Goal: Task Accomplishment & Management: Use online tool/utility

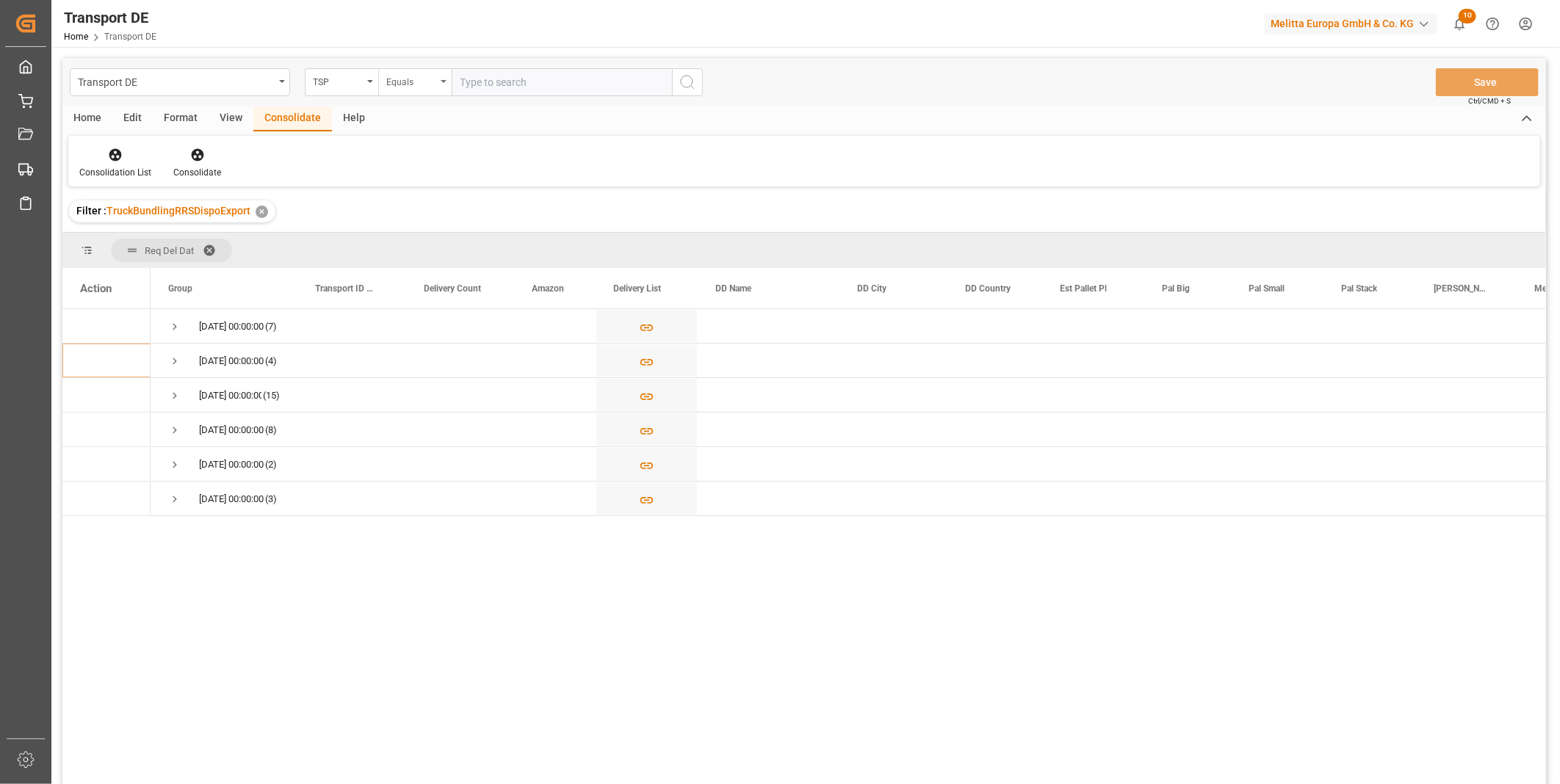
click at [407, 77] on div "Equals" at bounding box center [411, 80] width 50 height 17
click at [448, 239] on div "Starts with" at bounding box center [488, 242] width 219 height 31
type input "[PERSON_NAME]"
click at [679, 78] on icon "search button" at bounding box center [687, 82] width 17 height 17
click at [175, 324] on span "Press SPACE to select this row." at bounding box center [175, 327] width 13 height 13
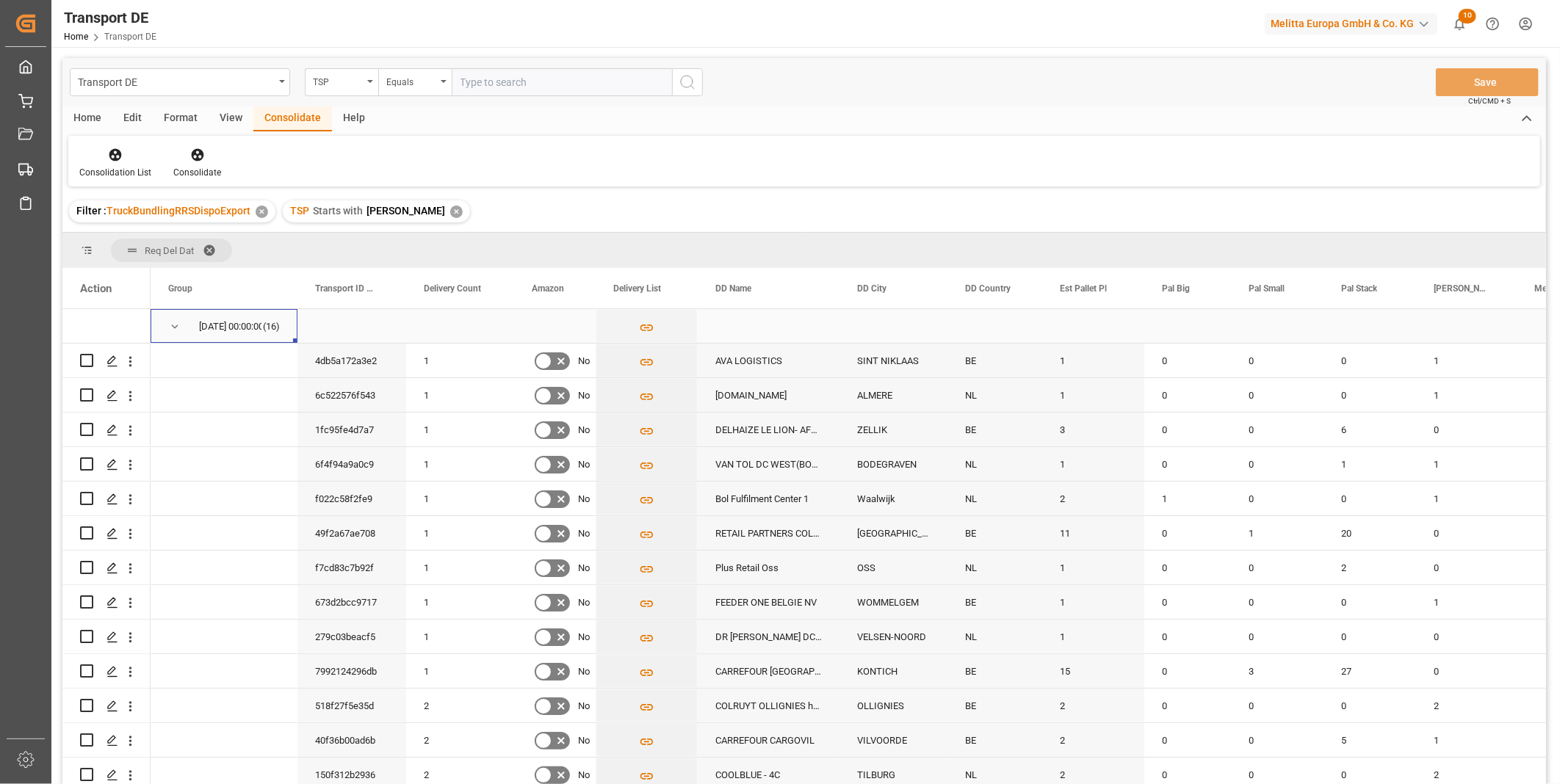
click at [165, 319] on div "25.08.2025 00:00:00 (16)" at bounding box center [224, 326] width 147 height 34
click at [168, 324] on span "Press SPACE to select this row." at bounding box center [175, 327] width 13 height 13
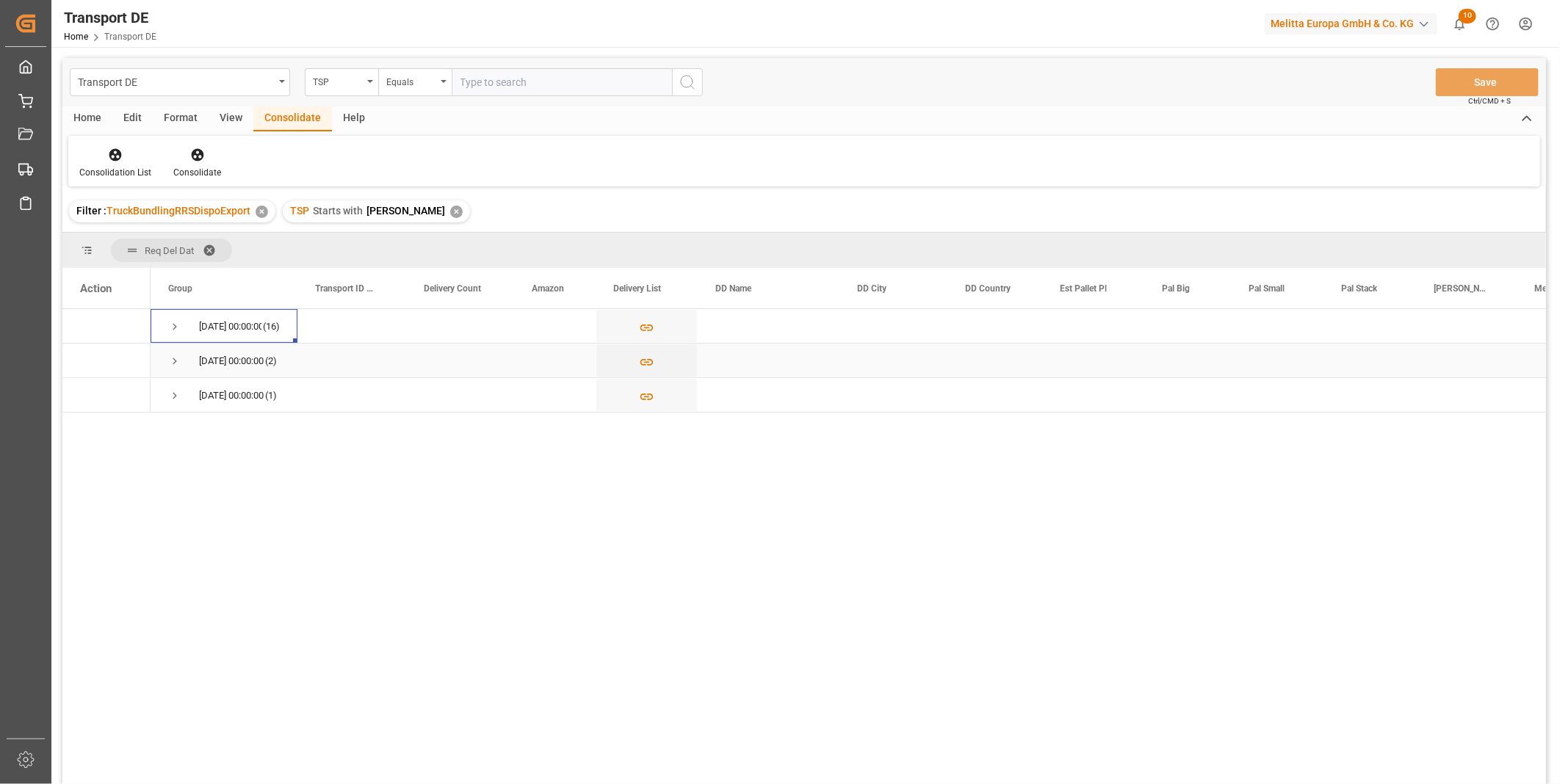
click at [170, 356] on span "Press SPACE to select this row." at bounding box center [175, 361] width 13 height 13
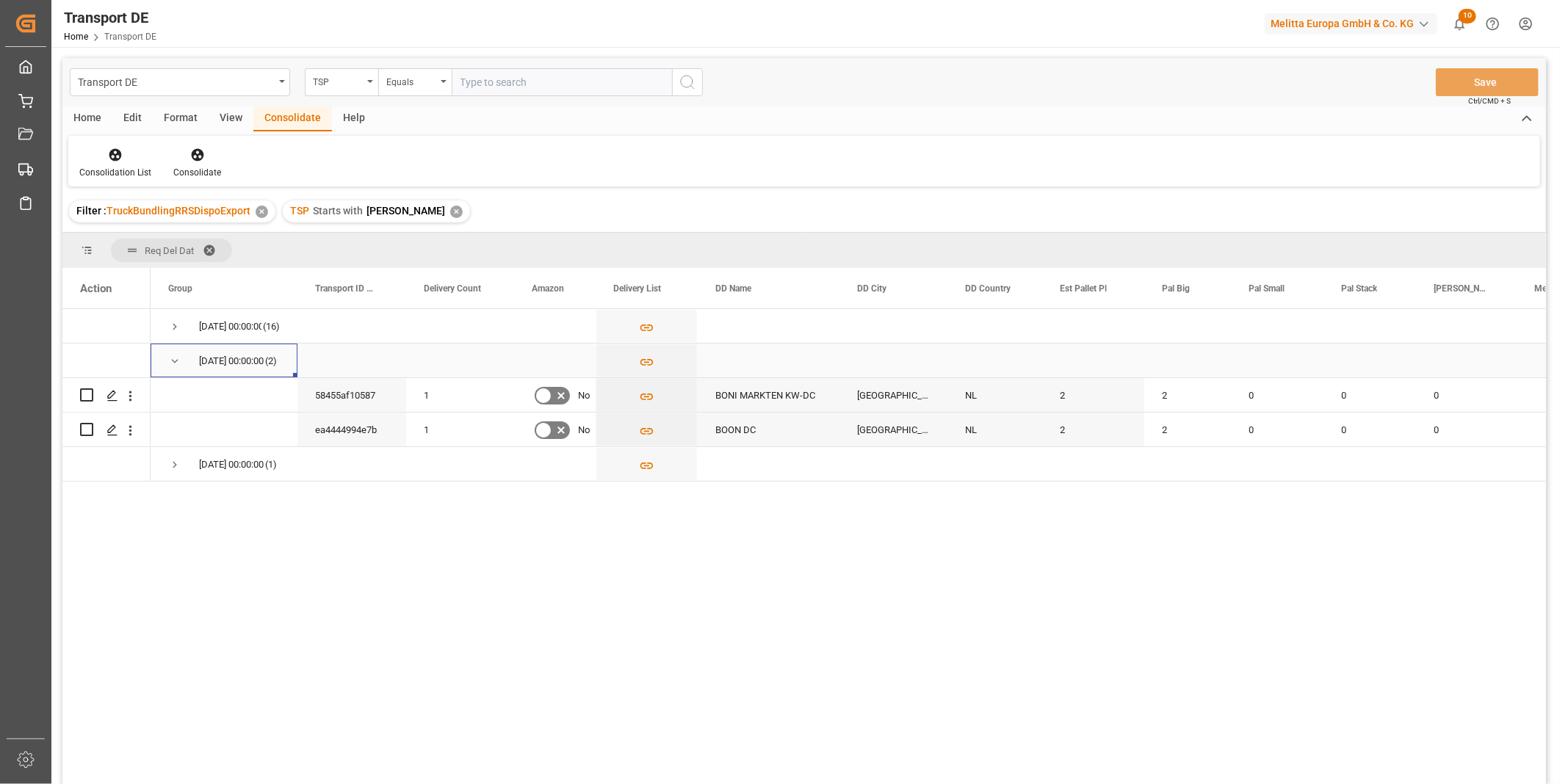
click at [170, 356] on span "Press SPACE to select this row." at bounding box center [175, 361] width 13 height 13
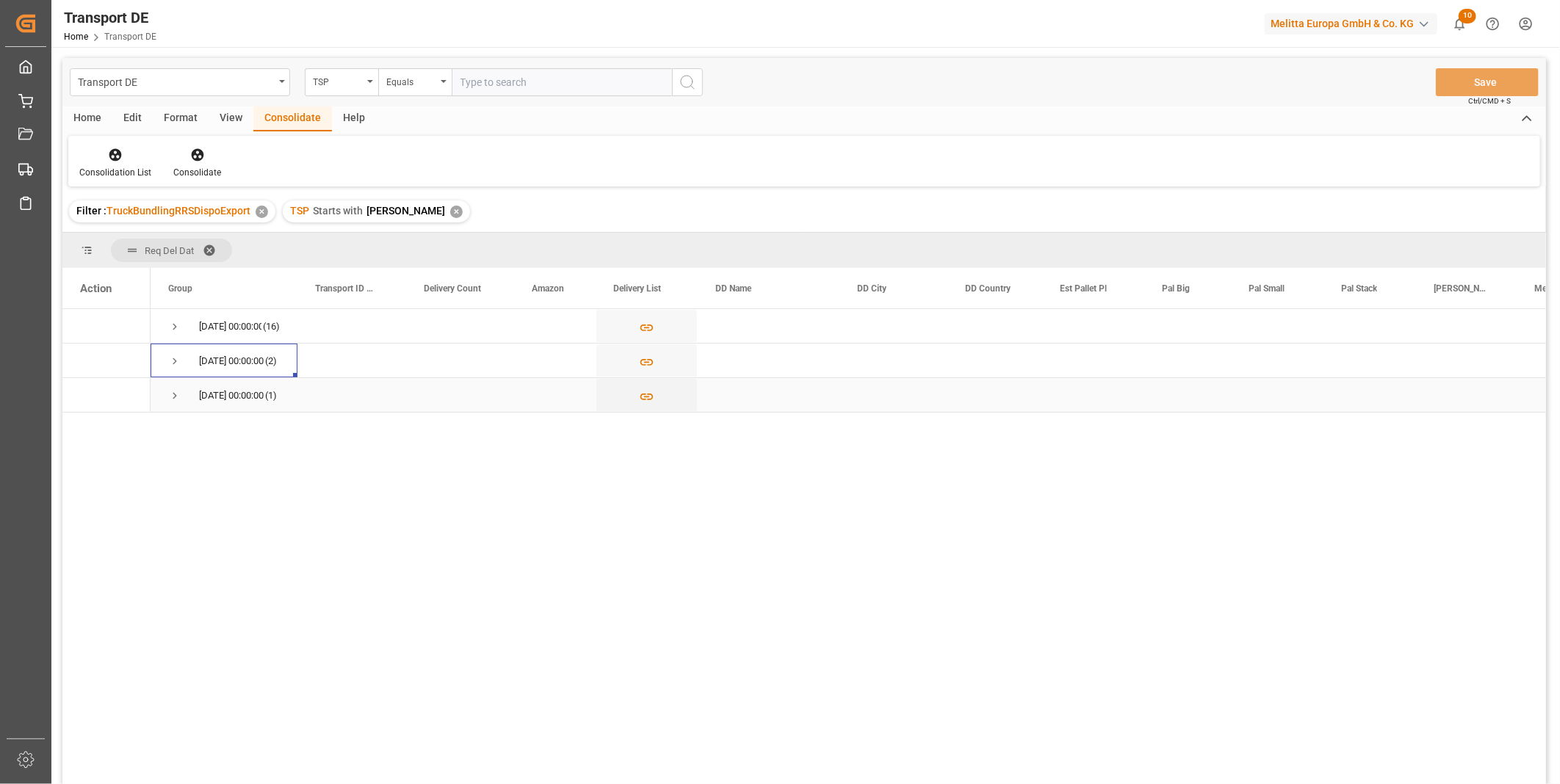
click at [182, 400] on span "27.08.2025 00:00:00 (1)" at bounding box center [224, 394] width 111 height 32
click at [173, 396] on span "Press SPACE to select this row." at bounding box center [175, 396] width 13 height 13
click at [355, 78] on div "TSP" at bounding box center [338, 80] width 50 height 17
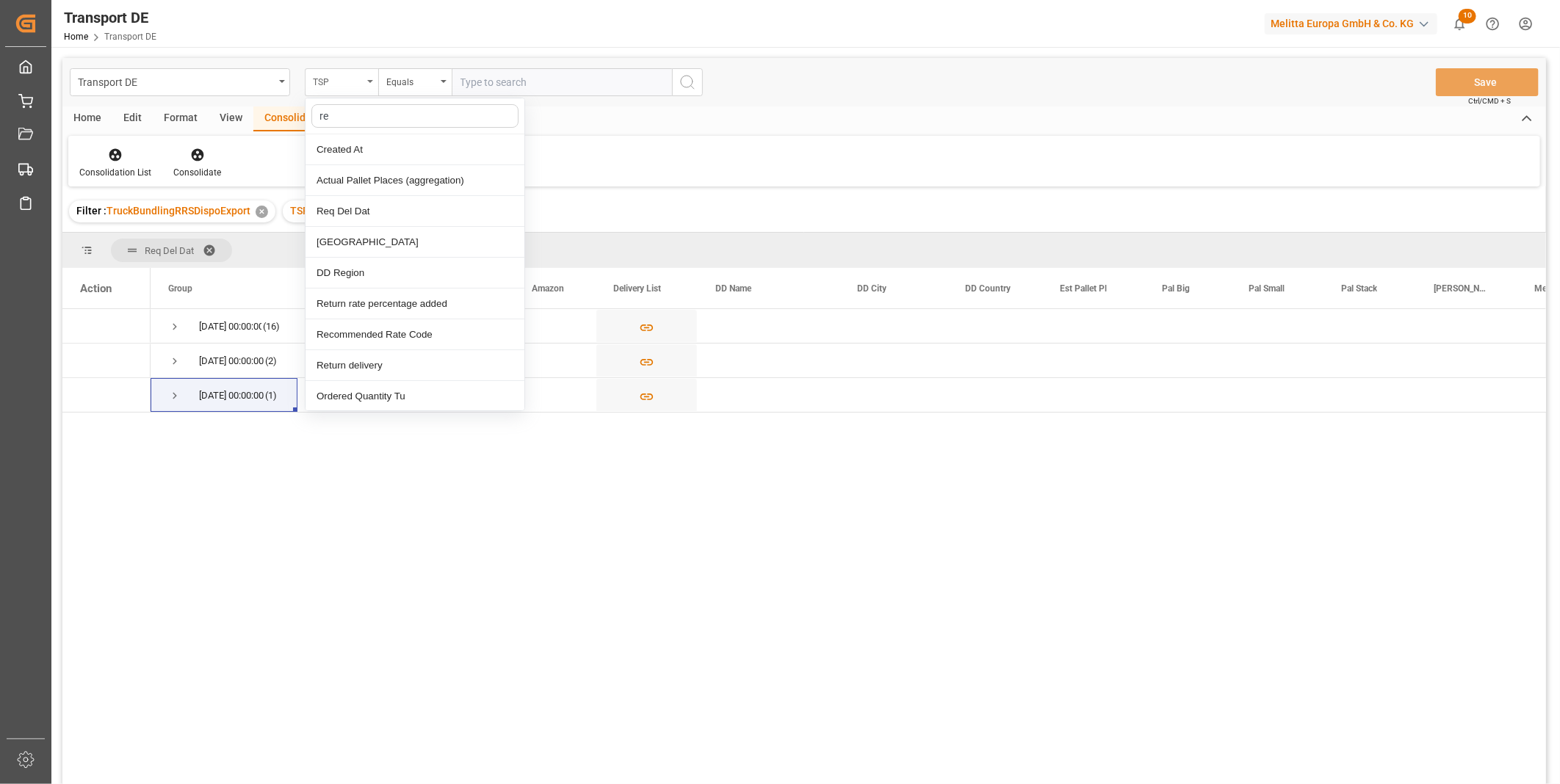
type input "req"
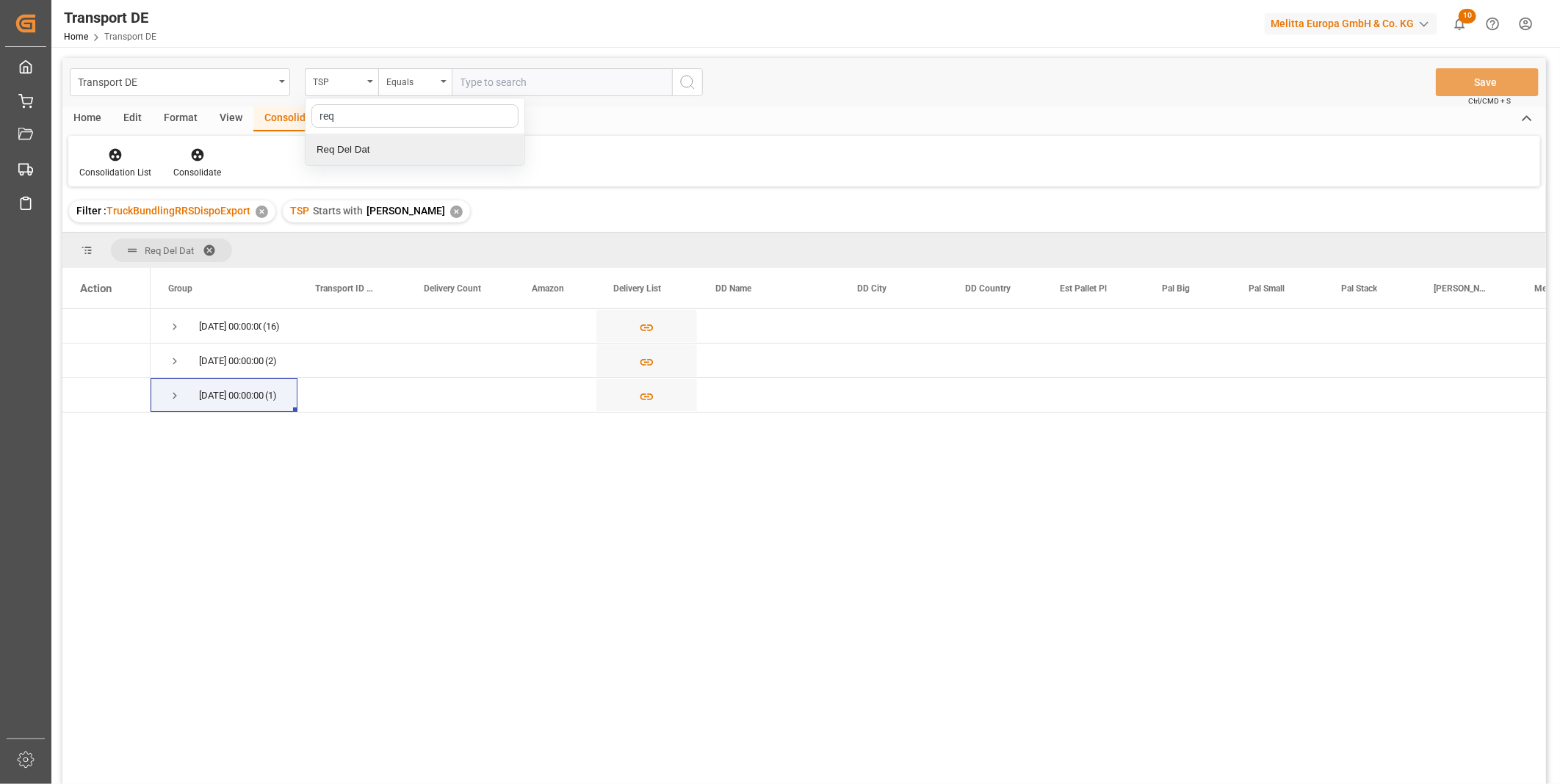
click at [371, 143] on div "Req Del Dat" at bounding box center [414, 149] width 219 height 31
click at [503, 79] on input "text" at bounding box center [561, 83] width 220 height 28
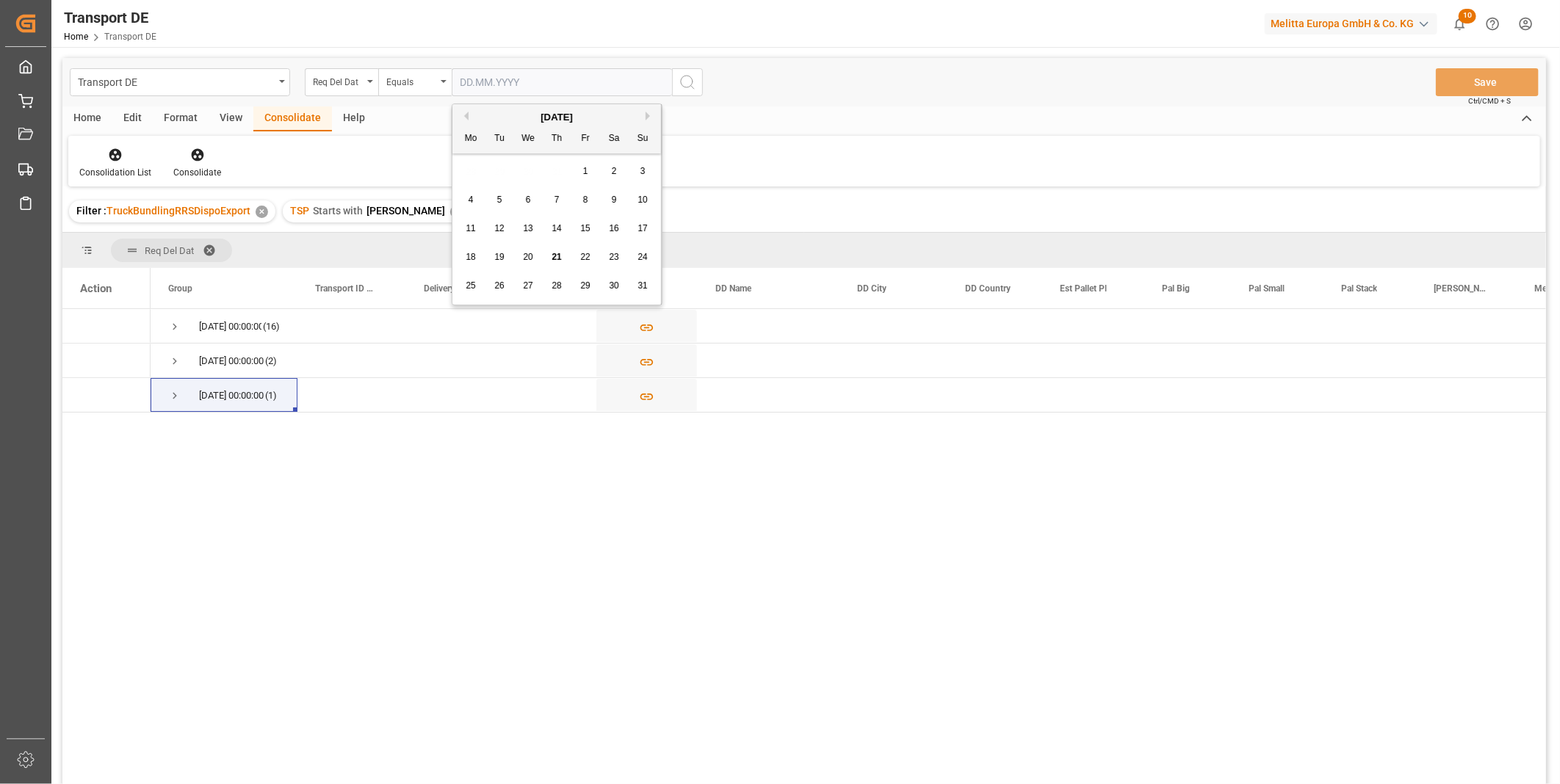
click at [470, 290] on div "25" at bounding box center [471, 286] width 18 height 17
type input "25.08.2025"
click at [697, 86] on button "search button" at bounding box center [687, 83] width 31 height 28
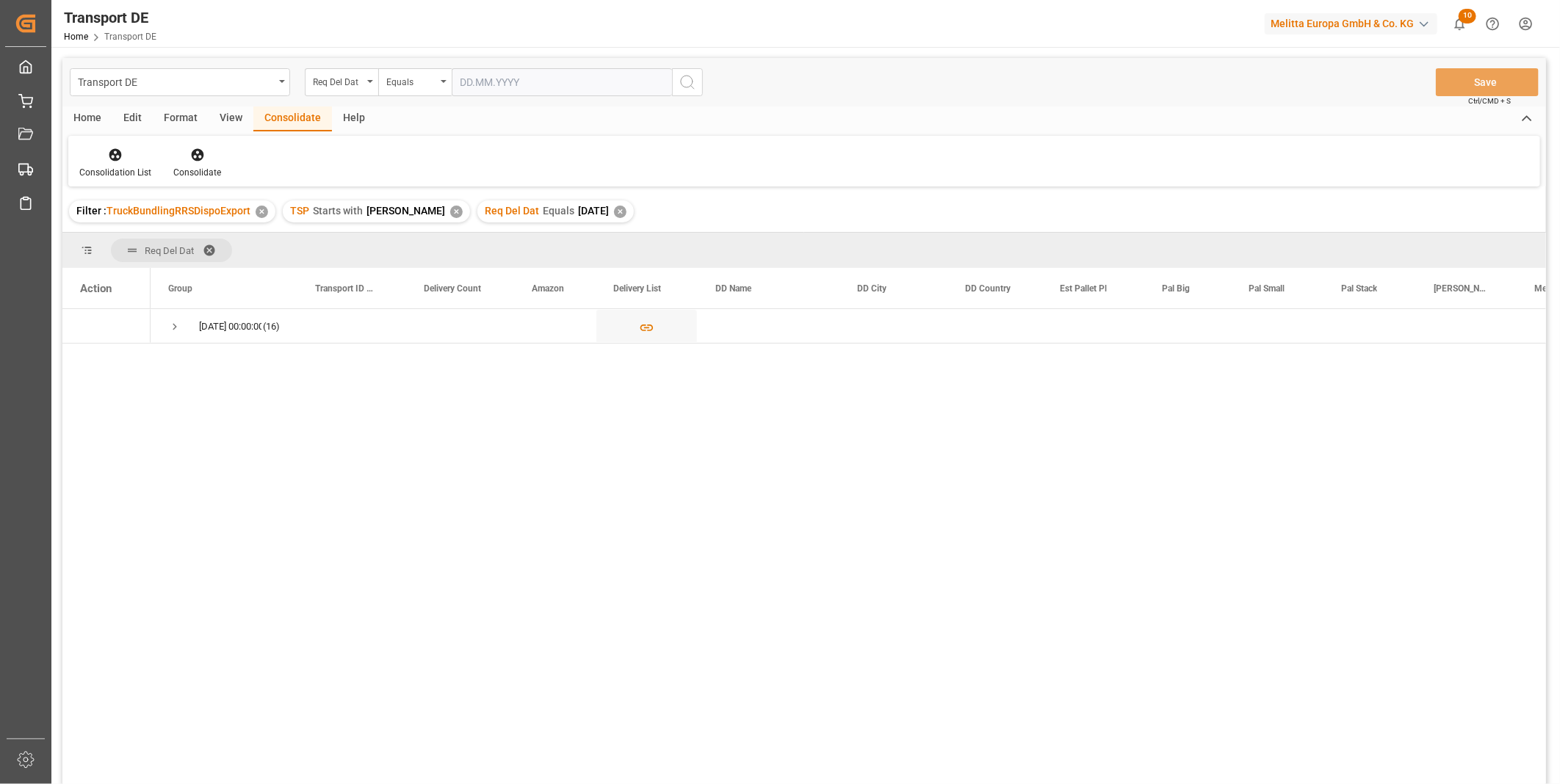
click at [101, 114] on div "Home" at bounding box center [87, 119] width 50 height 25
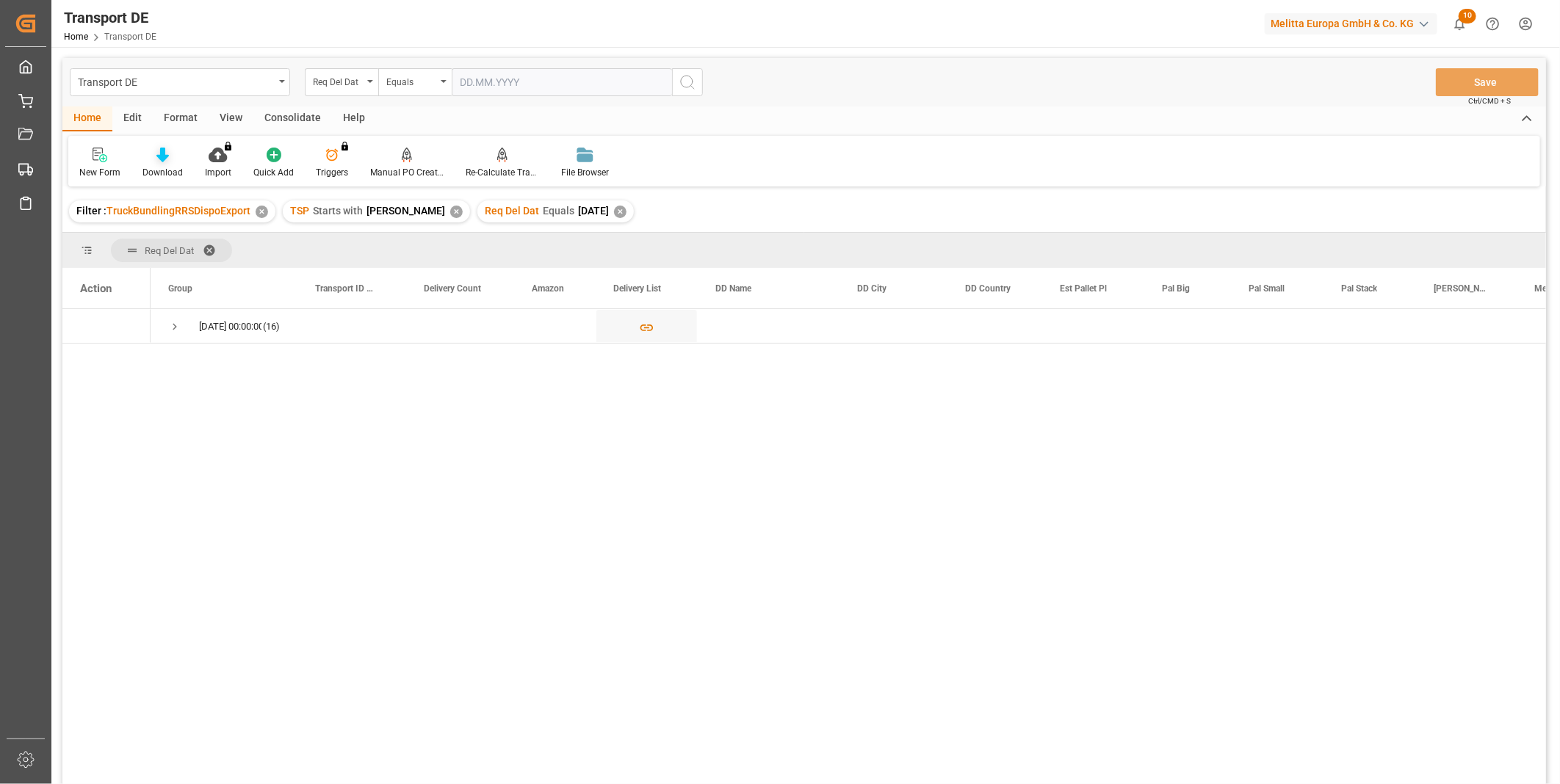
click at [170, 157] on div at bounding box center [163, 154] width 40 height 16
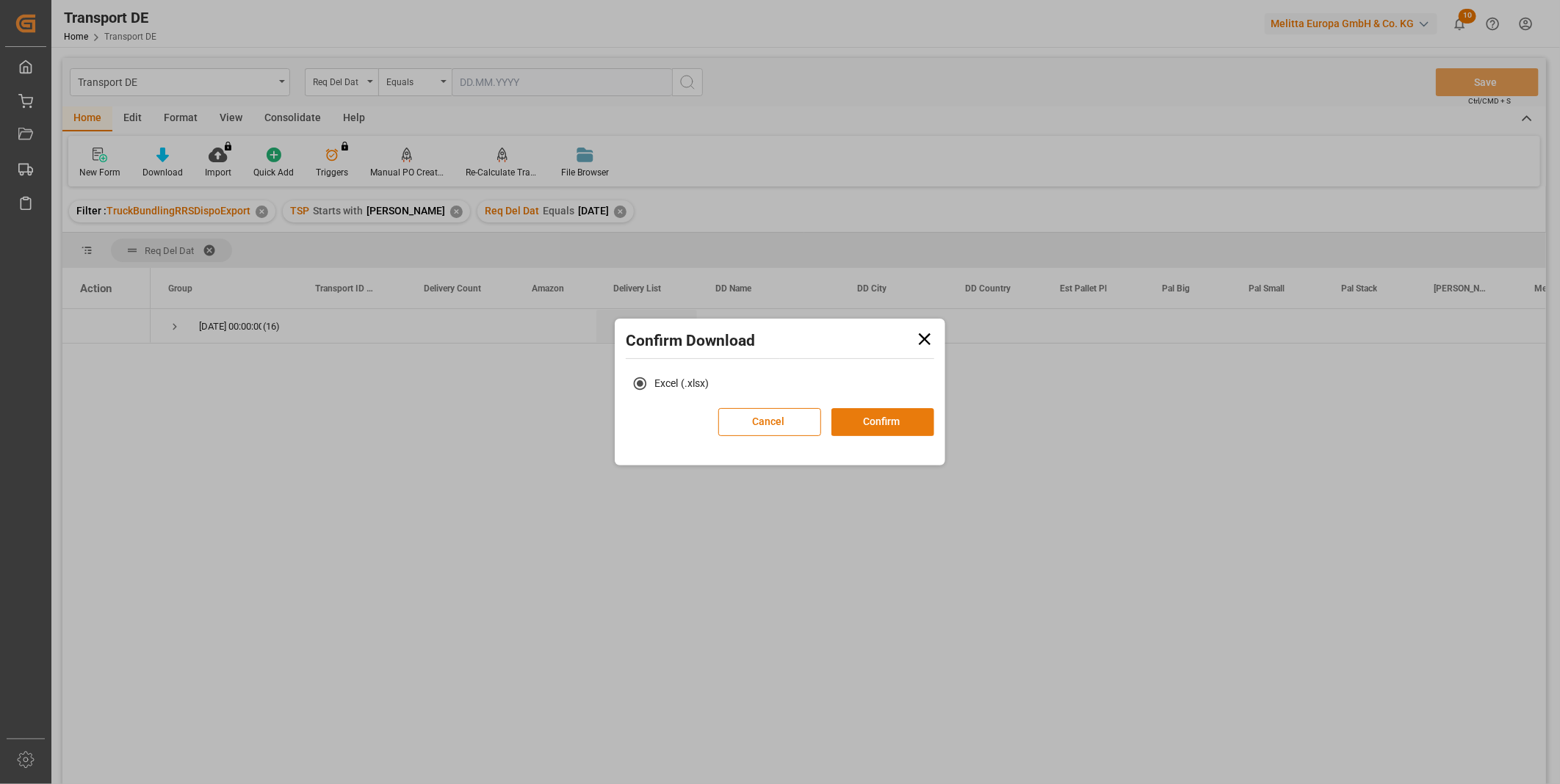
click at [862, 413] on button "Confirm" at bounding box center [882, 423] width 103 height 28
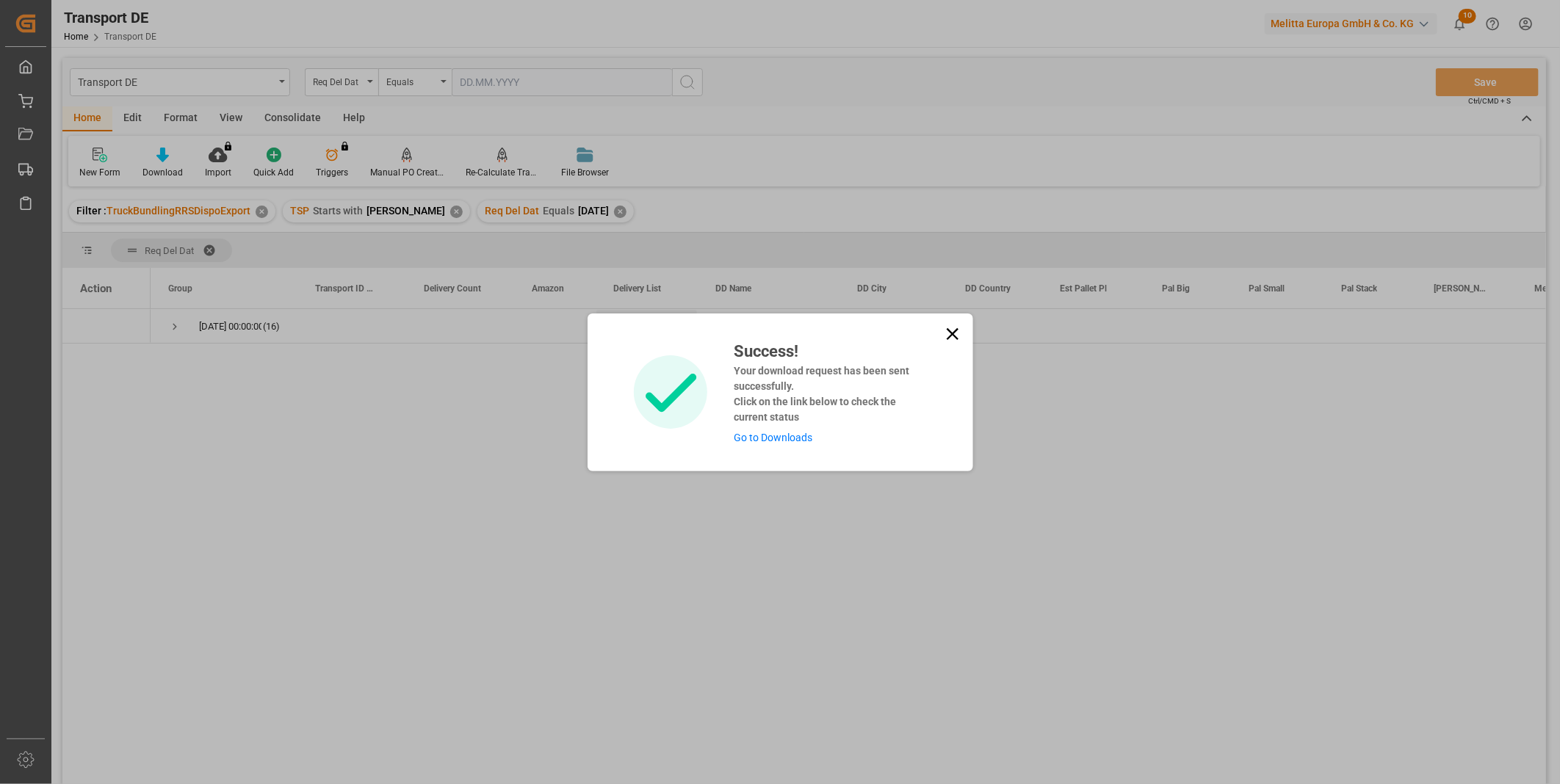
click at [946, 329] on icon at bounding box center [952, 333] width 12 height 12
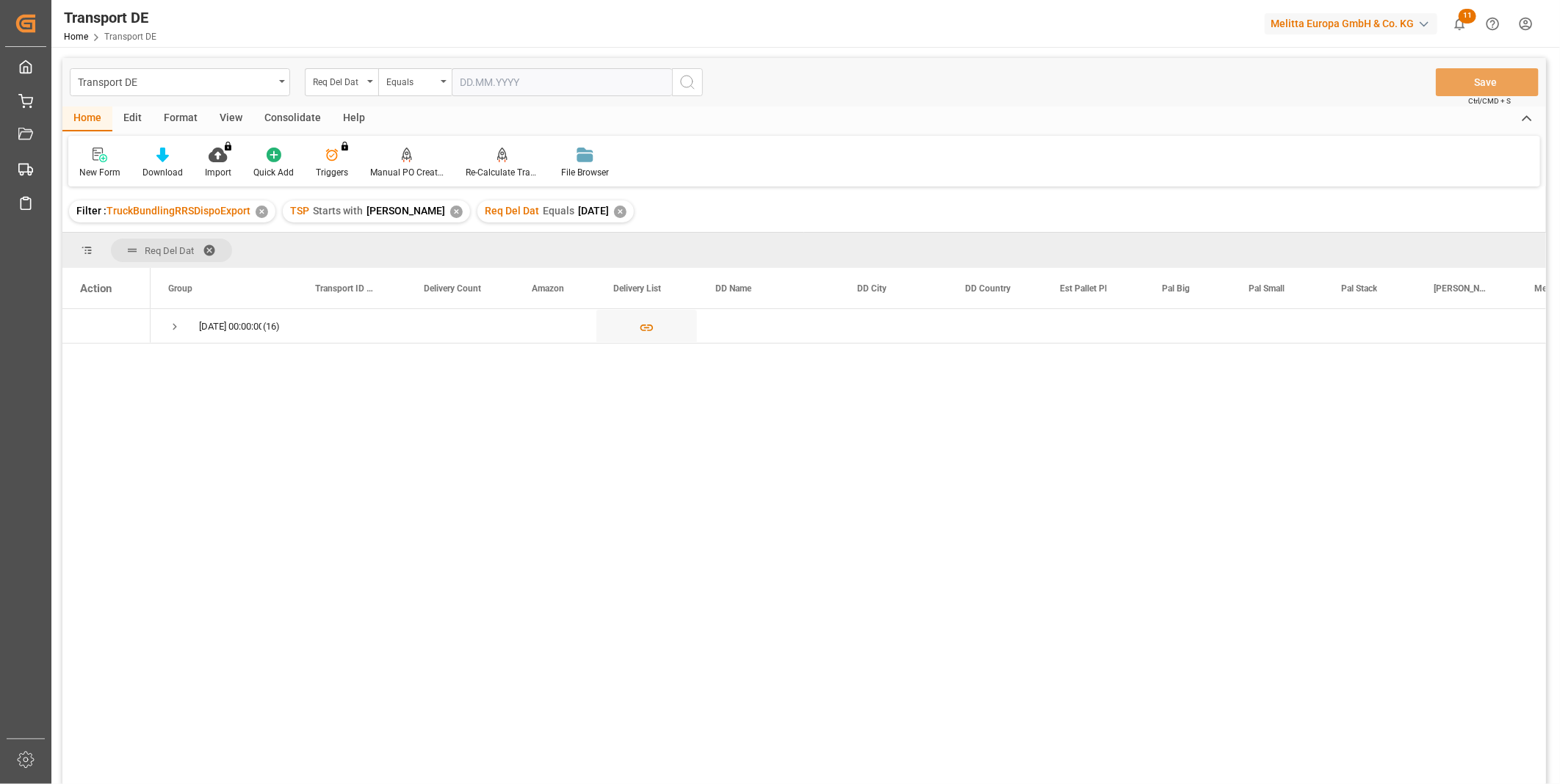
click at [275, 105] on div "Transport DE Req Del Dat Equals Save Ctrl/CMD + S Home Edit Format View Consoli…" at bounding box center [804, 440] width 1483 height 765
click at [291, 117] on div "Consolidate" at bounding box center [292, 119] width 78 height 25
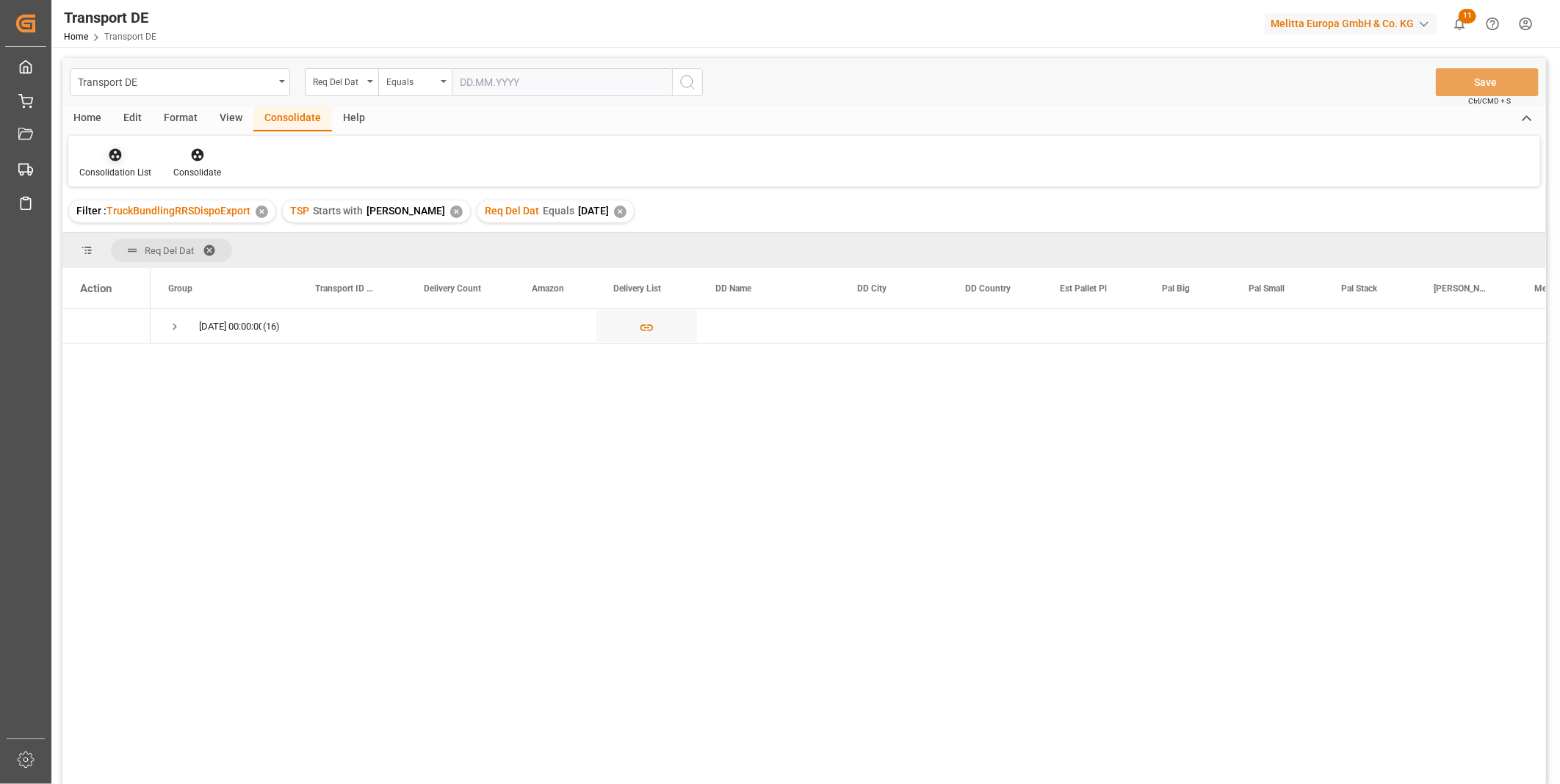
click at [100, 156] on div at bounding box center [115, 154] width 72 height 16
click at [187, 264] on div "Transport DE Req Del Dat Equals Save Ctrl/CMD + S Home Edit Format View Consoli…" at bounding box center [804, 440] width 1483 height 765
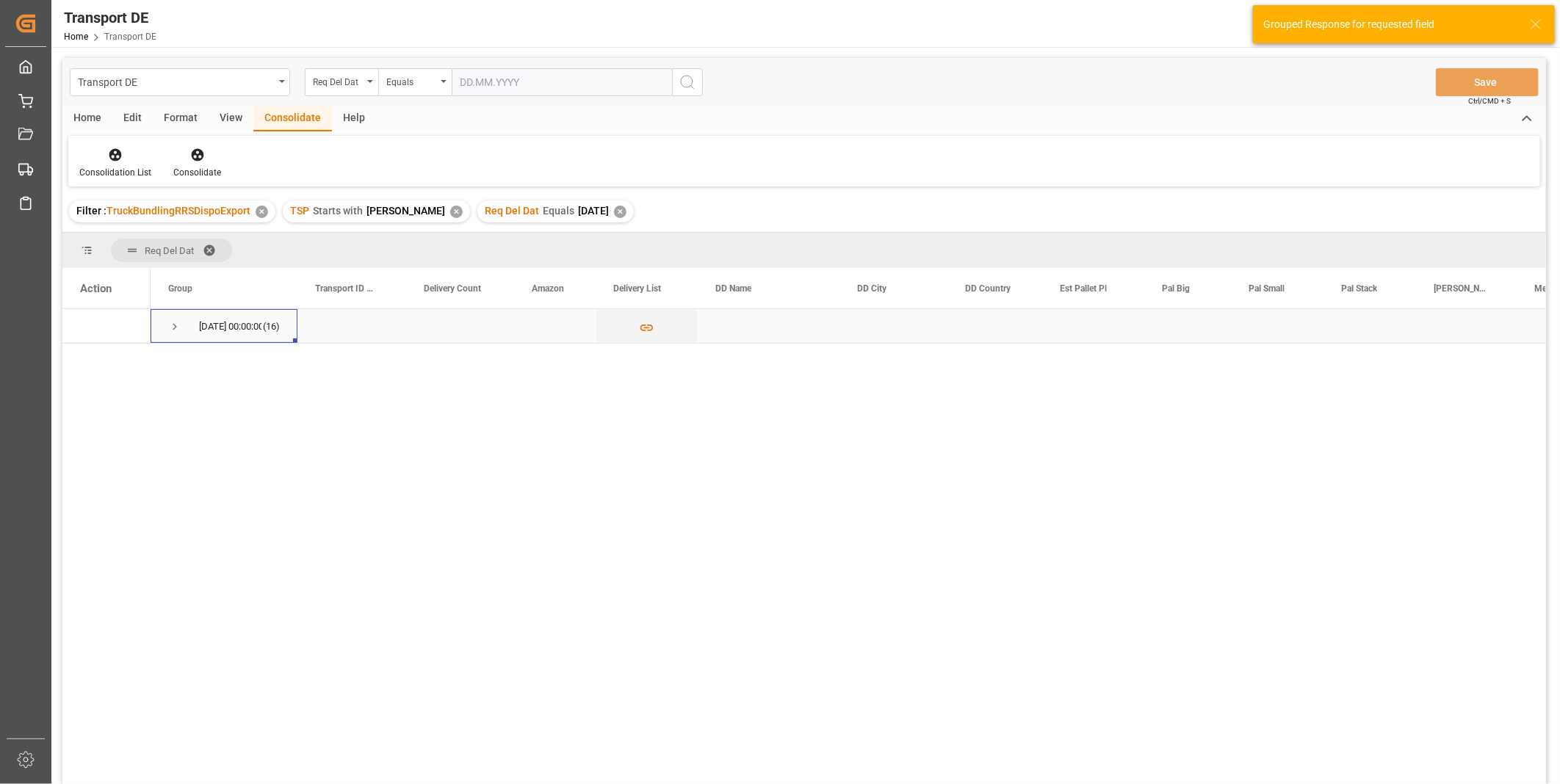
click at [168, 322] on span "Press SPACE to select this row." at bounding box center [175, 327] width 13 height 13
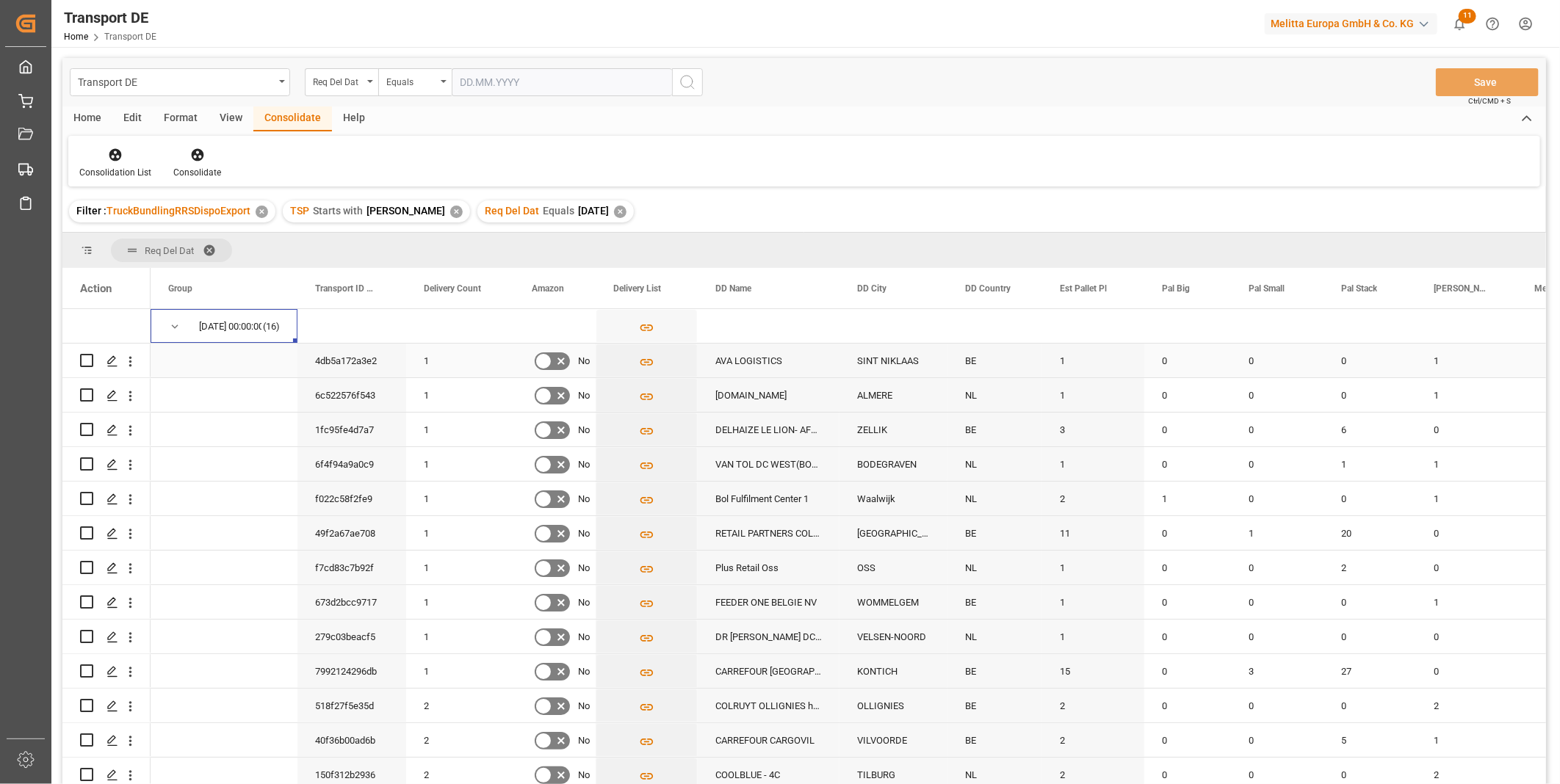
click at [82, 356] on input "Press Space to toggle row selection (unchecked)" at bounding box center [87, 361] width 13 height 13
checkbox input "true"
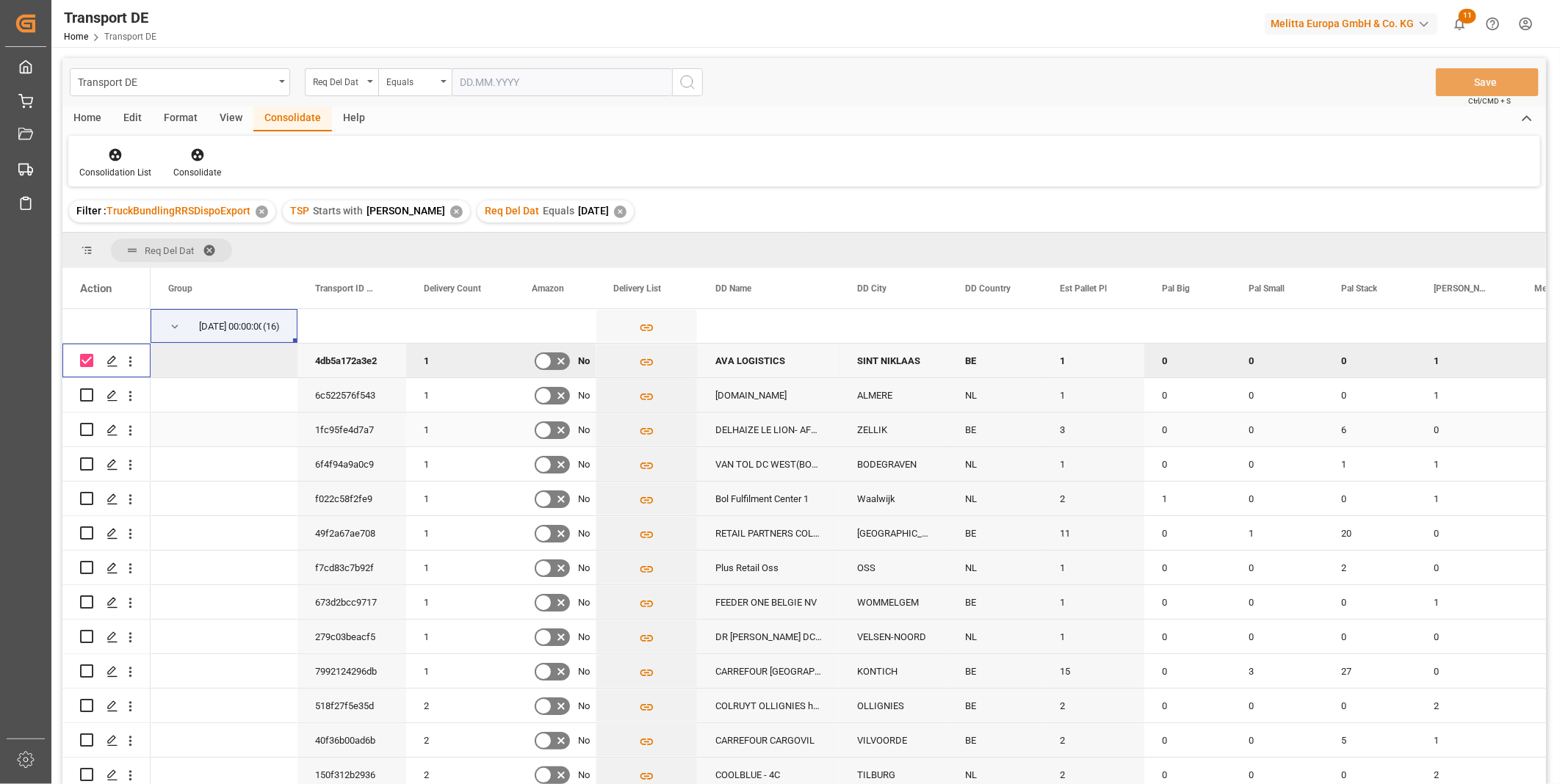
click at [84, 429] on input "Press Space to toggle row selection (unchecked)" at bounding box center [87, 429] width 13 height 13
checkbox input "true"
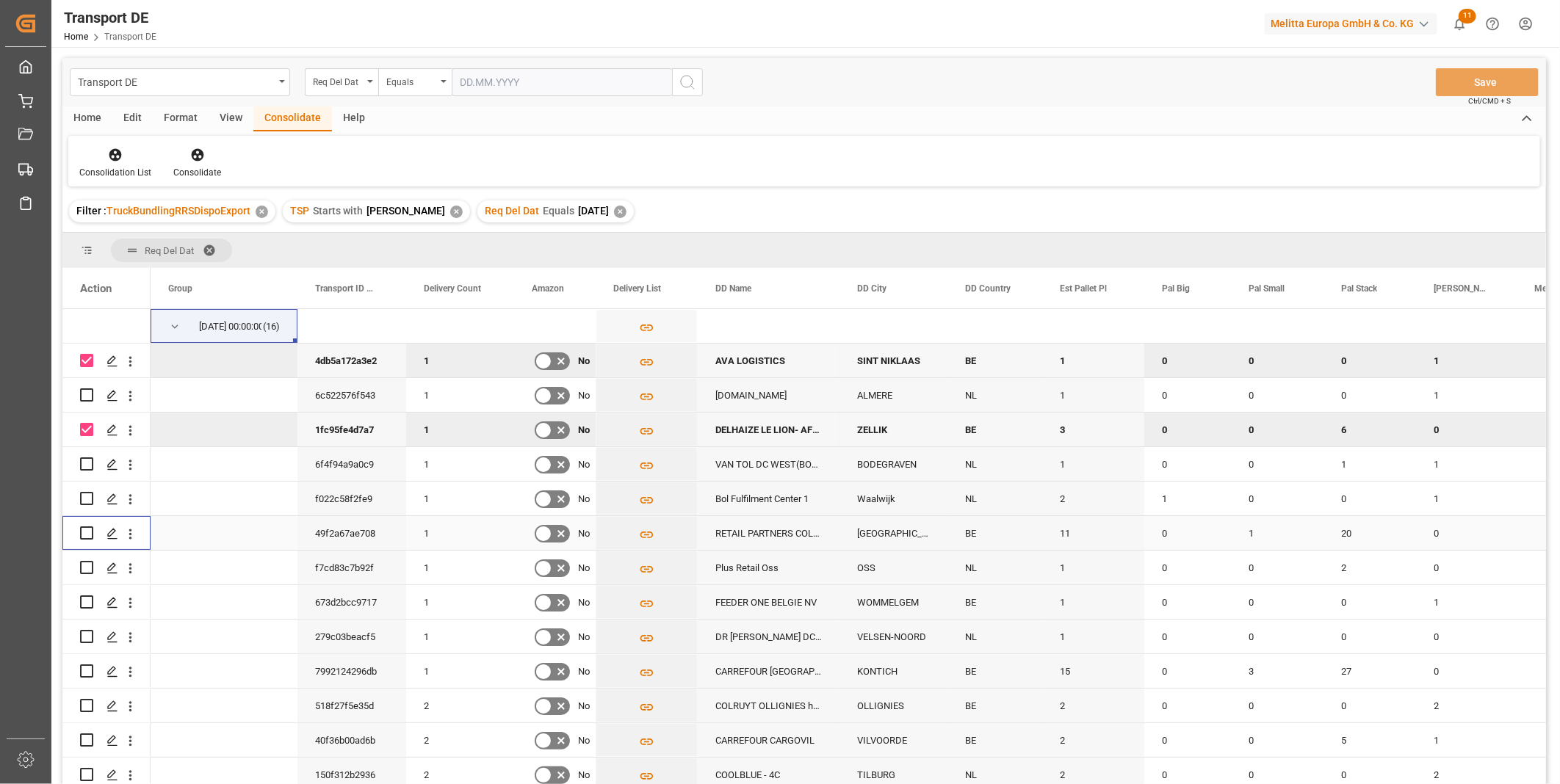
click at [89, 533] on input "Press Space to toggle row selection (unchecked)" at bounding box center [87, 533] width 13 height 13
checkbox input "true"
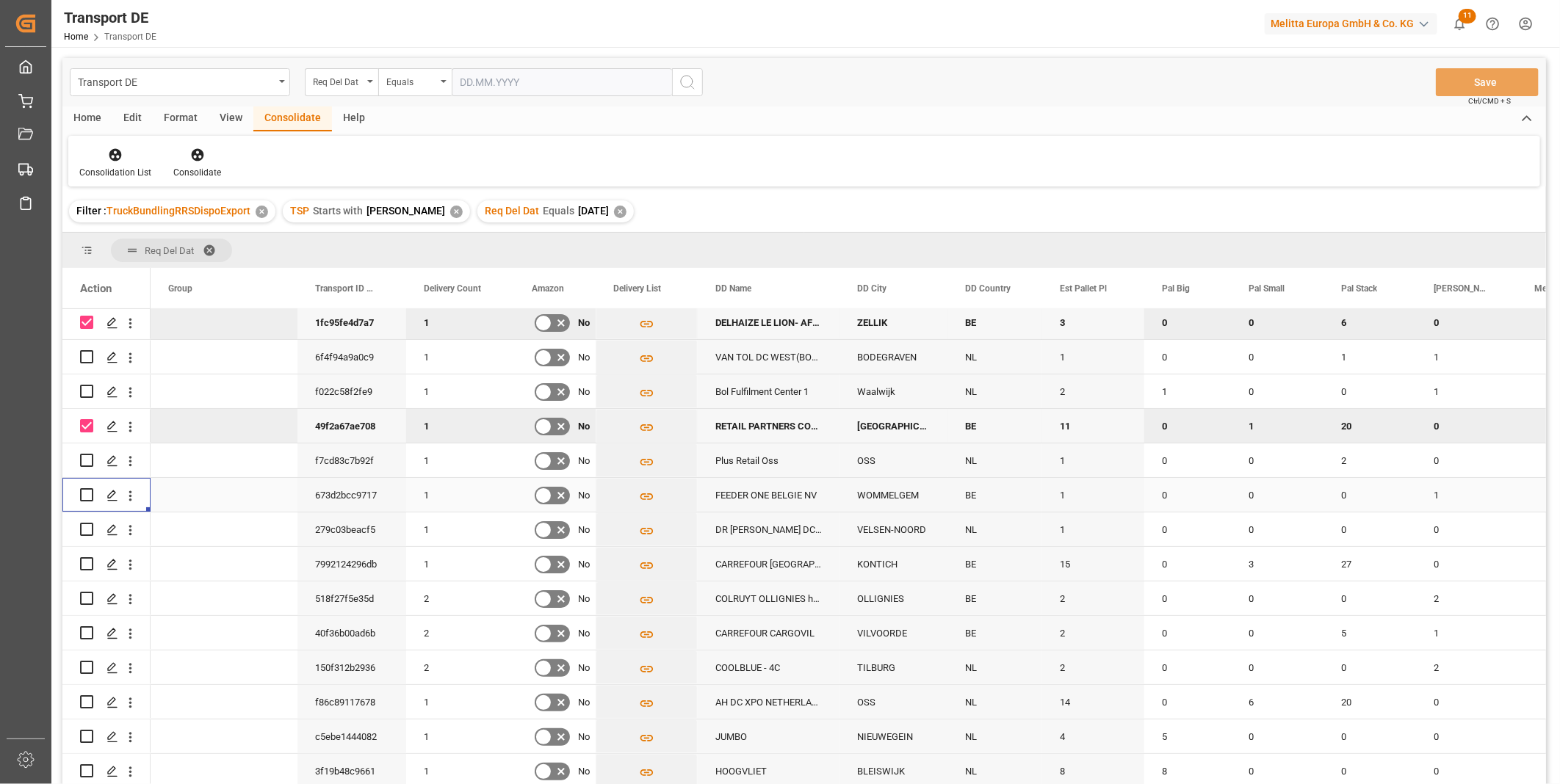
click at [93, 489] on div "Press SPACE to select this row." at bounding box center [106, 494] width 53 height 32
click at [88, 494] on input "Press Space to toggle row selection (unchecked)" at bounding box center [87, 495] width 13 height 13
checkbox input "true"
click at [85, 557] on input "Press Space to toggle row selection (unchecked)" at bounding box center [87, 564] width 13 height 13
checkbox input "true"
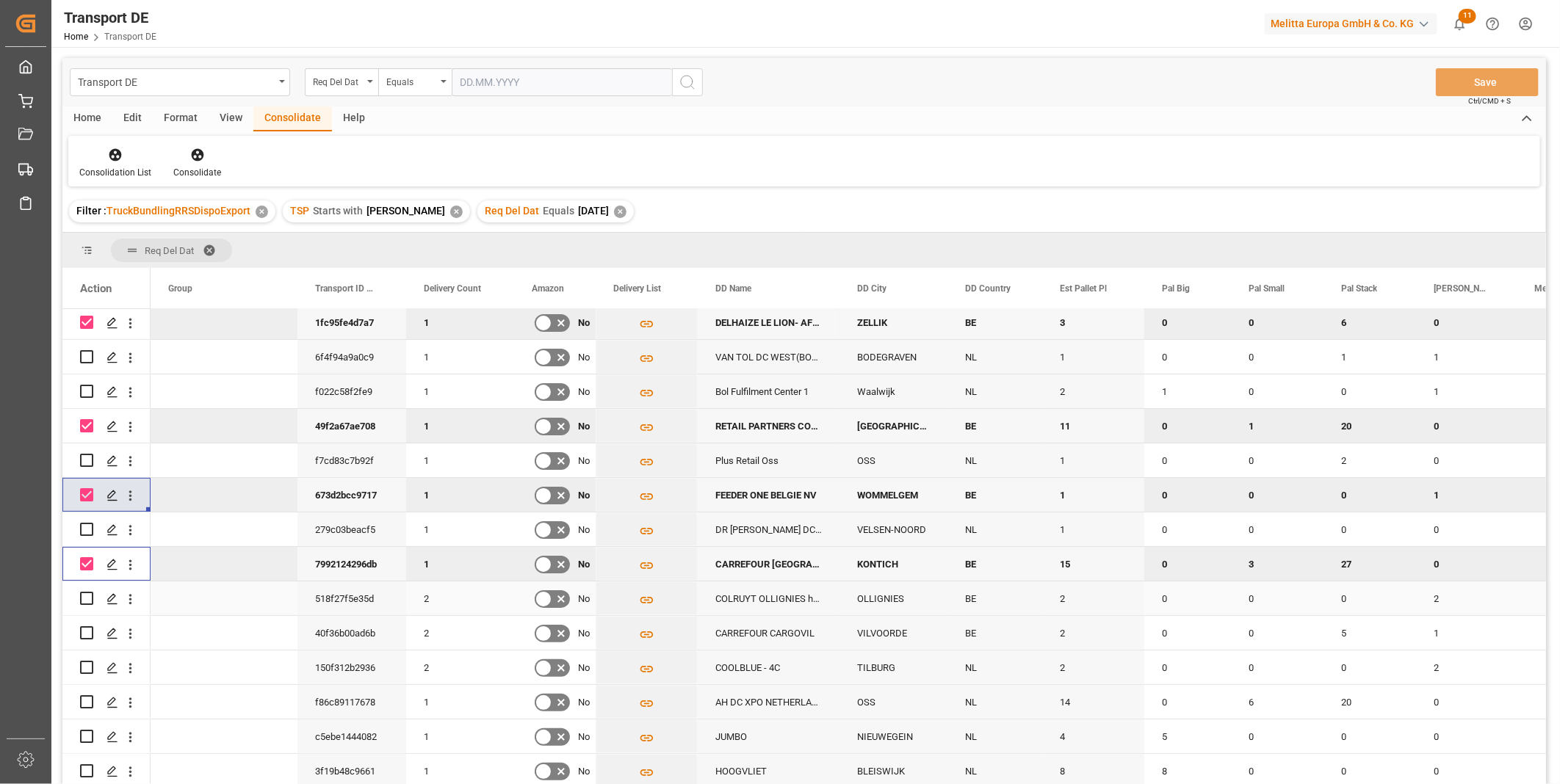
click at [88, 592] on input "Press Space to toggle row selection (unchecked)" at bounding box center [87, 598] width 13 height 13
checkbox input "true"
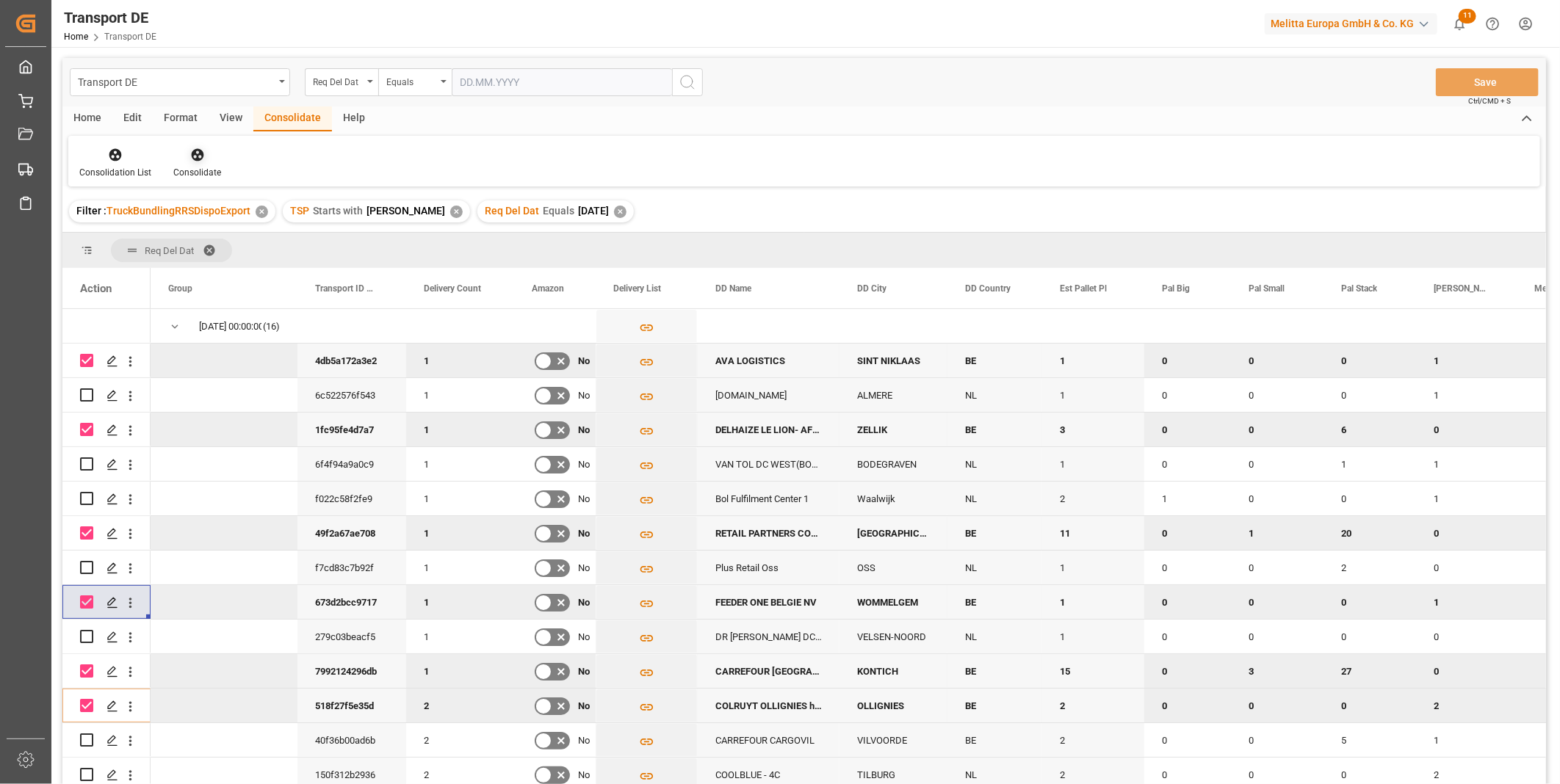
click at [184, 156] on div at bounding box center [197, 154] width 48 height 16
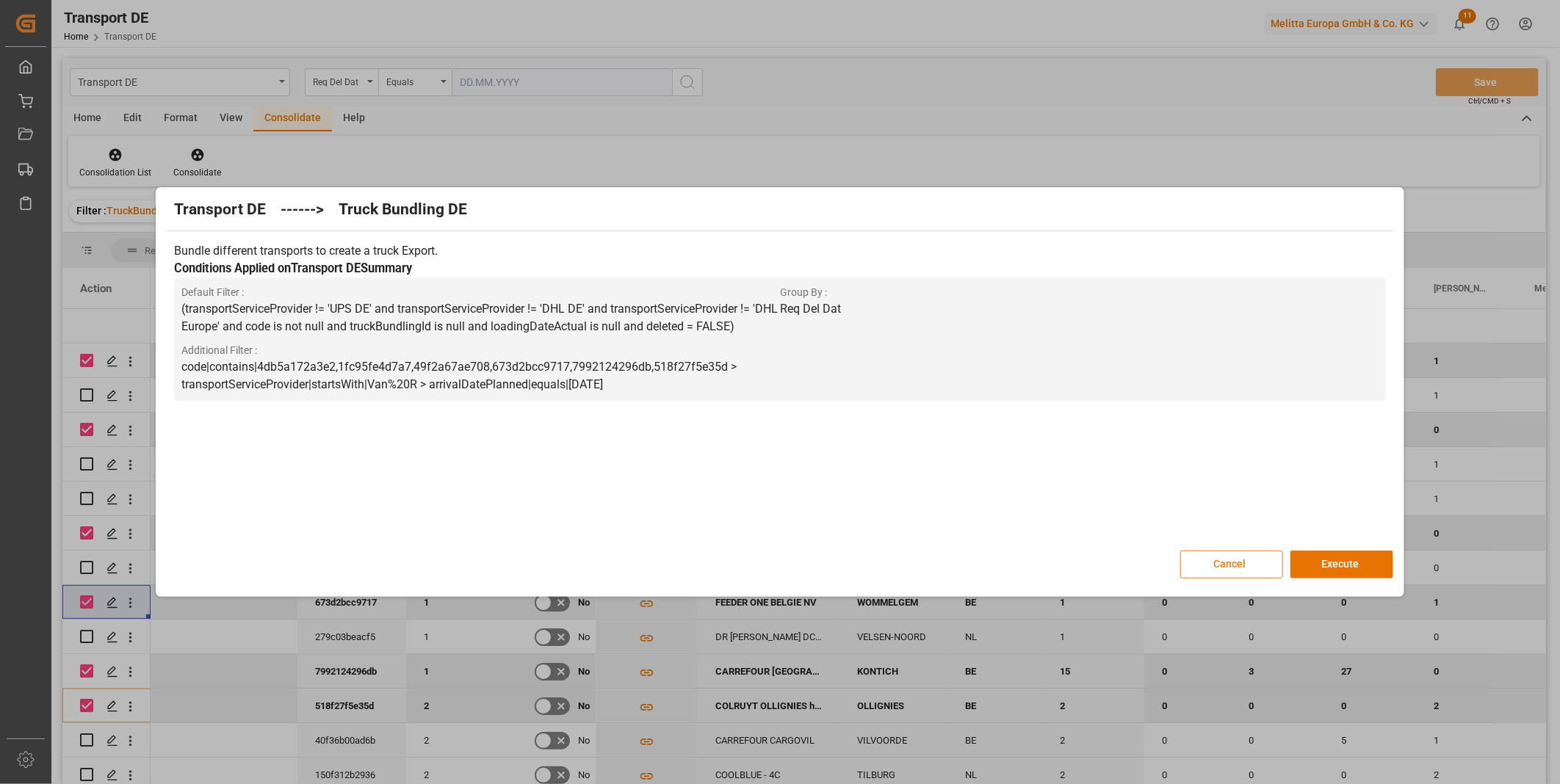
click at [1208, 566] on button "Cancel" at bounding box center [1231, 564] width 103 height 28
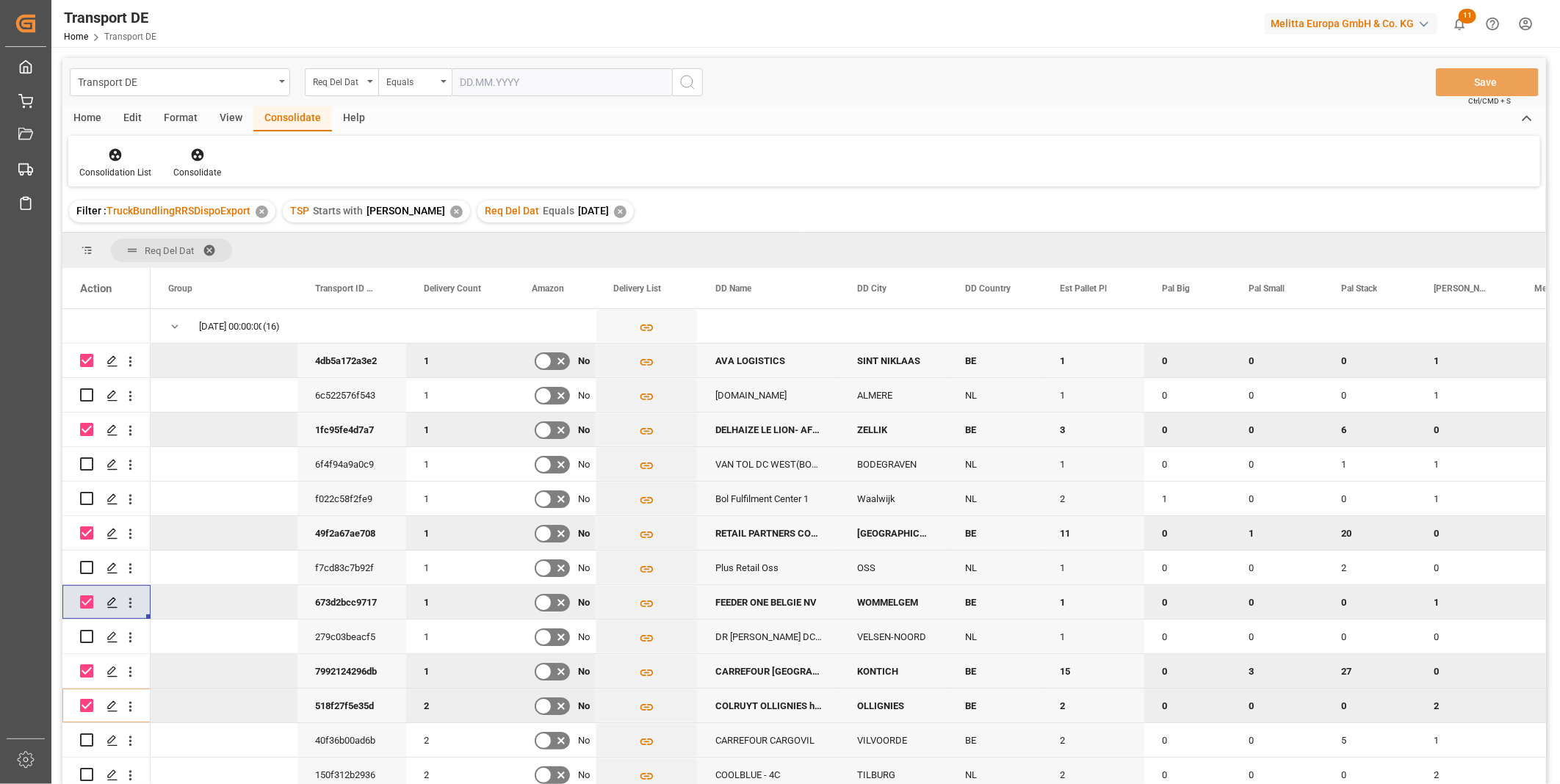
click at [85, 423] on input "Press Space to toggle row selection (checked)" at bounding box center [87, 429] width 13 height 13
checkbox input "false"
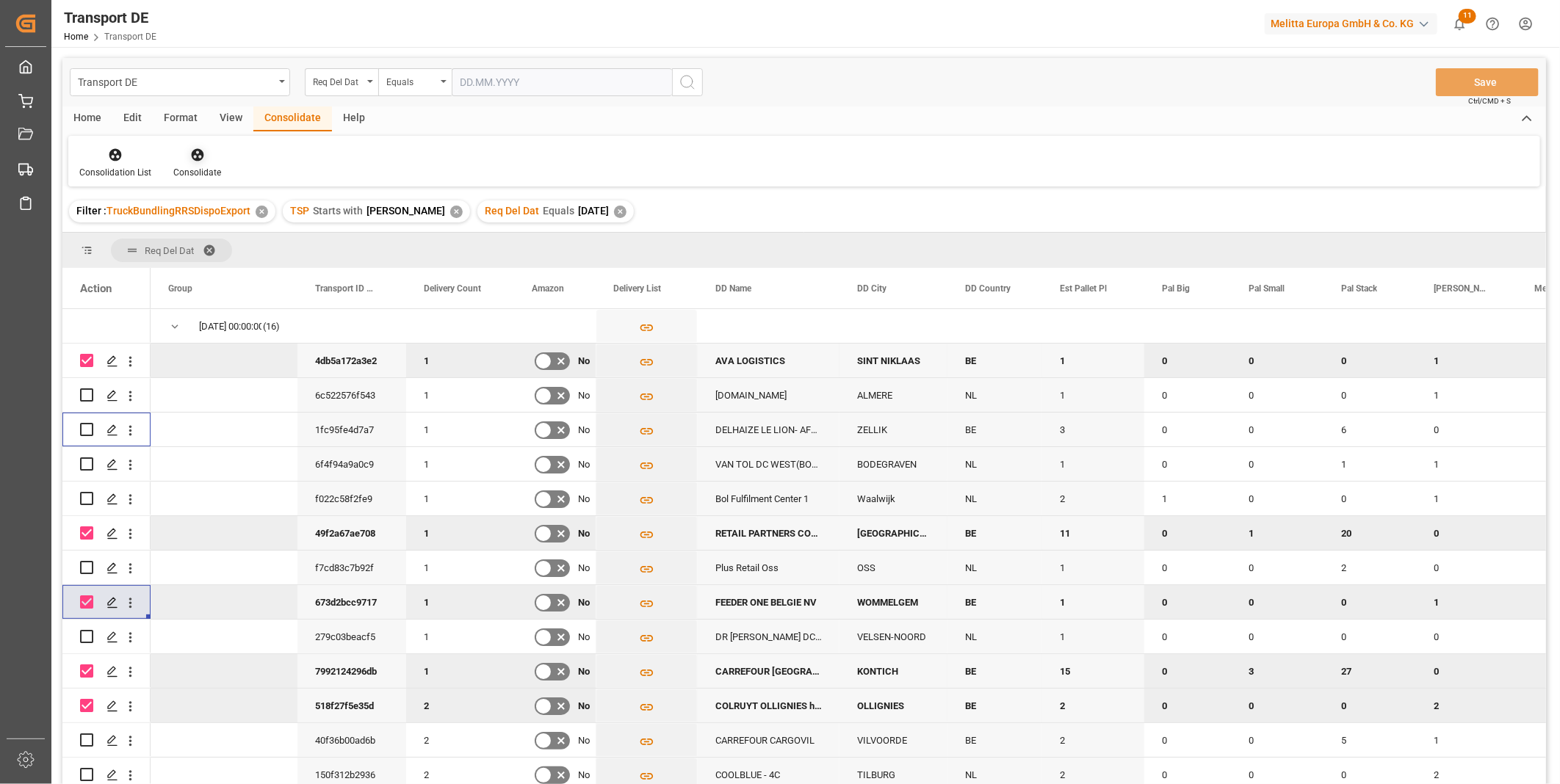
click at [206, 152] on div at bounding box center [197, 154] width 48 height 16
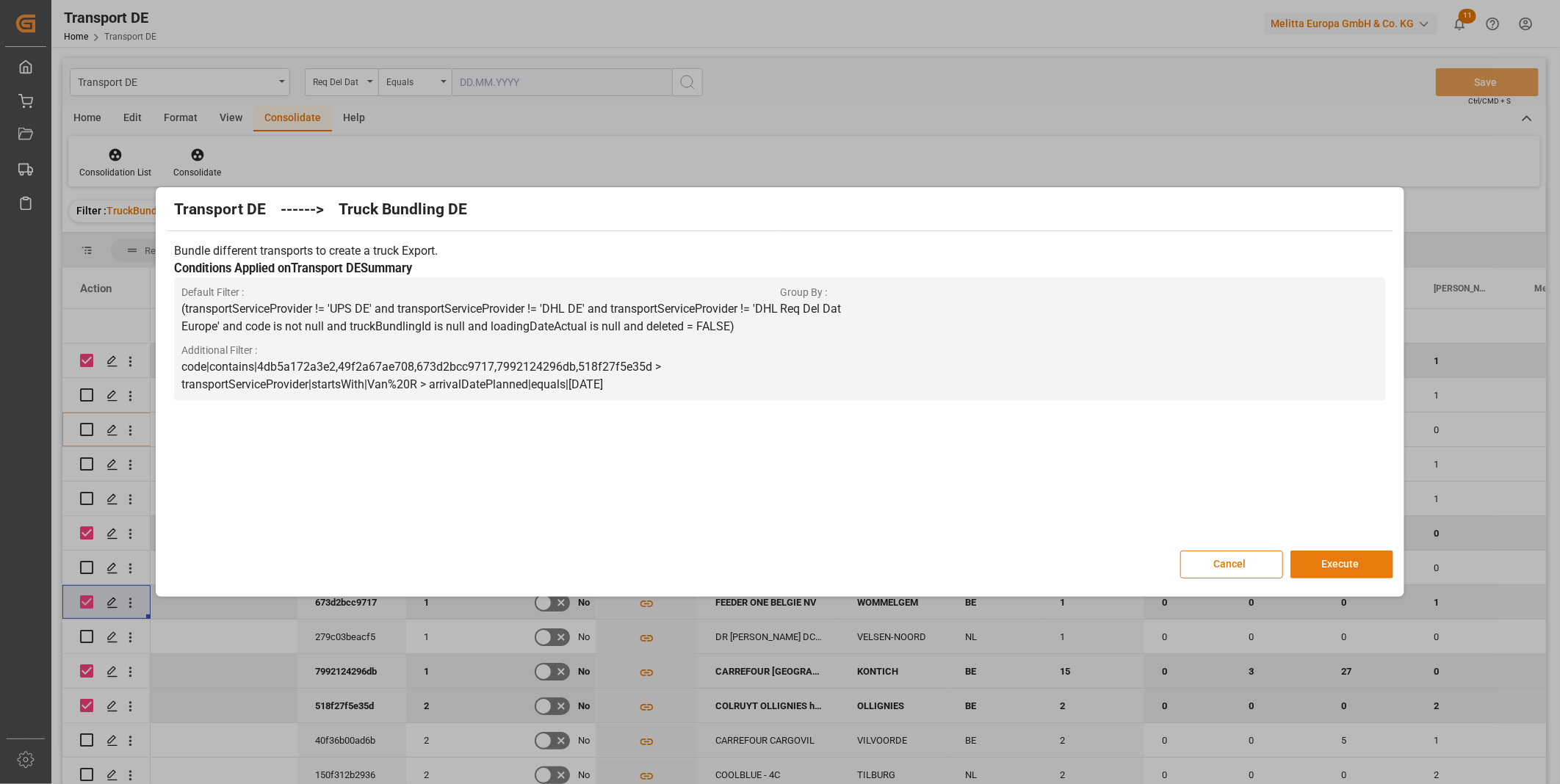
click at [1362, 575] on button "Execute" at bounding box center [1341, 564] width 103 height 28
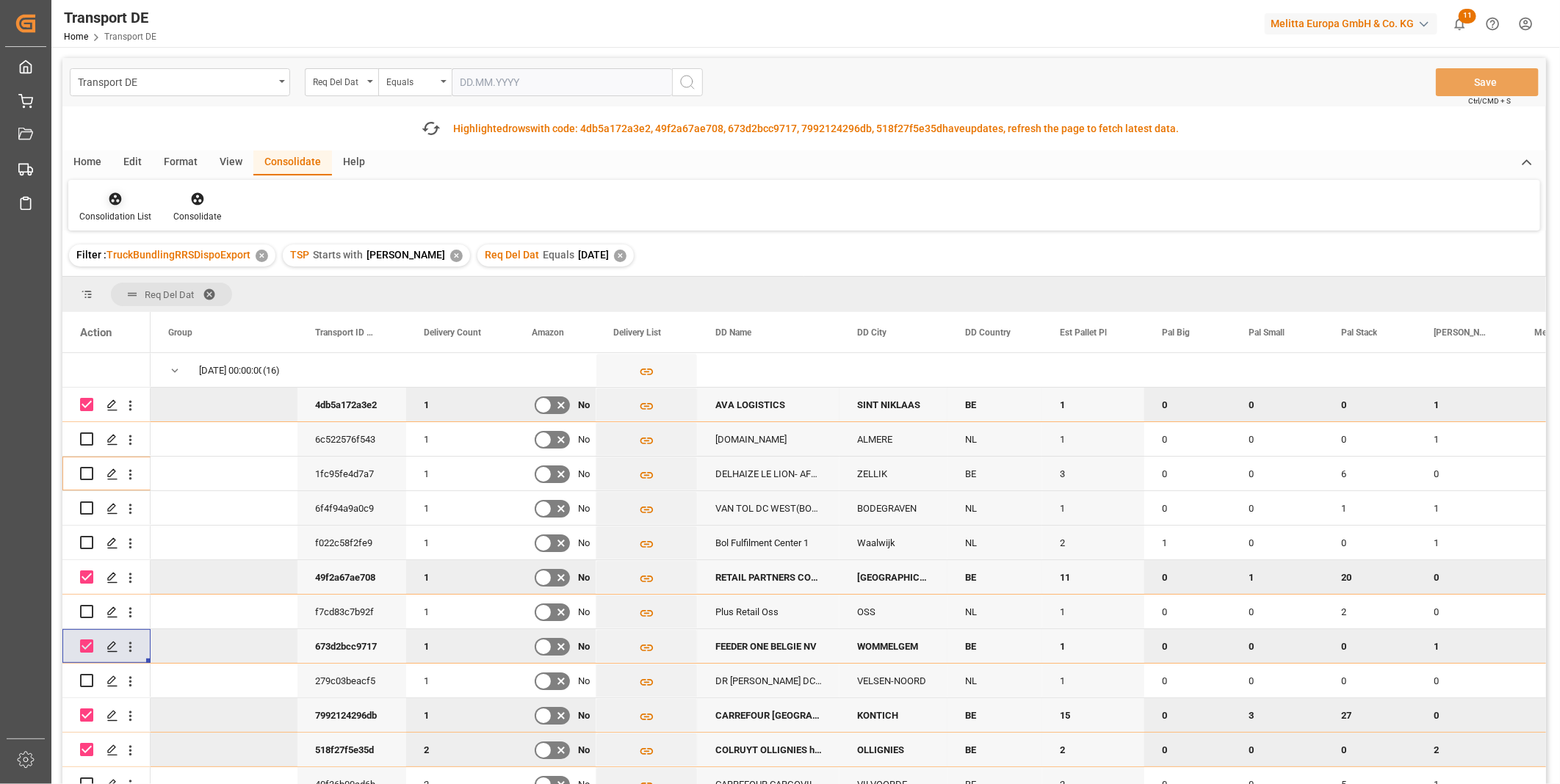
click at [123, 216] on div "Consolidation List" at bounding box center [115, 216] width 72 height 13
click at [213, 319] on div "Transport DE Req Del Dat Equals Save Ctrl/CMD + S Fetch latest updates Highligh…" at bounding box center [804, 462] width 1483 height 809
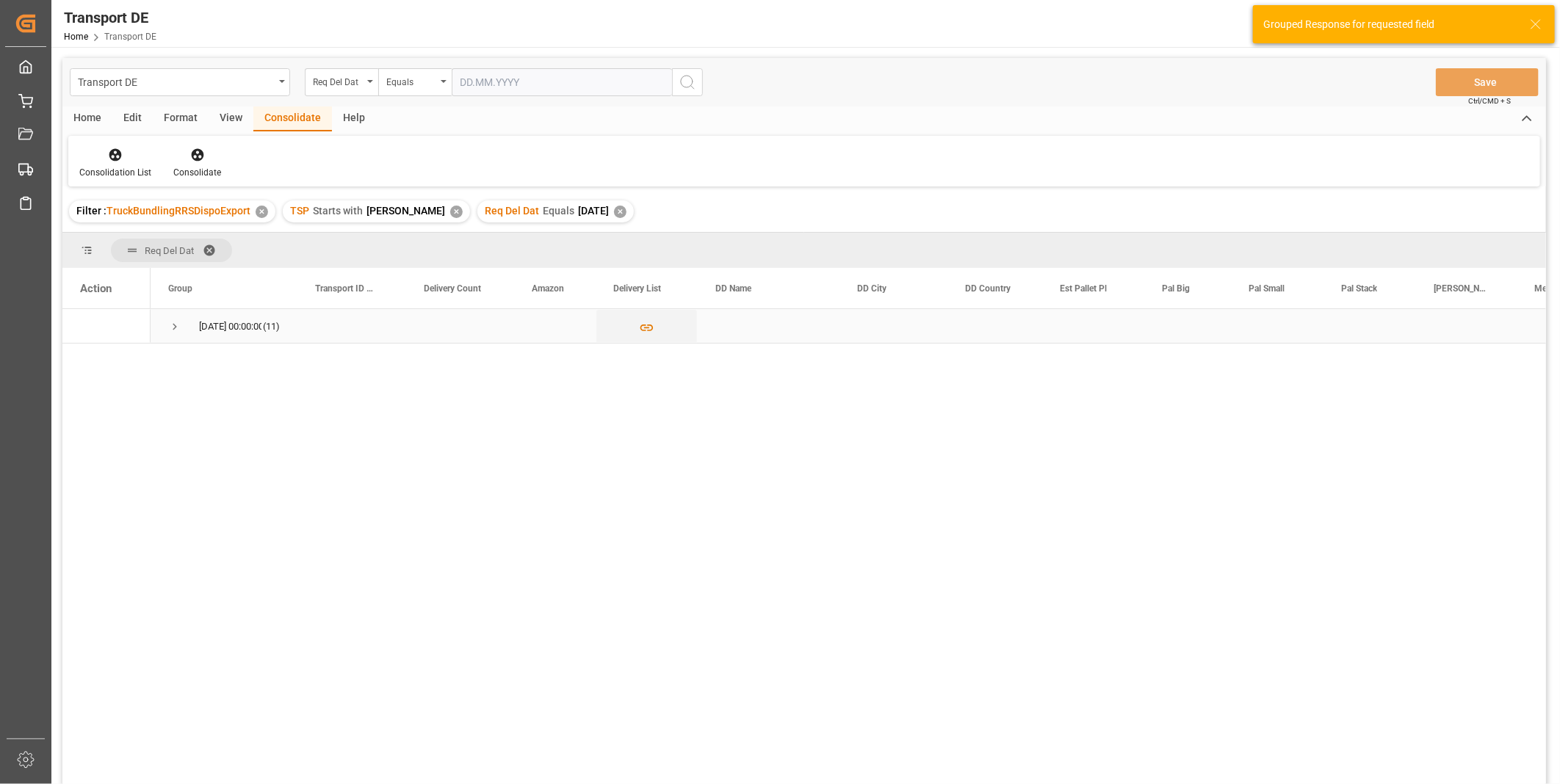
click at [177, 320] on span "Press SPACE to select this row." at bounding box center [175, 327] width 13 height 13
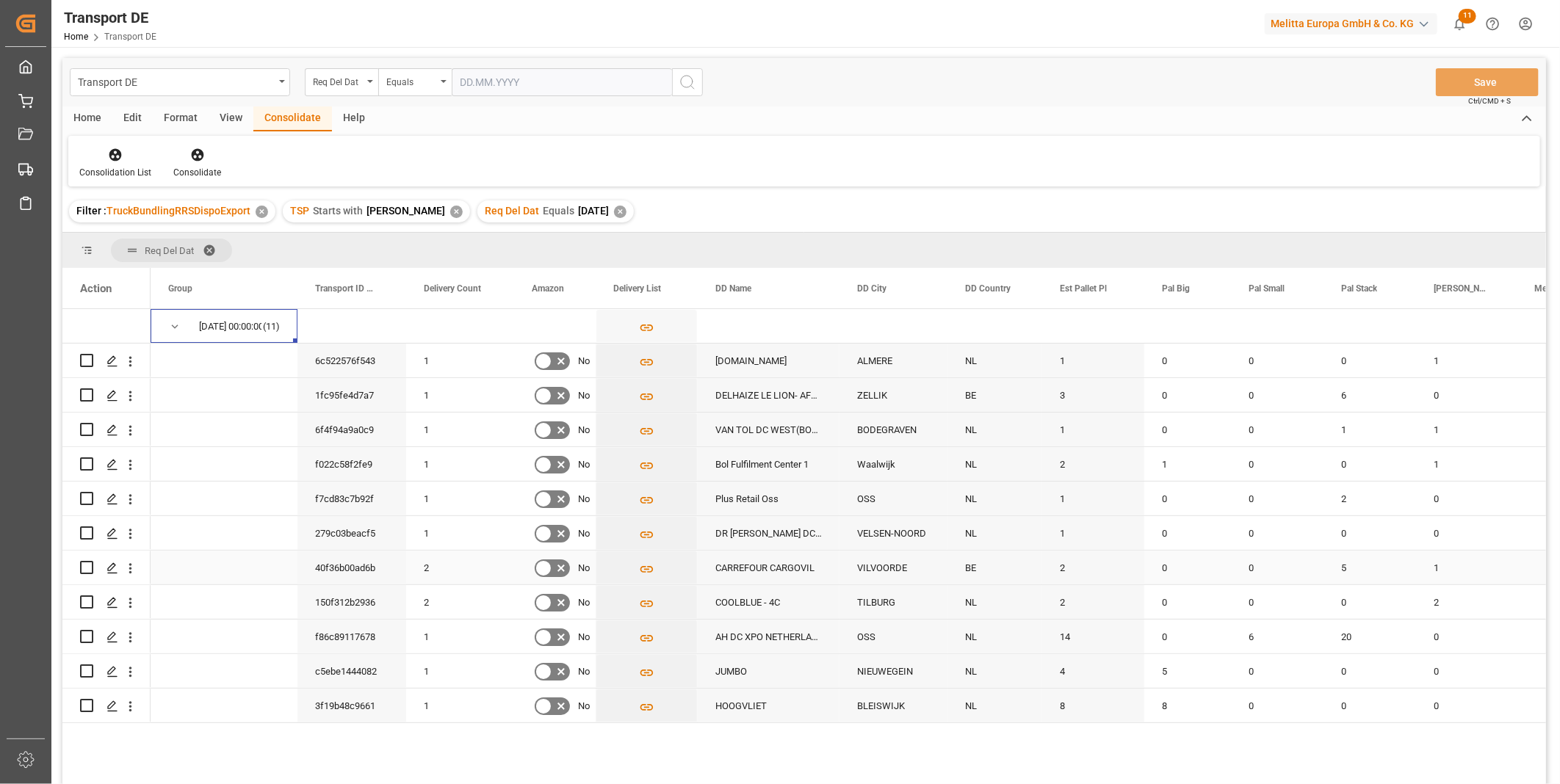
click at [85, 569] on input "Press Space to toggle row selection (unchecked)" at bounding box center [87, 568] width 13 height 13
checkbox input "true"
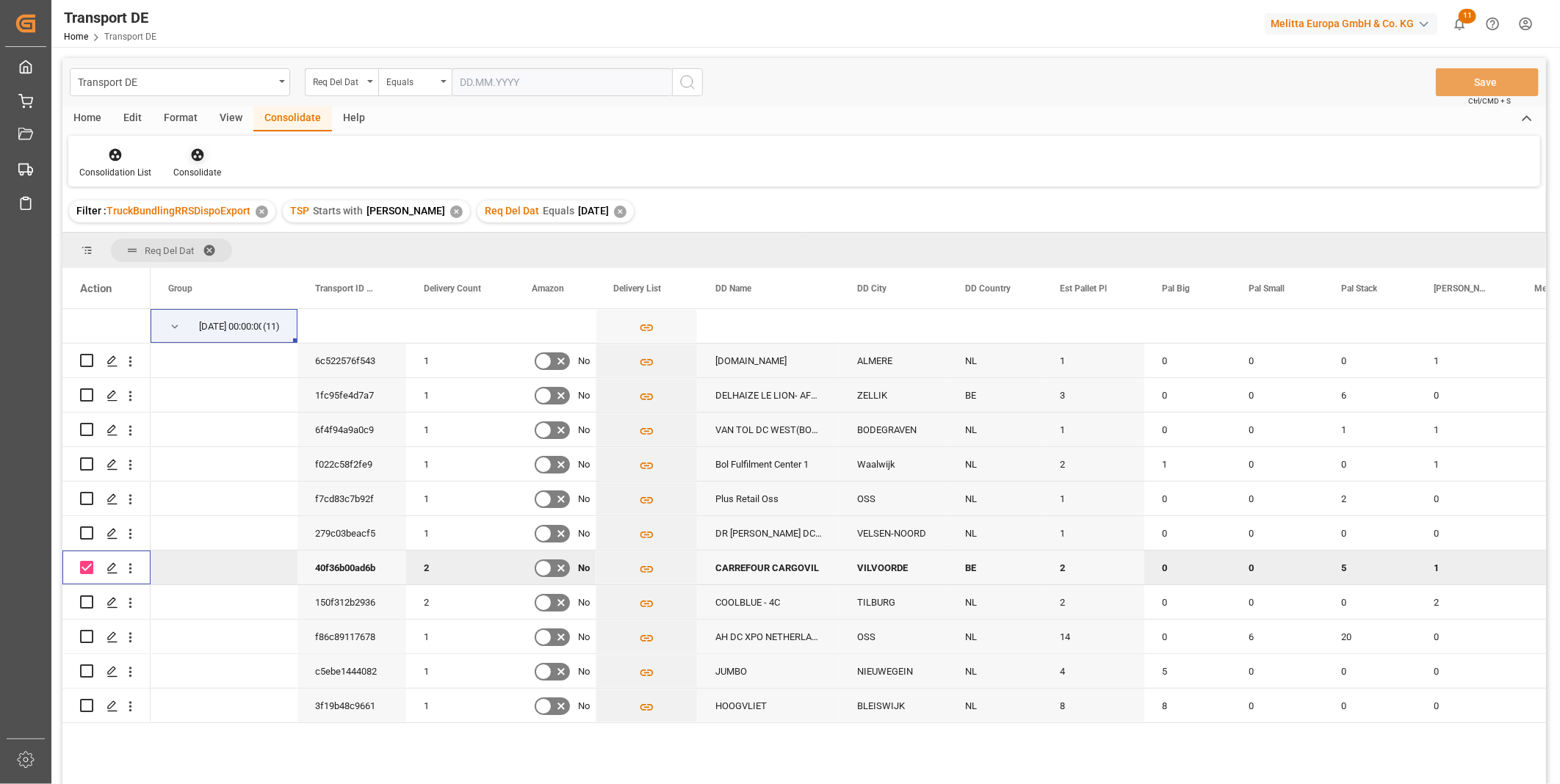
click at [196, 160] on icon at bounding box center [197, 155] width 15 height 15
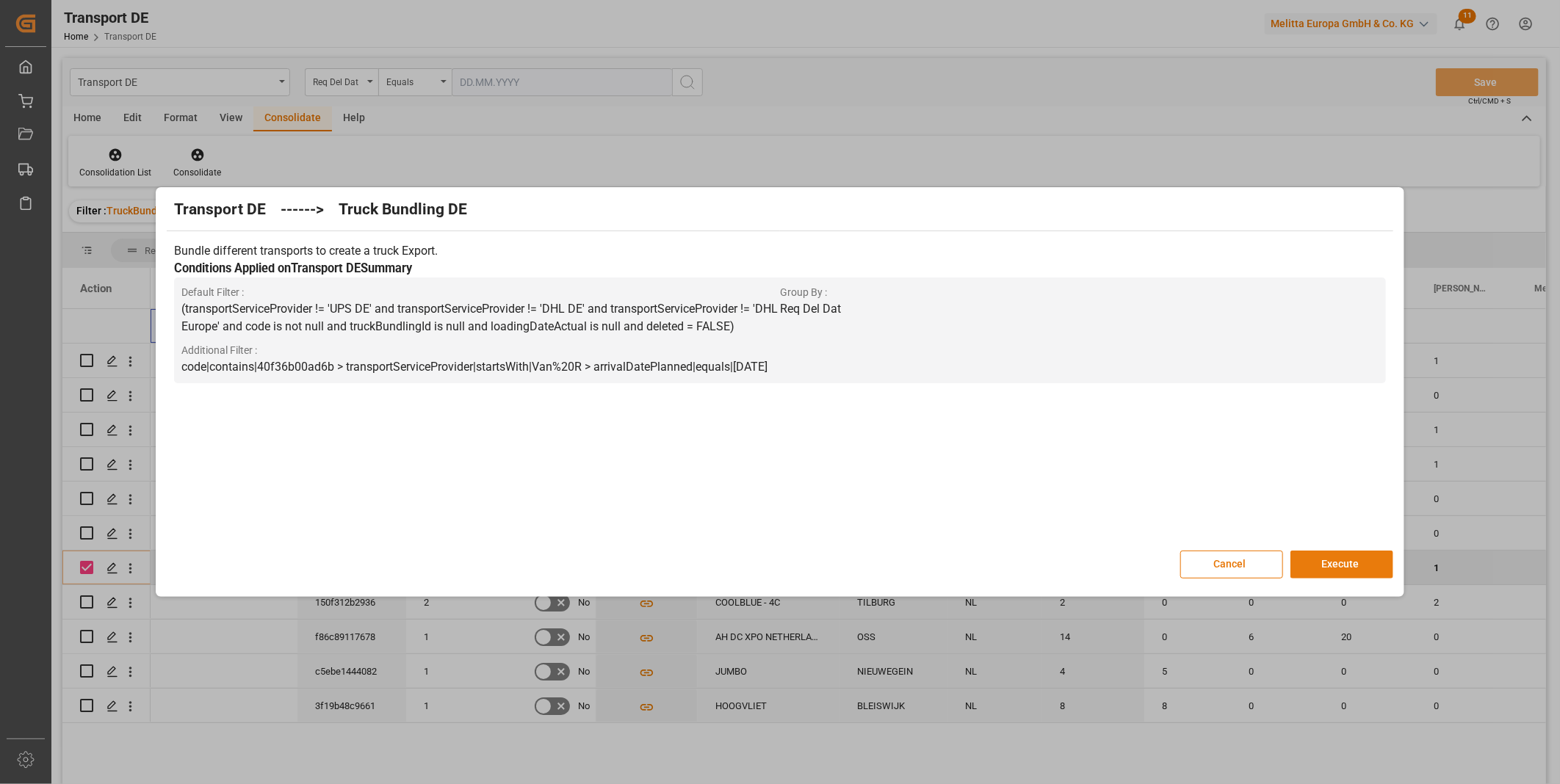
click at [1378, 551] on button "Execute" at bounding box center [1341, 564] width 103 height 28
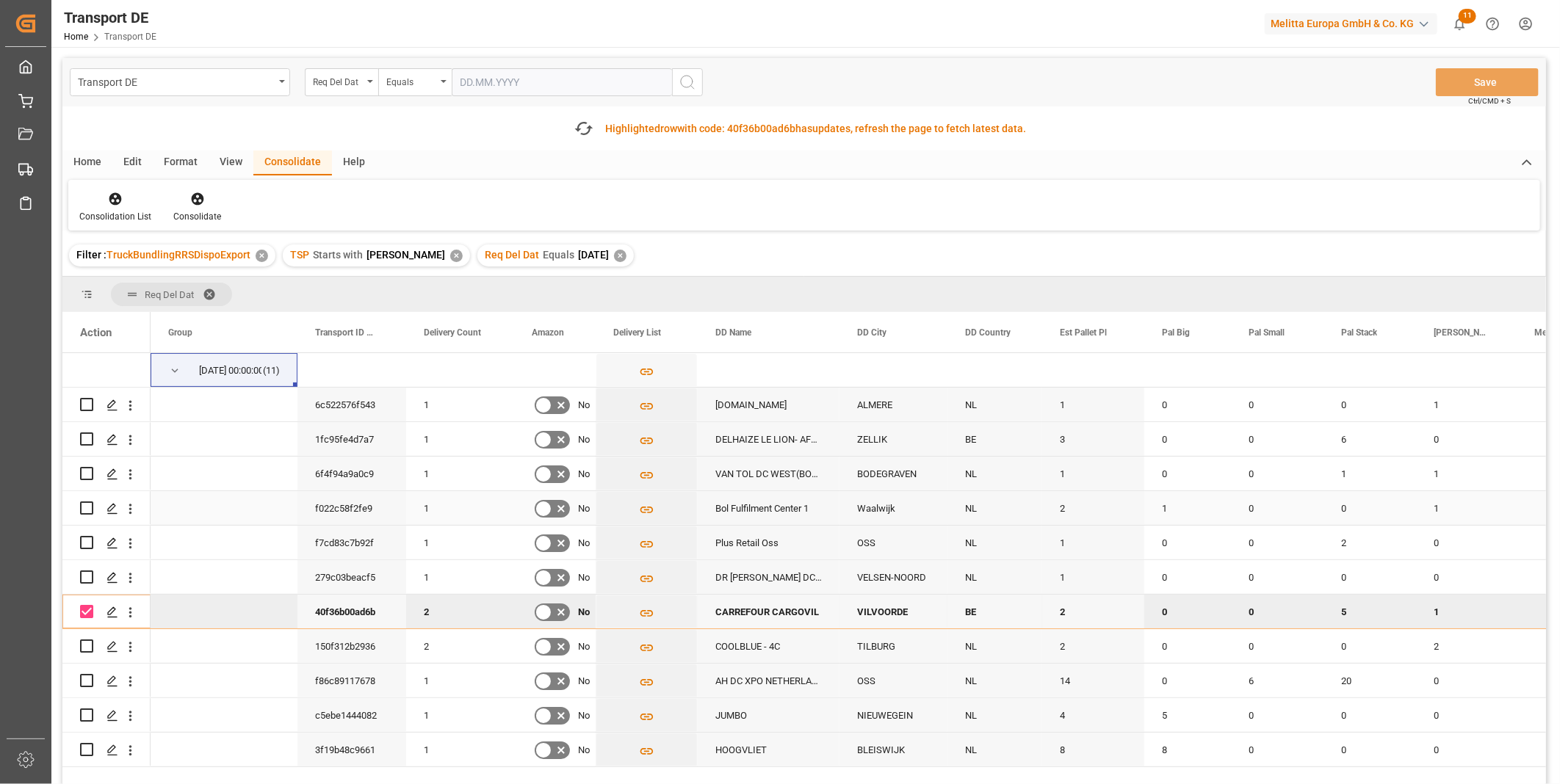
scroll to position [82, 0]
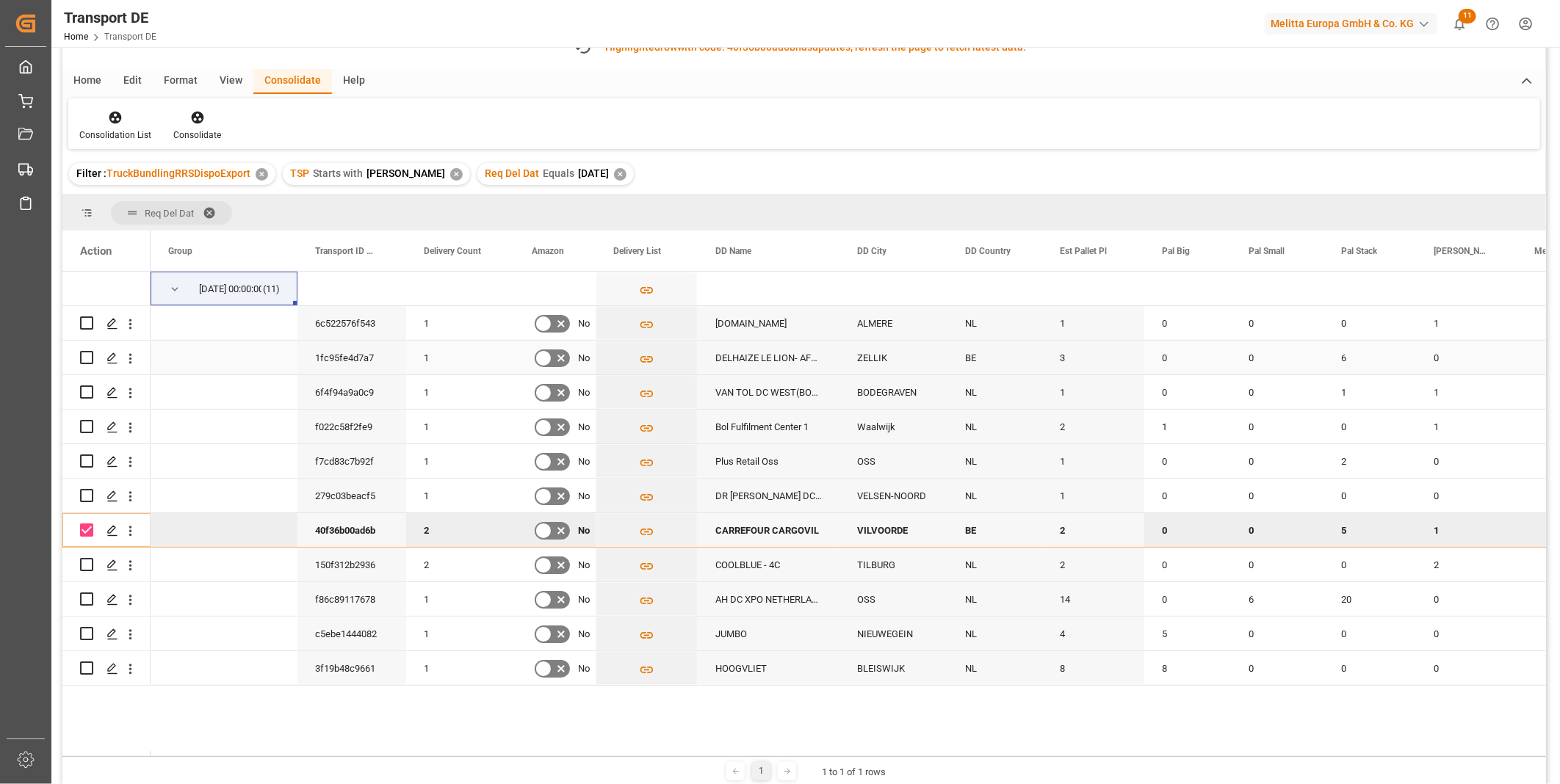
click at [87, 357] on input "Press Space to toggle row selection (unchecked)" at bounding box center [87, 357] width 13 height 13
checkbox input "true"
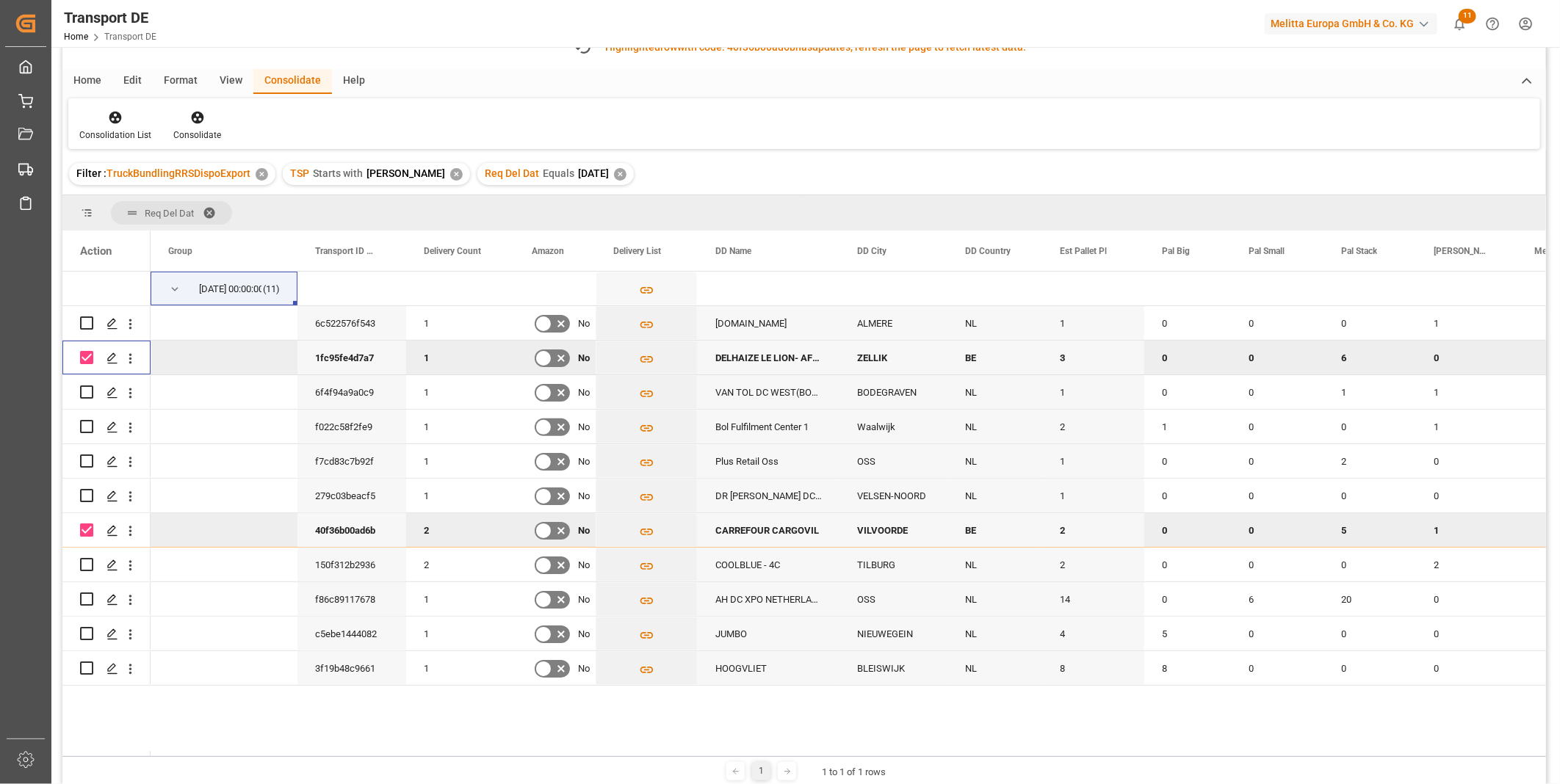
click at [86, 522] on div "Press SPACE to deselect this row." at bounding box center [87, 530] width 13 height 34
click at [84, 526] on input "Press Space to toggle row selection (checked)" at bounding box center [87, 530] width 13 height 13
checkbox input "false"
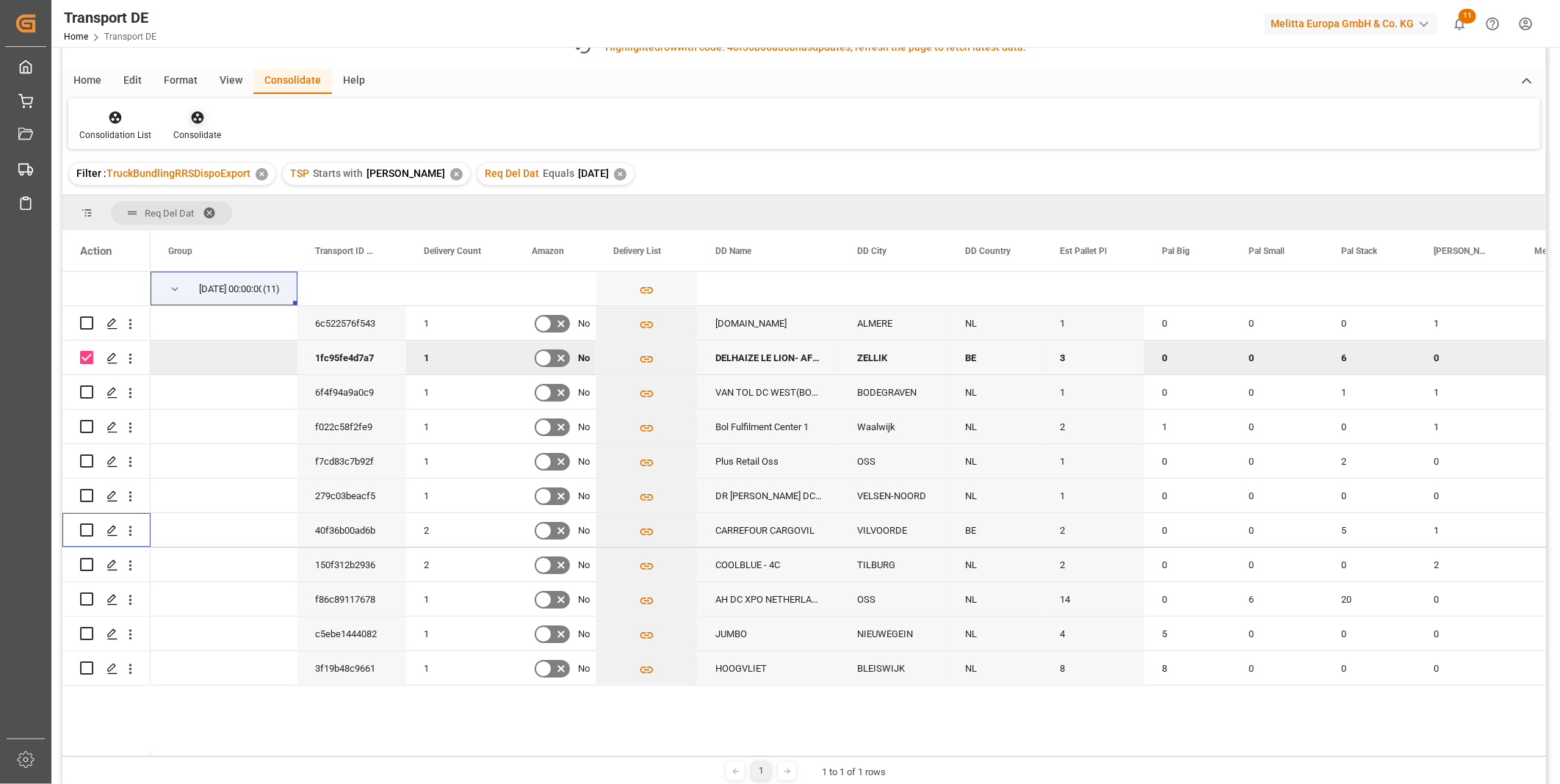
click at [196, 122] on icon at bounding box center [196, 117] width 12 height 12
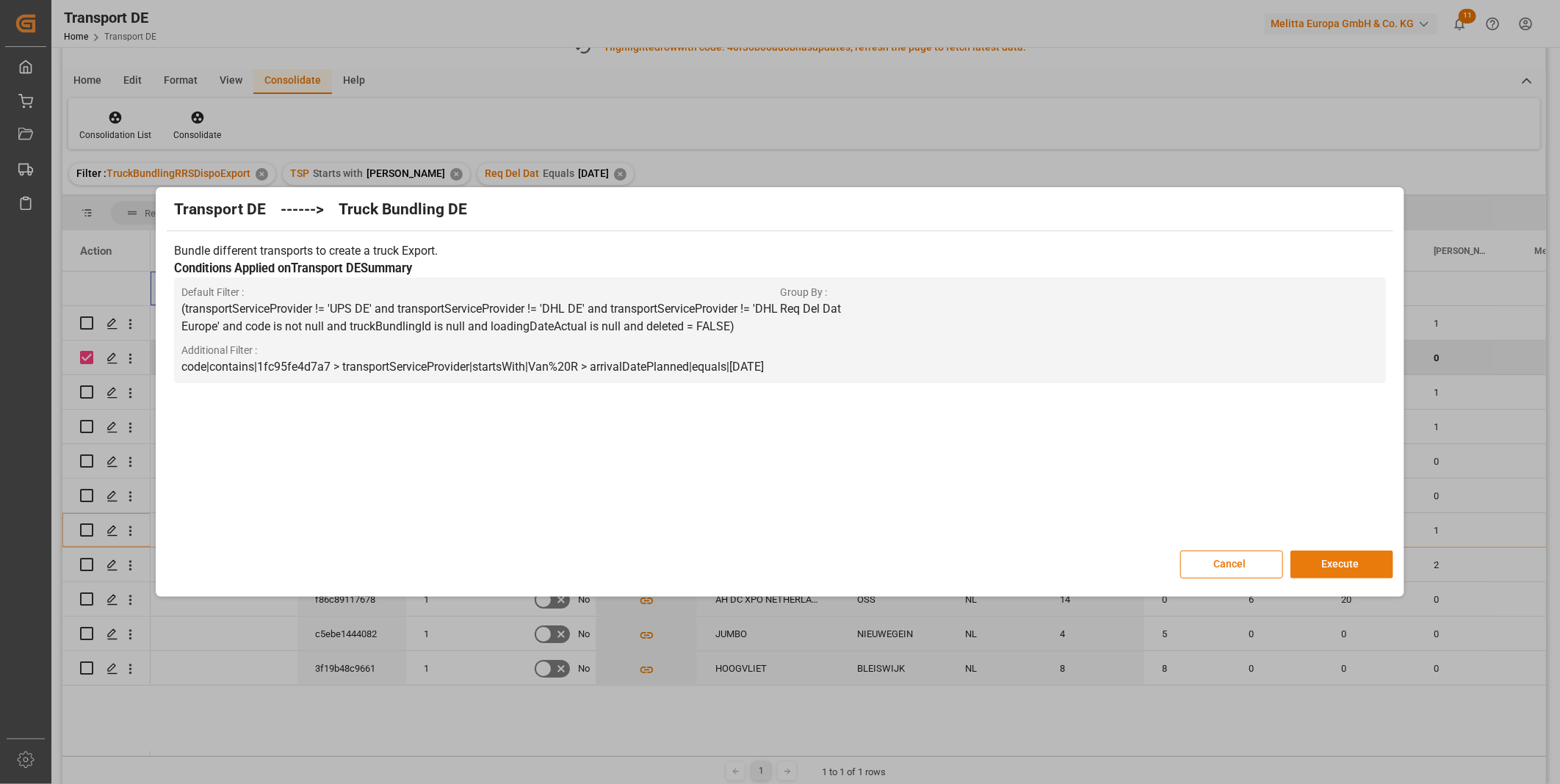
click at [1321, 576] on button "Execute" at bounding box center [1341, 564] width 103 height 28
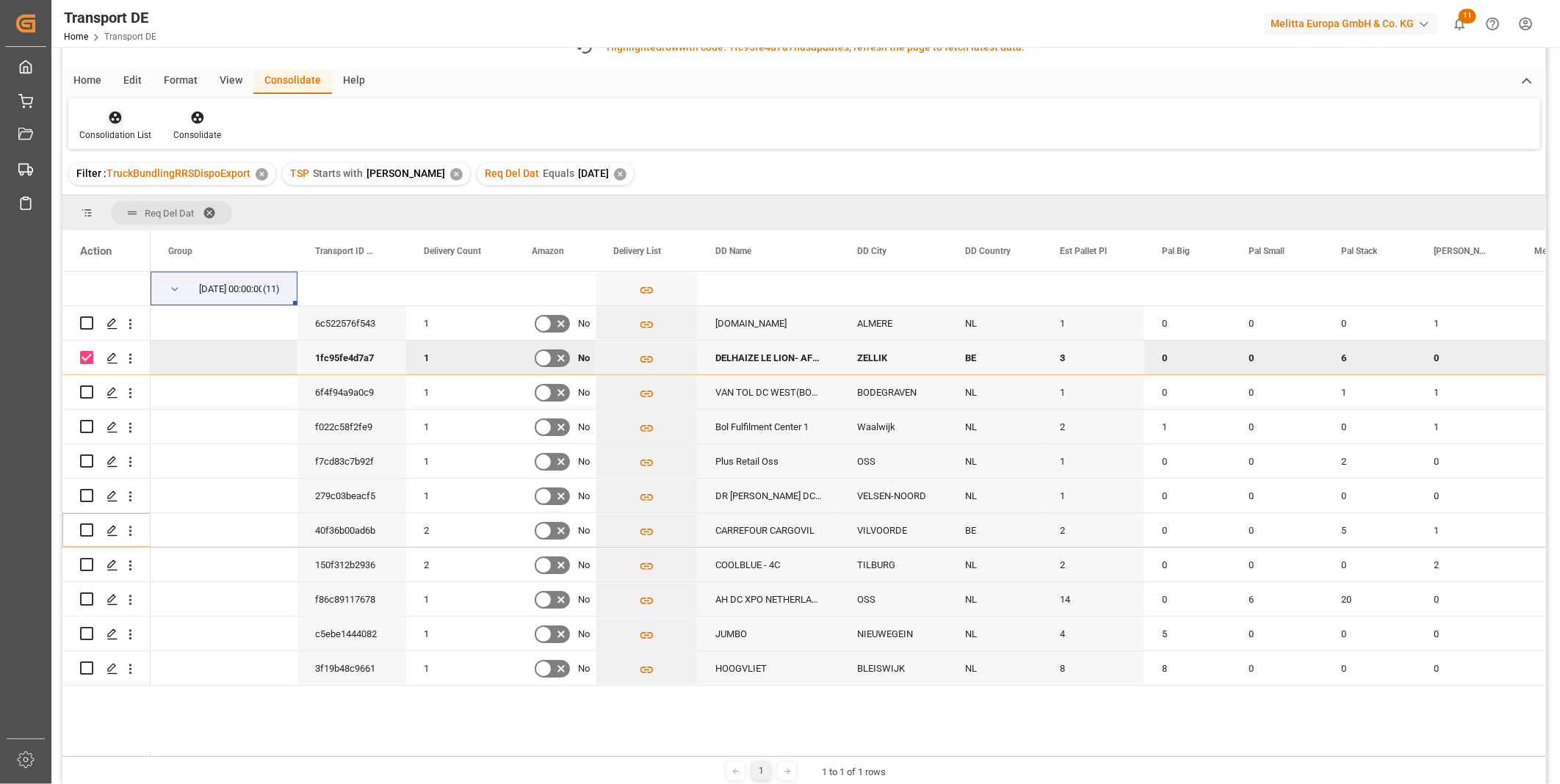
click at [135, 129] on div "Consolidation List" at bounding box center [115, 135] width 72 height 13
click at [182, 224] on div "Transport DE Req Del Dat Equals Save Ctrl/CMD + S Fetch latest updates Highligh…" at bounding box center [804, 381] width 1483 height 809
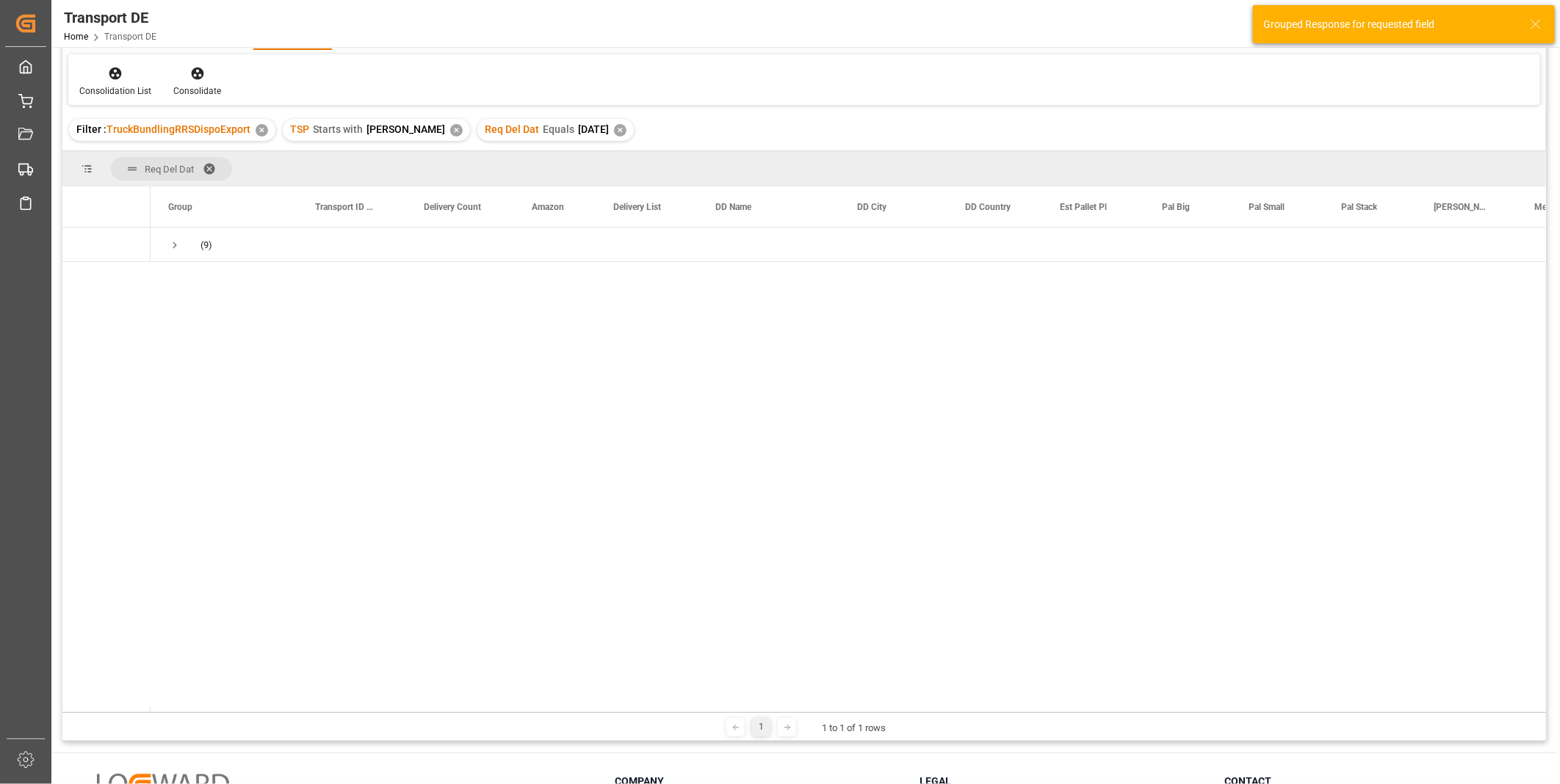
scroll to position [37, 0]
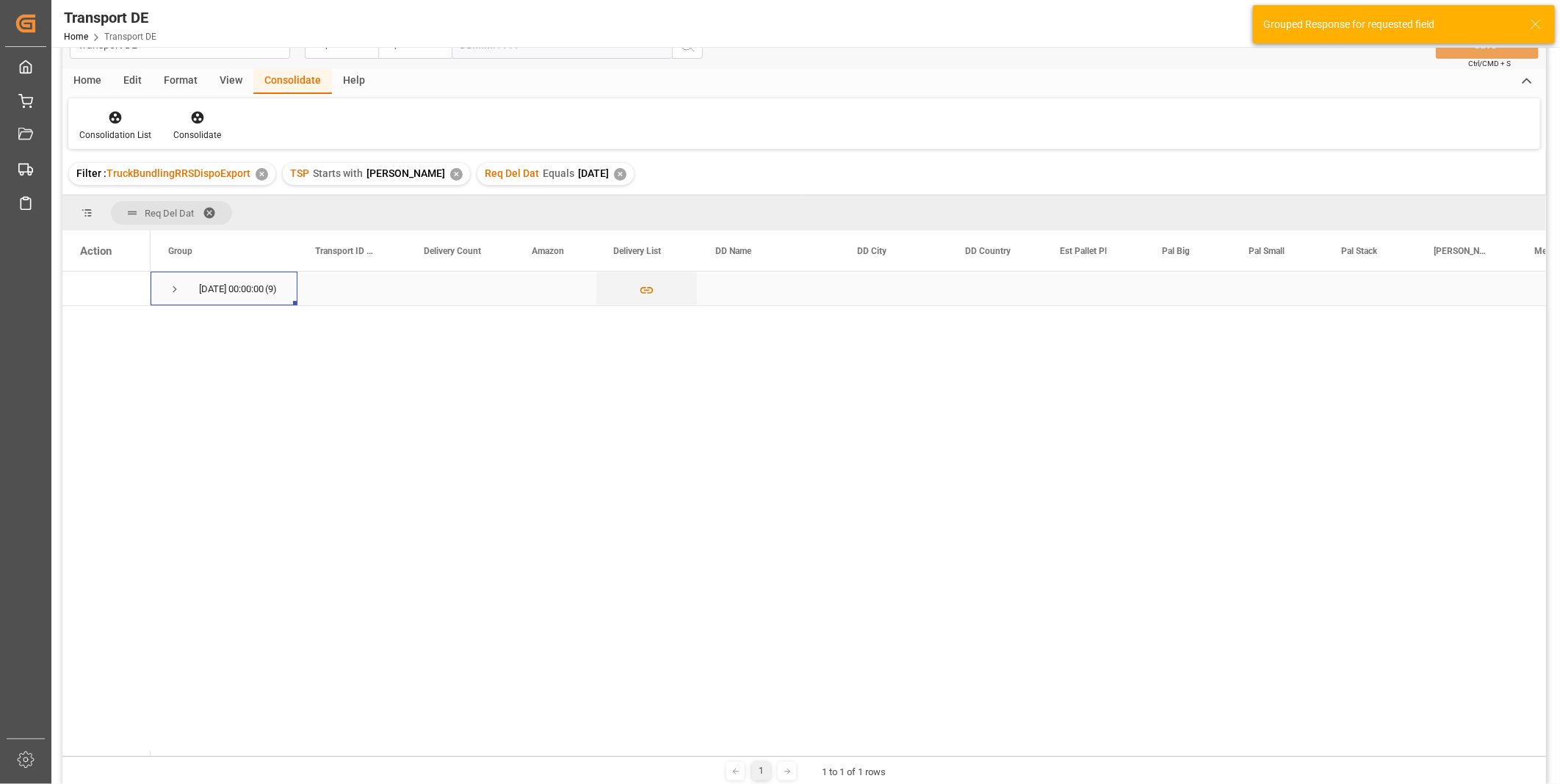
click at [173, 284] on span "Press SPACE to select this row." at bounding box center [175, 290] width 13 height 13
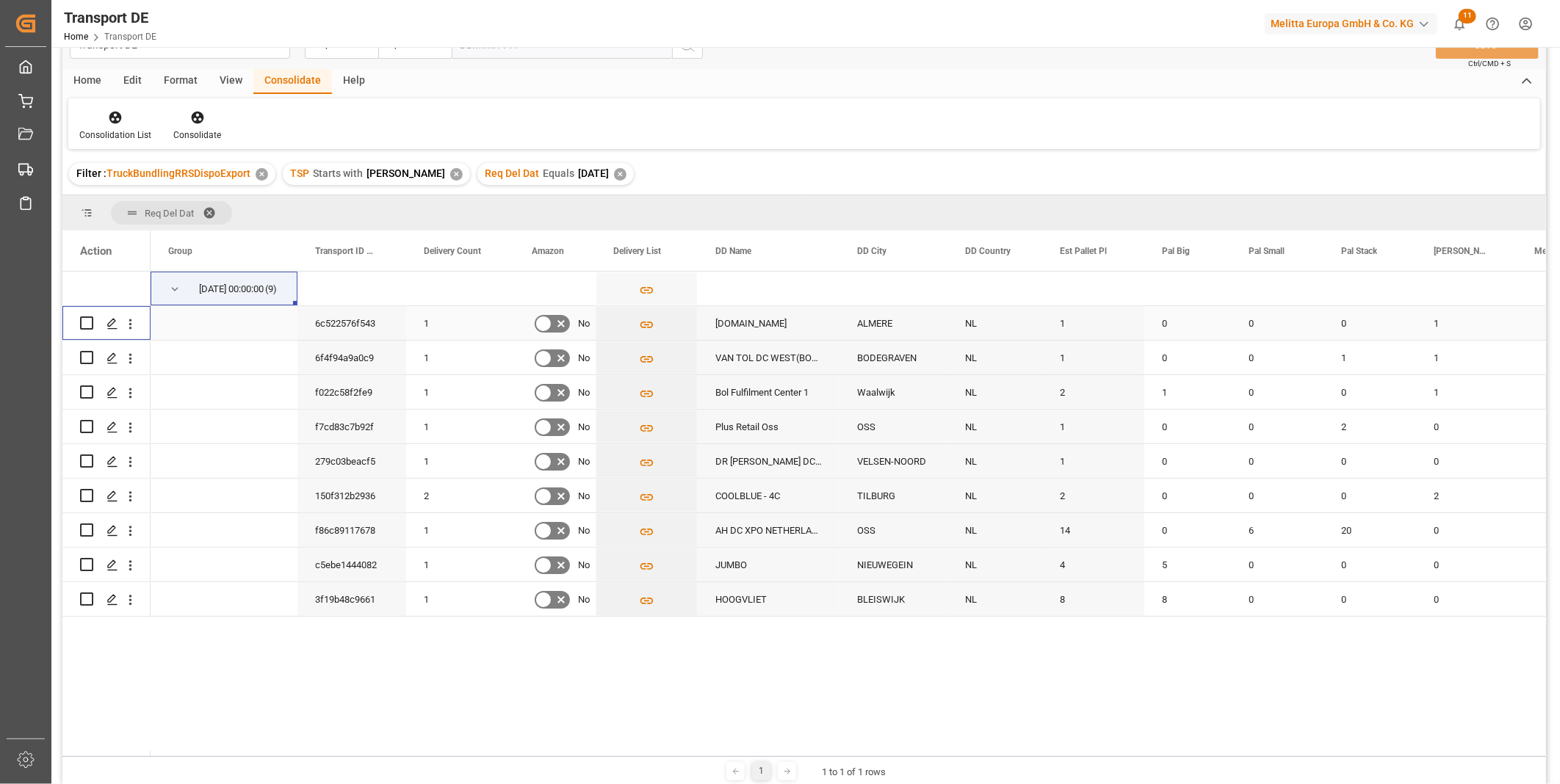
click at [90, 320] on input "Press Space to toggle row selection (unchecked)" at bounding box center [87, 323] width 13 height 13
checkbox input "true"
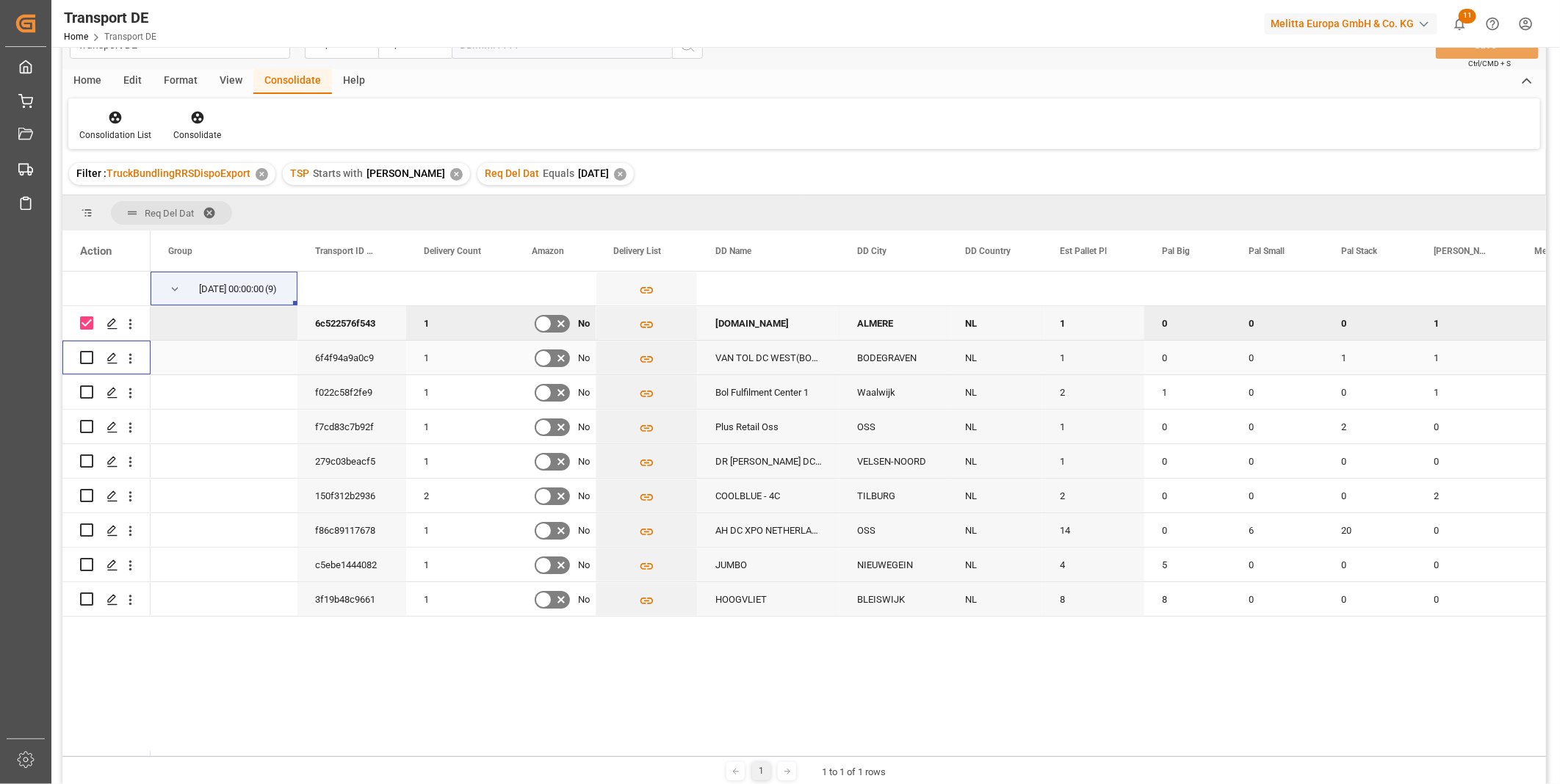
click at [85, 355] on input "Press Space to toggle row selection (unchecked)" at bounding box center [87, 357] width 13 height 13
checkbox input "true"
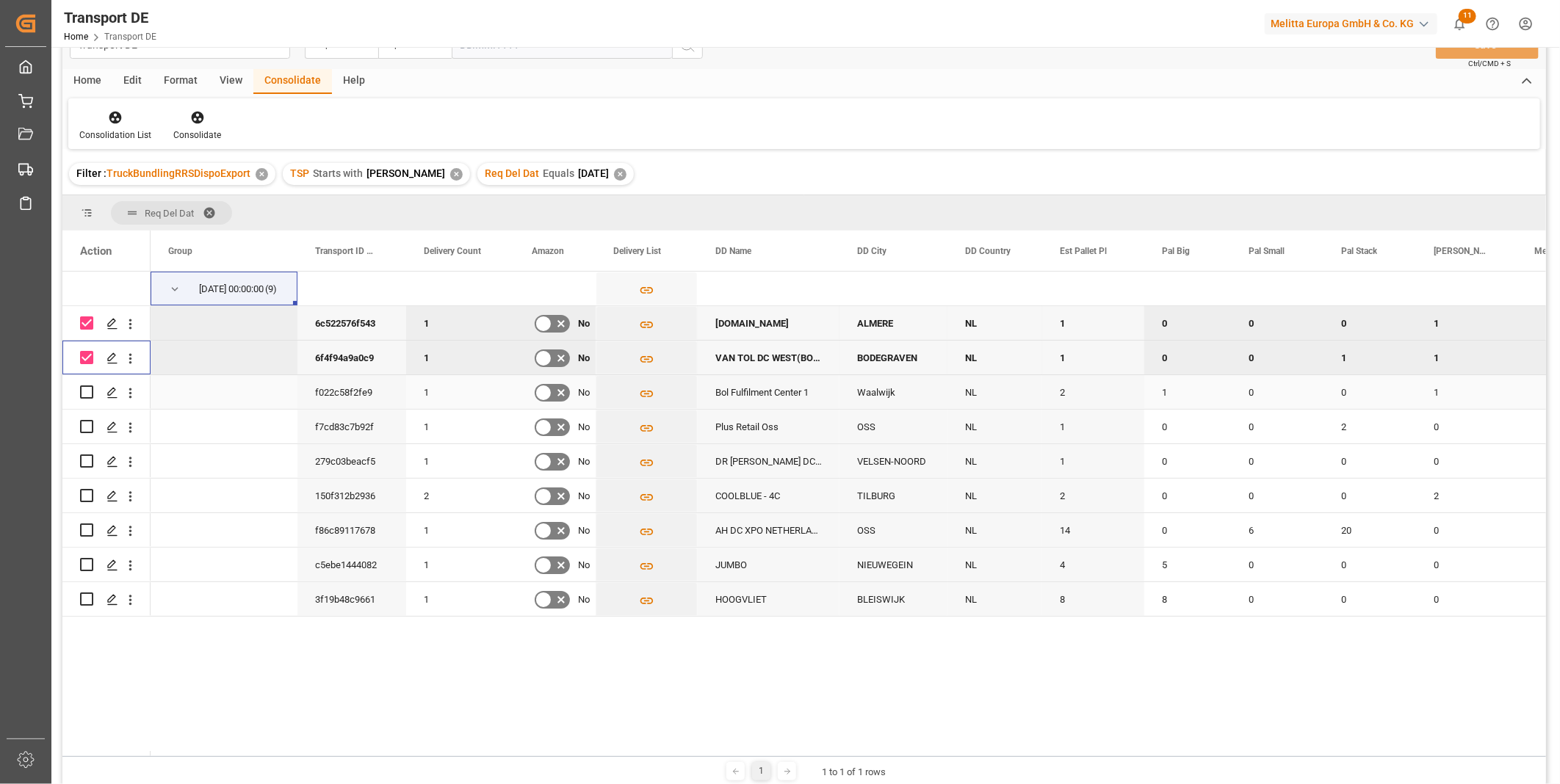
click at [87, 390] on input "Press Space to toggle row selection (unchecked)" at bounding box center [87, 392] width 13 height 13
checkbox input "true"
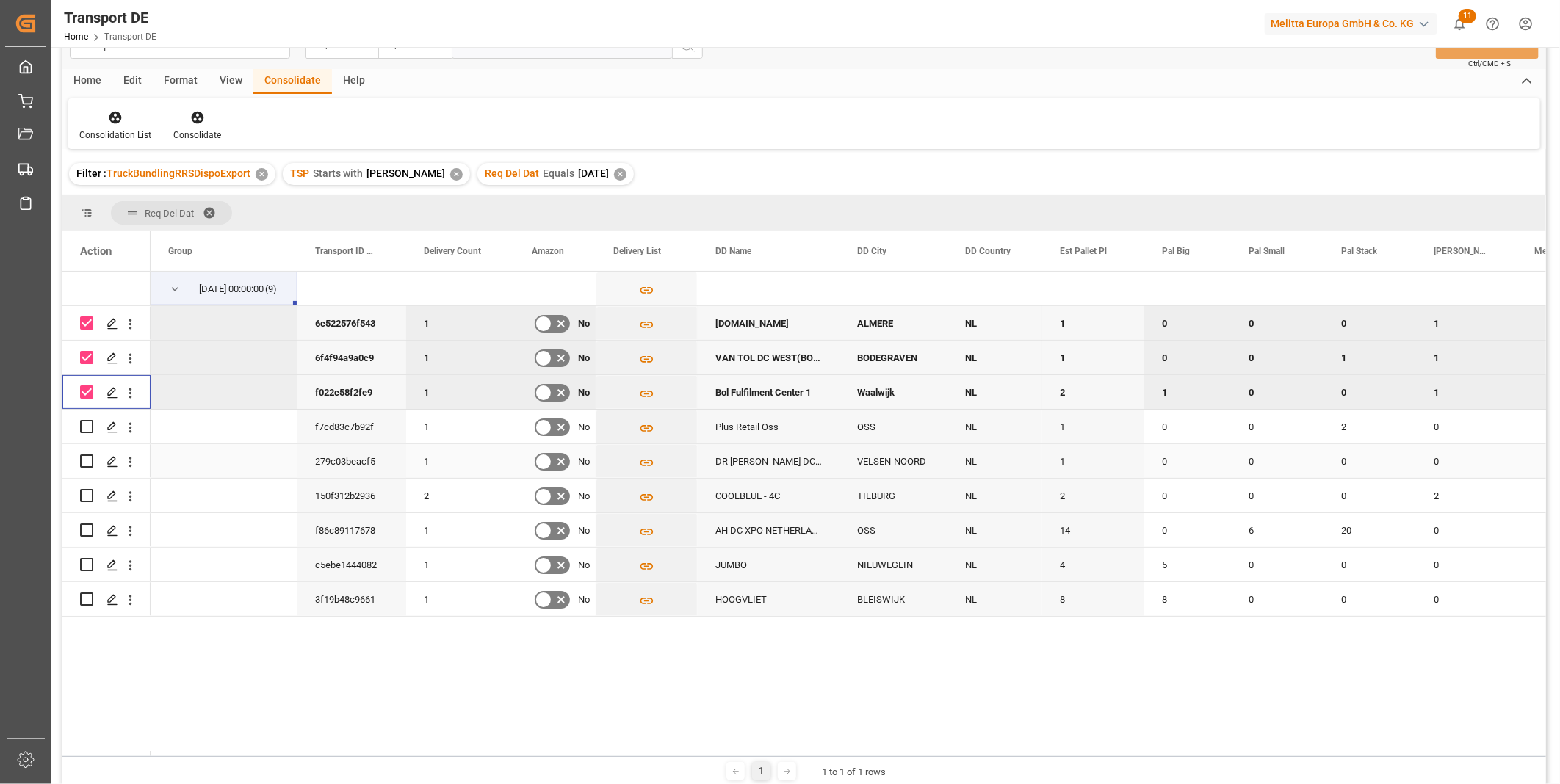
click at [89, 462] on input "Press Space to toggle row selection (unchecked)" at bounding box center [87, 461] width 13 height 13
checkbox input "true"
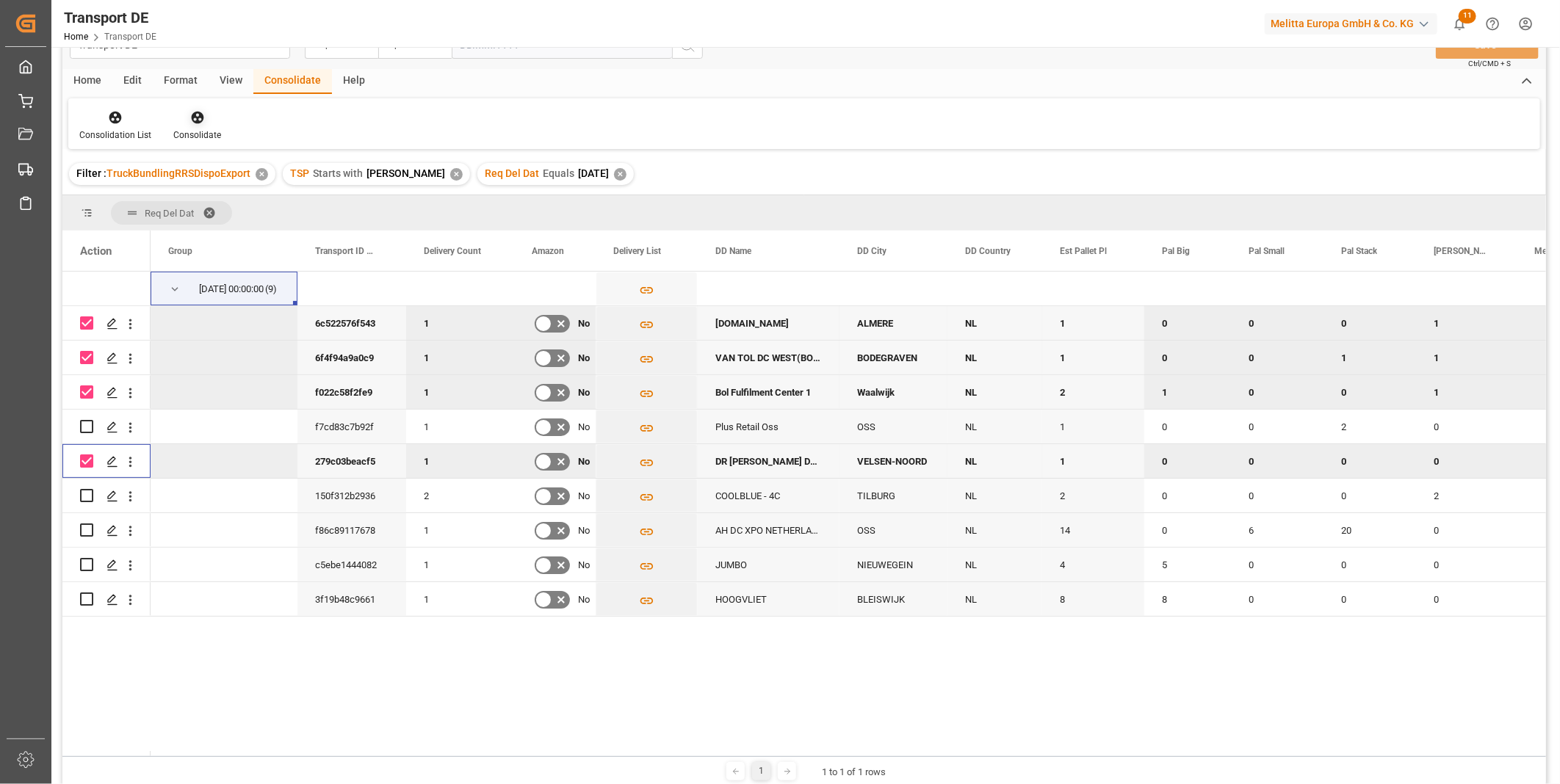
click at [198, 125] on div "Consolidate" at bounding box center [197, 125] width 70 height 32
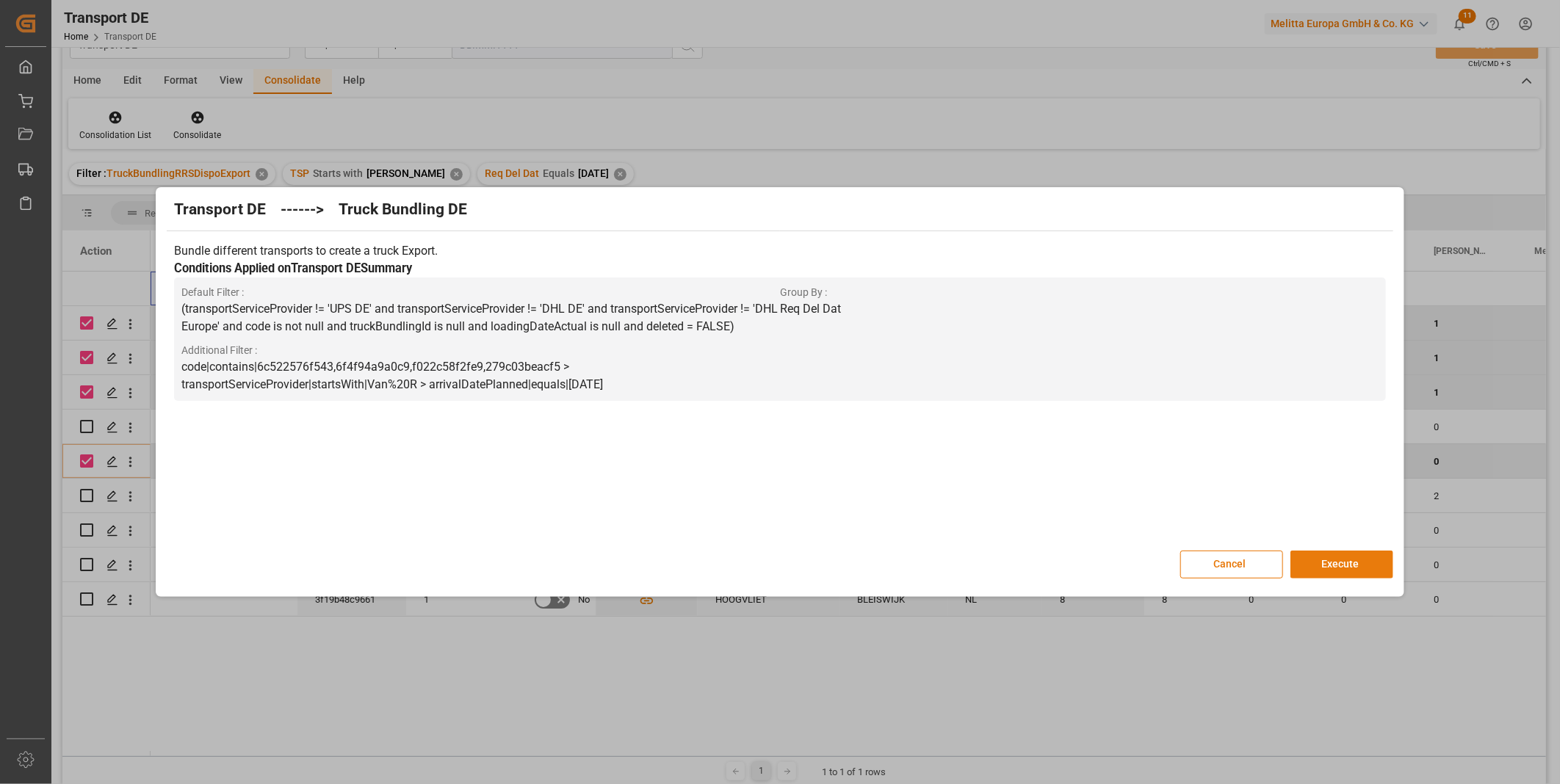
click at [1319, 566] on button "Execute" at bounding box center [1341, 564] width 103 height 28
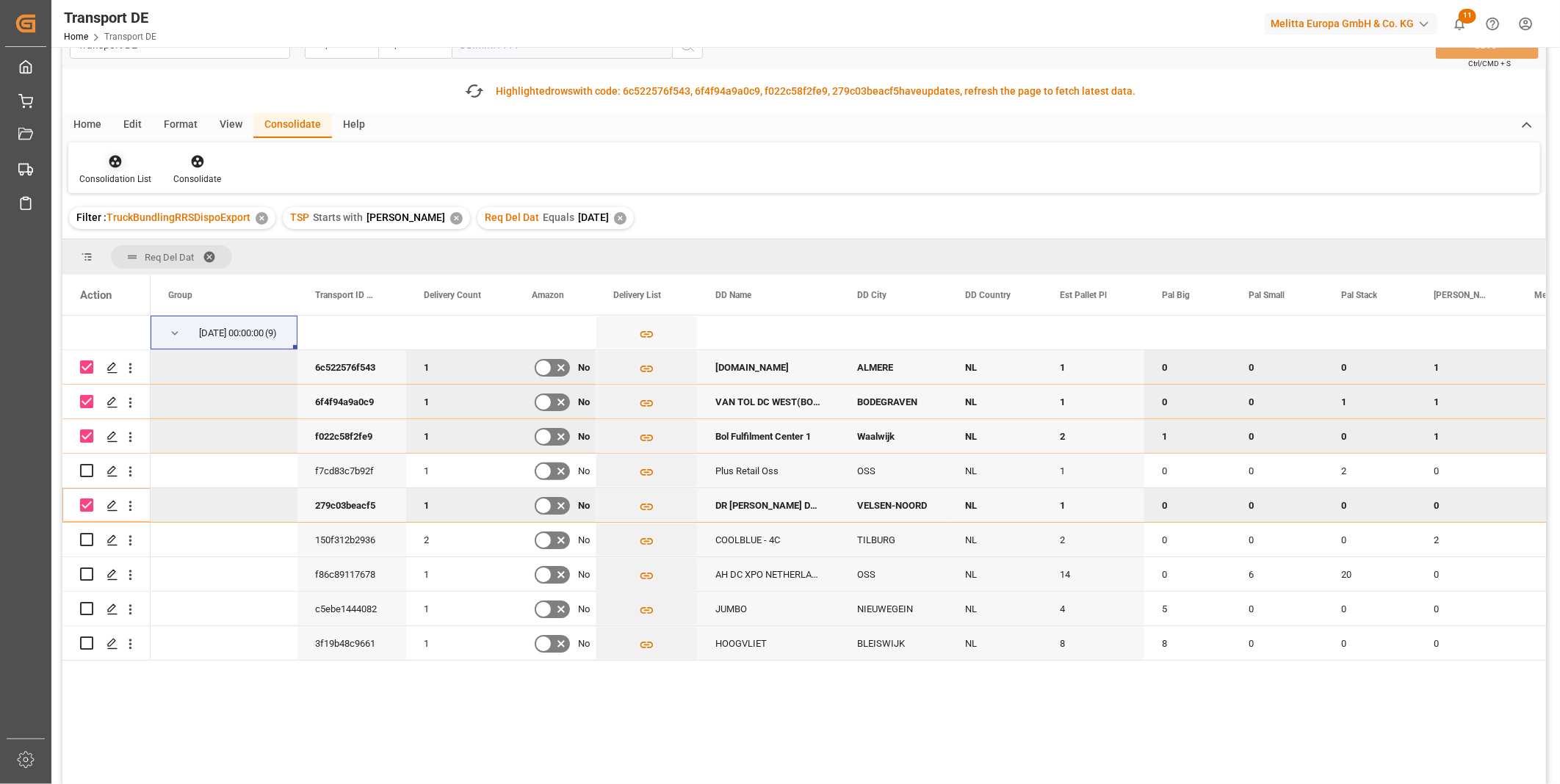
click at [118, 166] on icon at bounding box center [116, 162] width 15 height 15
click at [173, 272] on div "Transport DE Req Del Dat Equals Save Ctrl/CMD + S Fetch latest updates Highligh…" at bounding box center [804, 425] width 1483 height 809
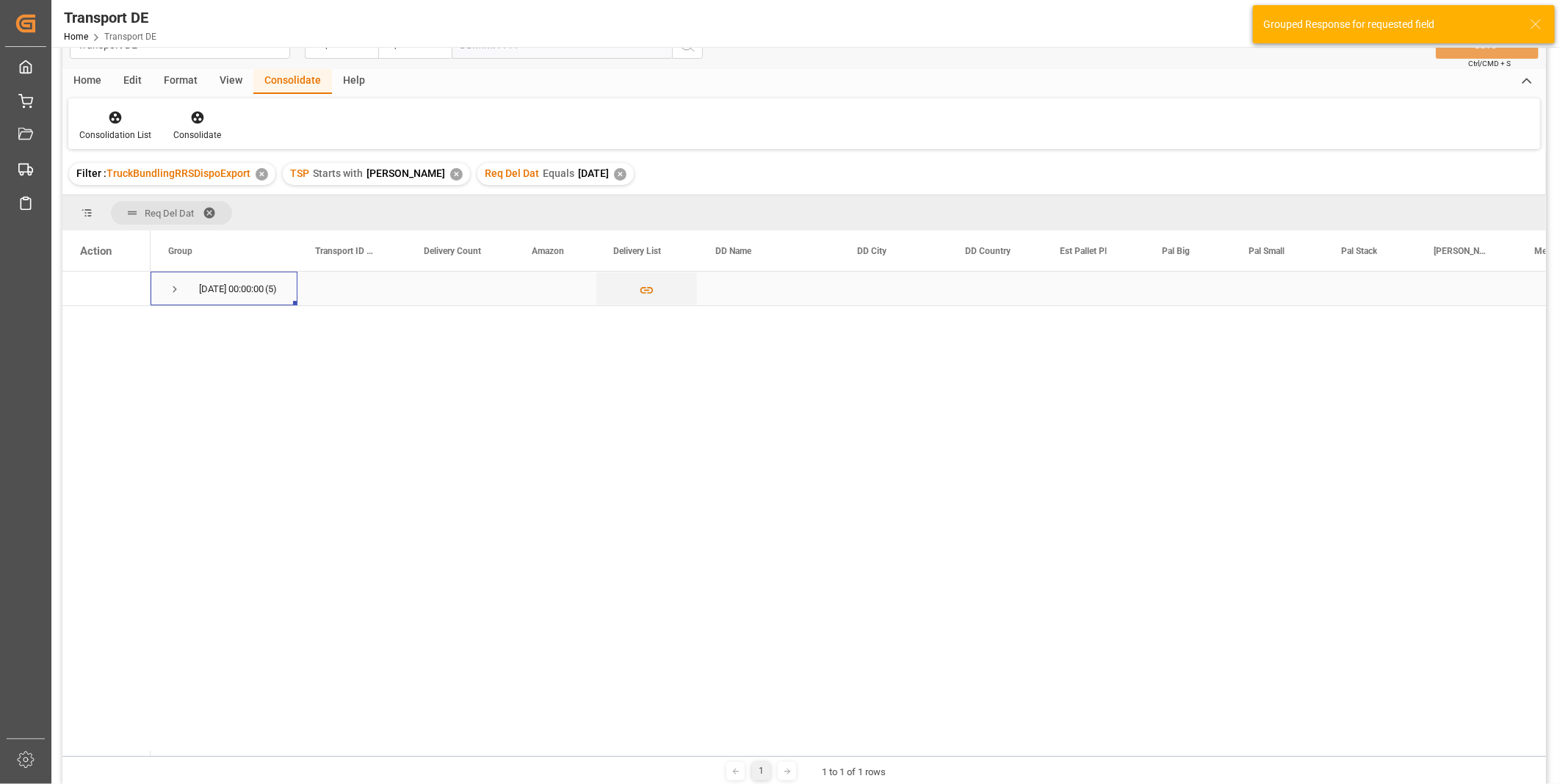
click at [173, 290] on span "Press SPACE to select this row." at bounding box center [175, 290] width 13 height 13
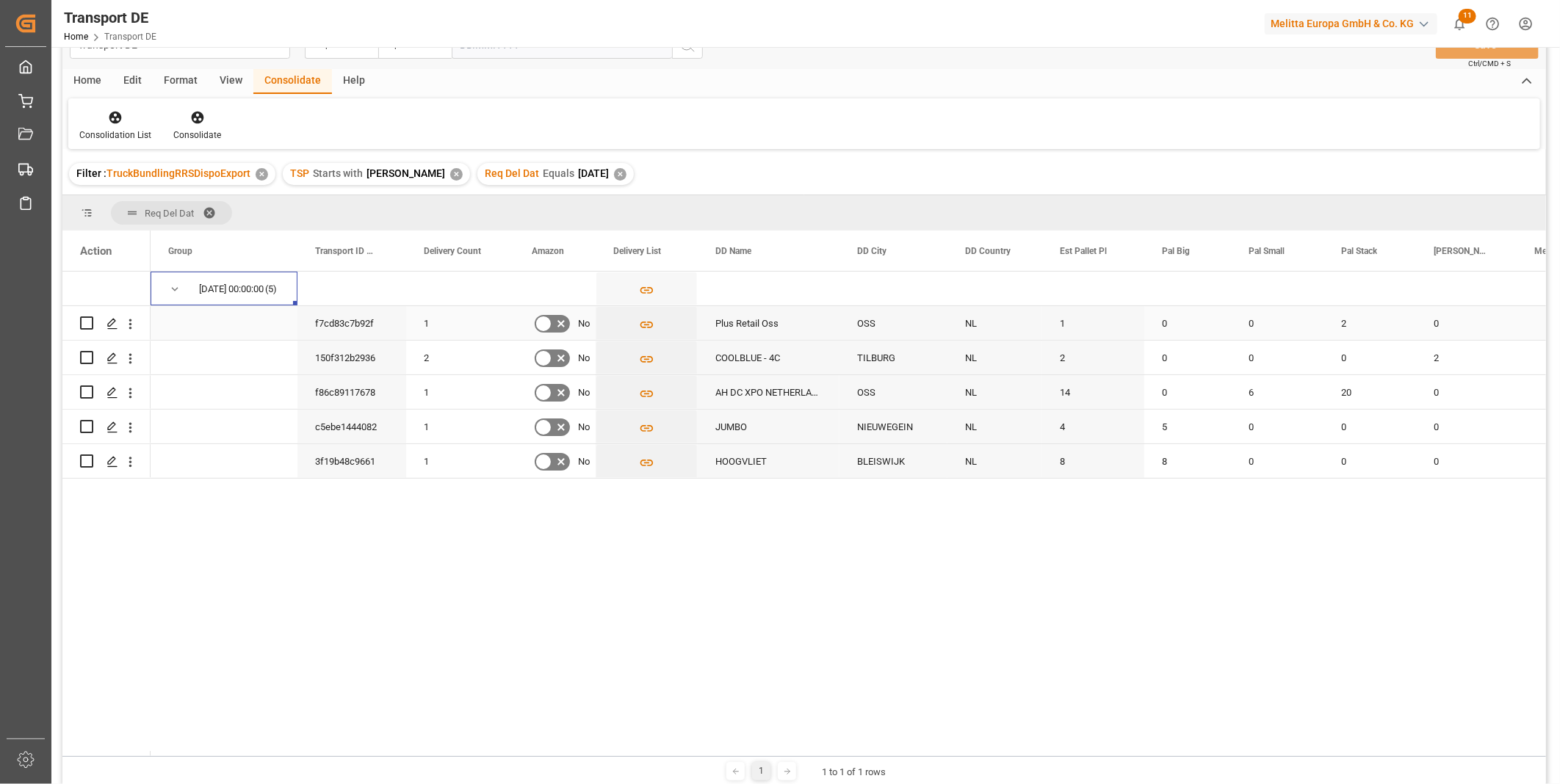
click at [88, 320] on input "Press Space to toggle row selection (unchecked)" at bounding box center [87, 323] width 13 height 13
checkbox input "true"
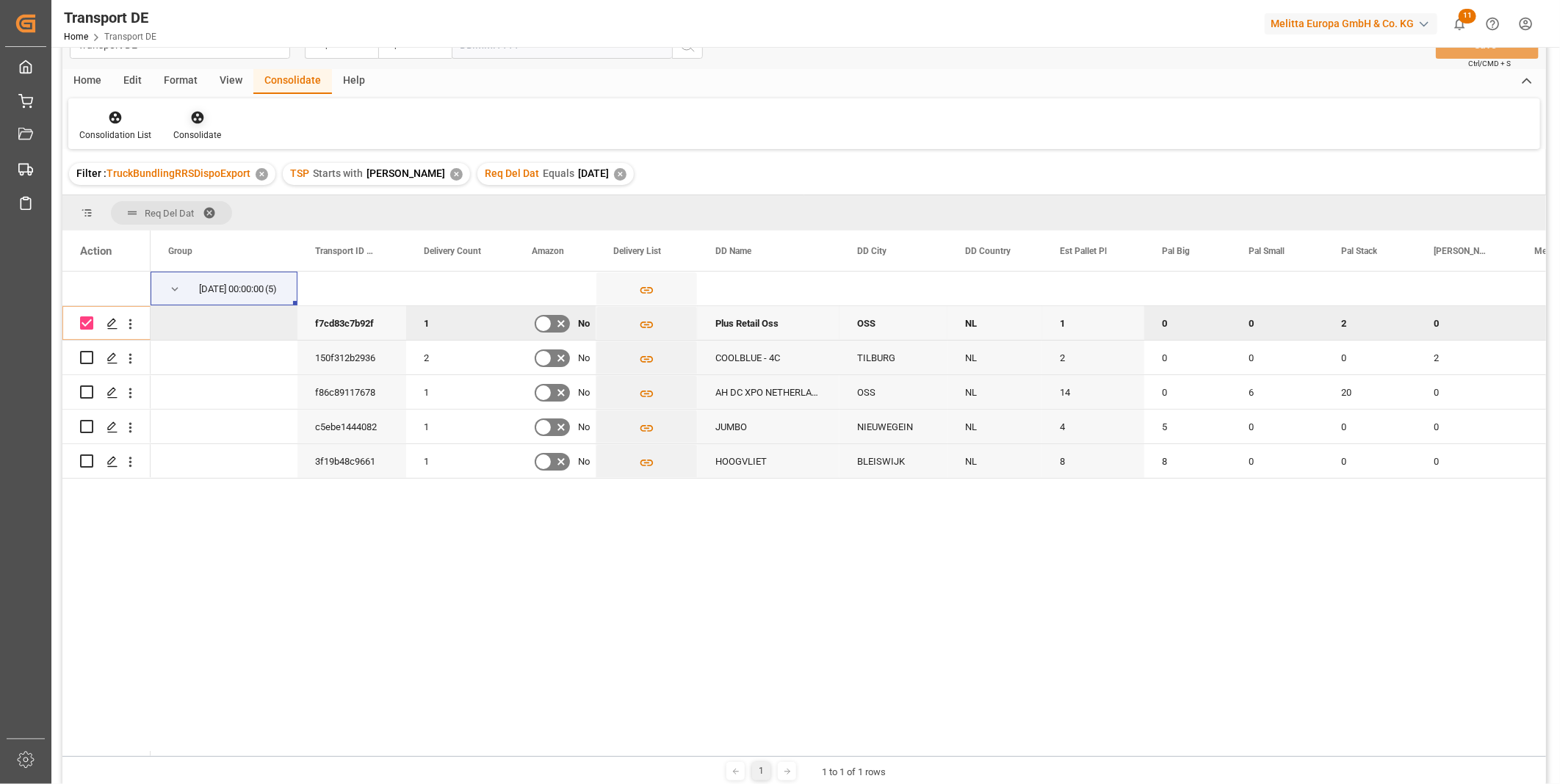
click at [191, 116] on icon at bounding box center [196, 117] width 12 height 12
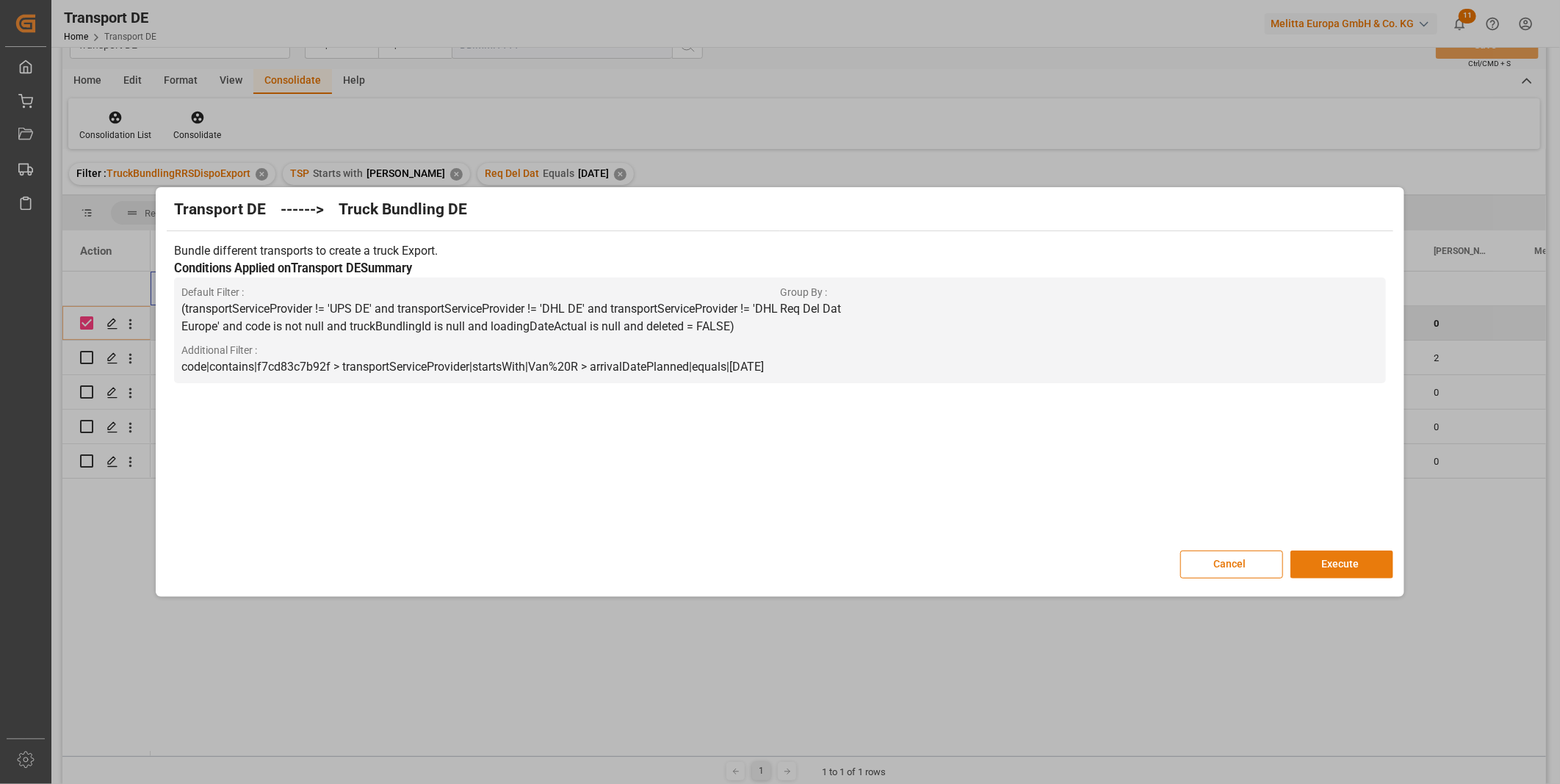
click at [1342, 555] on button "Execute" at bounding box center [1341, 564] width 103 height 28
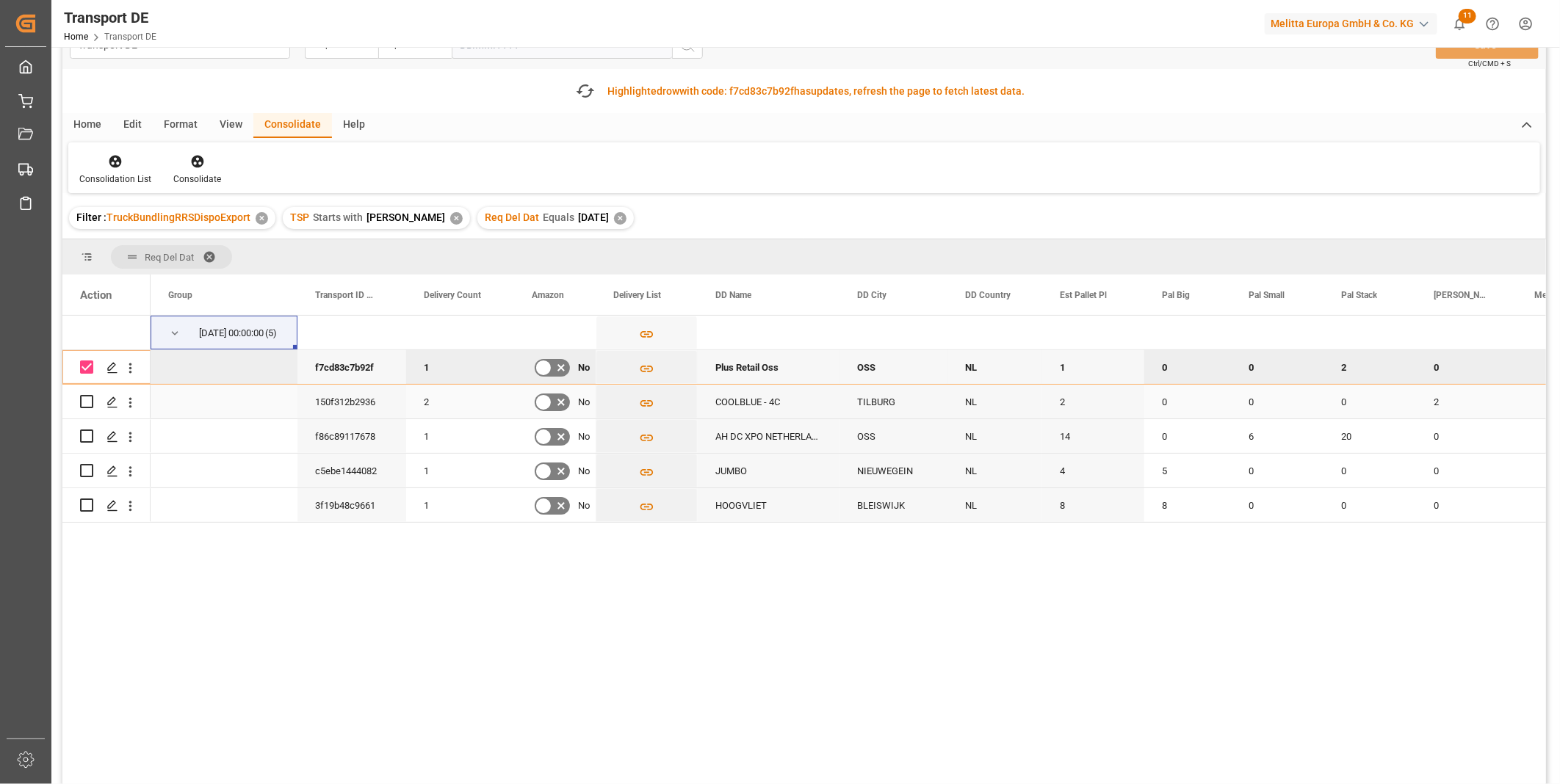
click at [86, 402] on input "Press Space to toggle row selection (unchecked)" at bounding box center [87, 402] width 13 height 13
checkbox input "true"
click at [84, 367] on input "Press Space to toggle row selection (checked)" at bounding box center [87, 367] width 13 height 13
checkbox input "false"
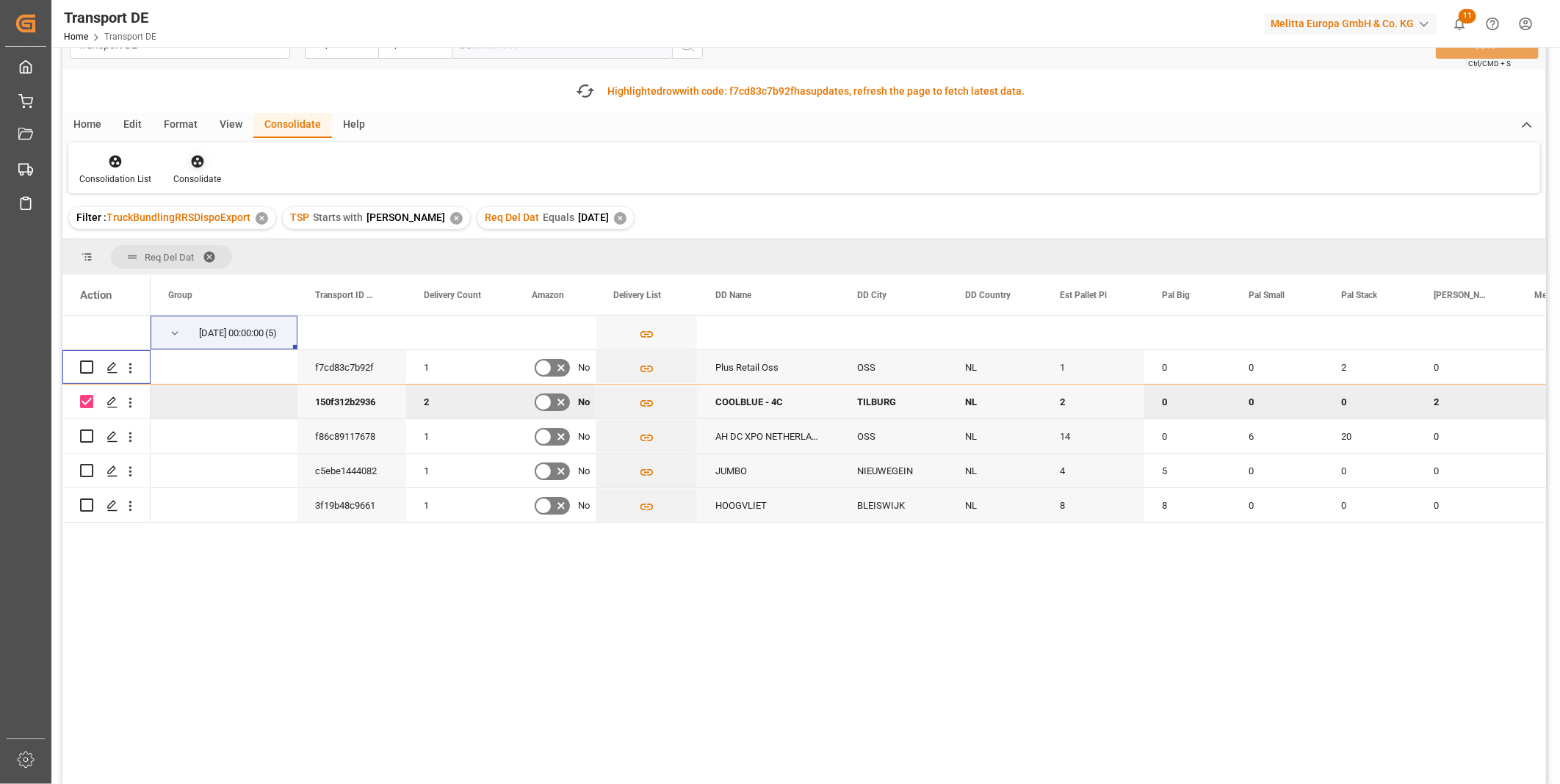
click at [207, 163] on div at bounding box center [197, 161] width 48 height 16
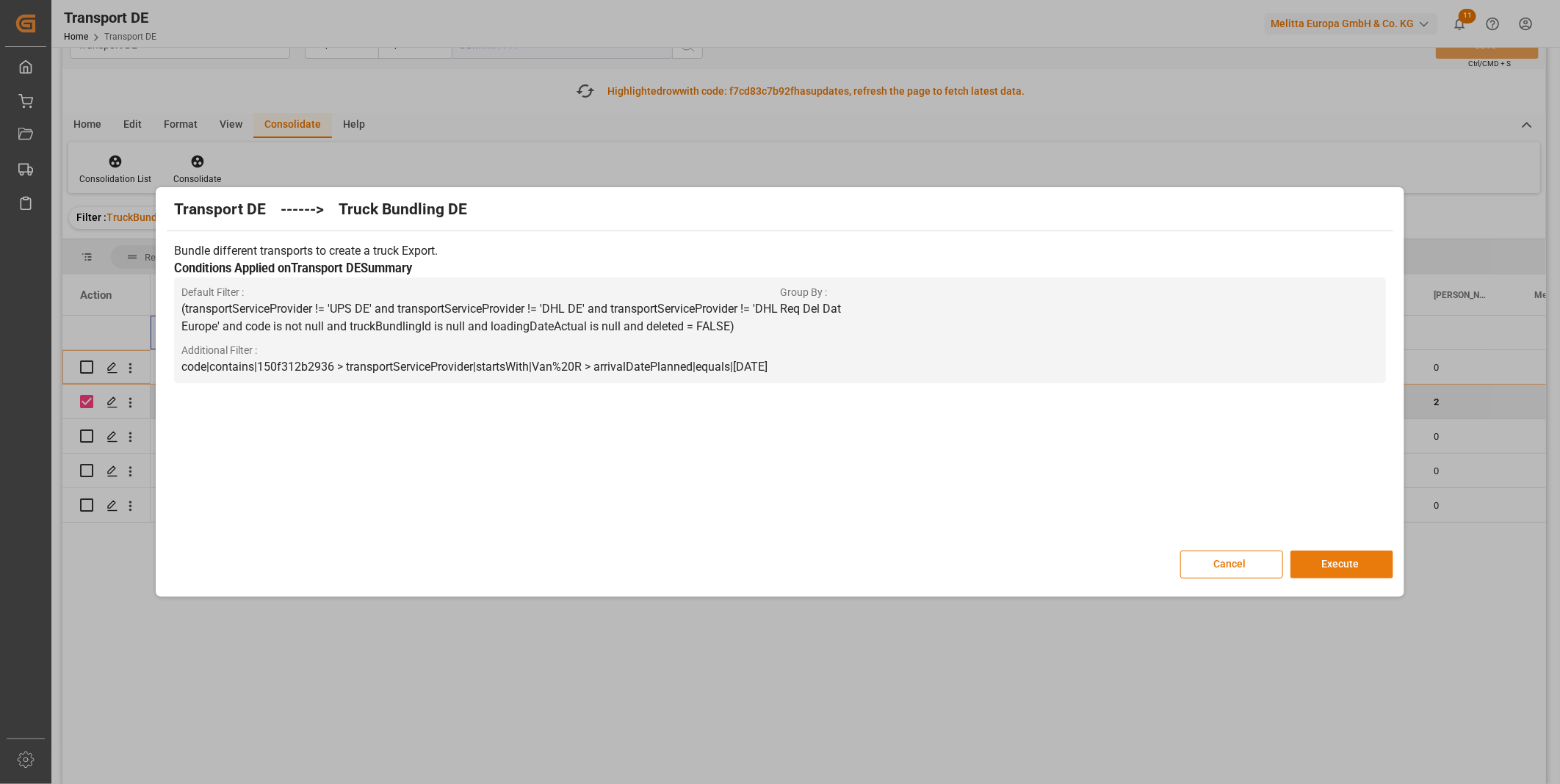
click at [1338, 556] on button "Execute" at bounding box center [1341, 564] width 103 height 28
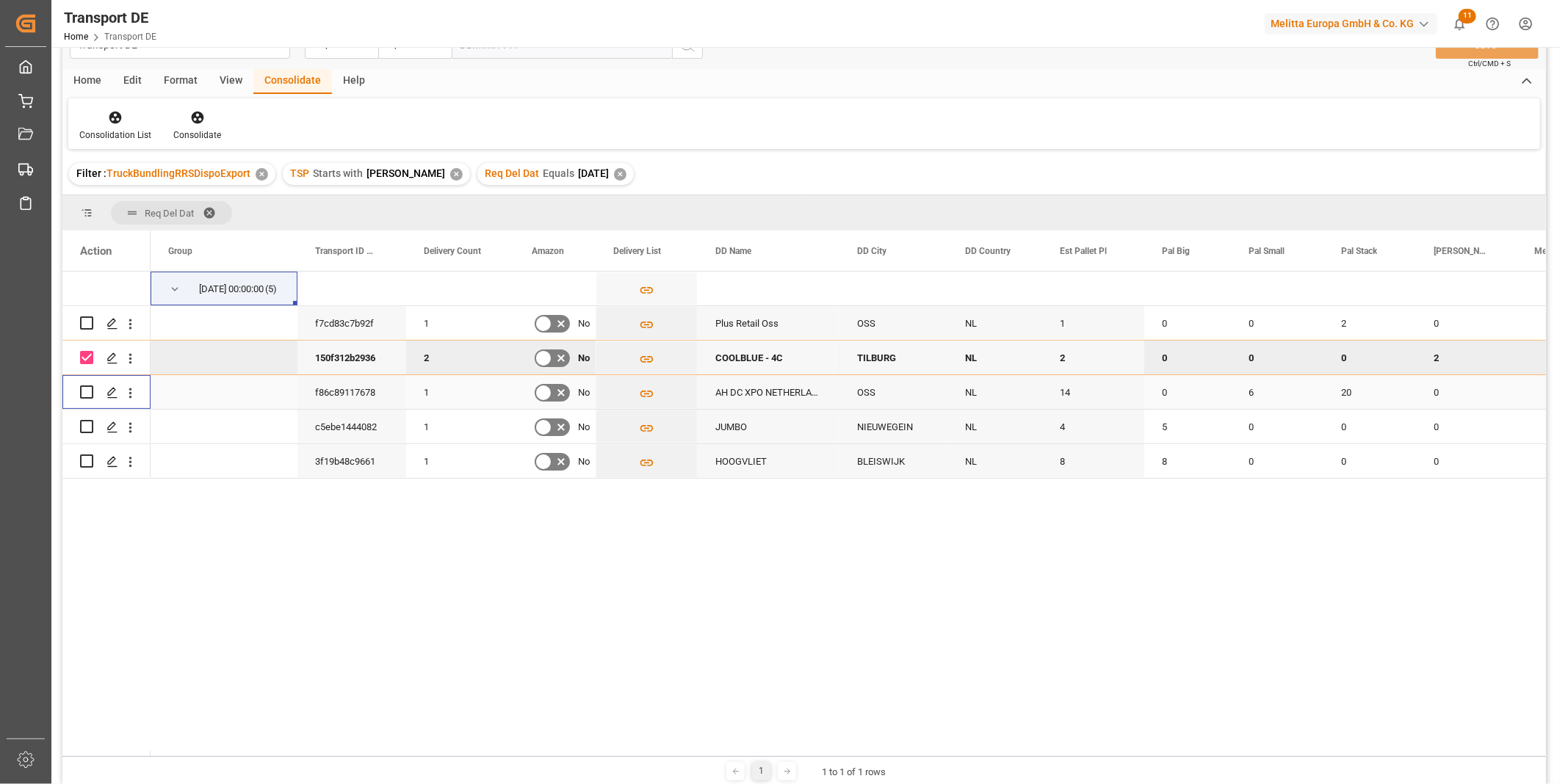
click at [86, 386] on input "Press Space to toggle row selection (unchecked)" at bounding box center [87, 392] width 13 height 13
checkbox input "true"
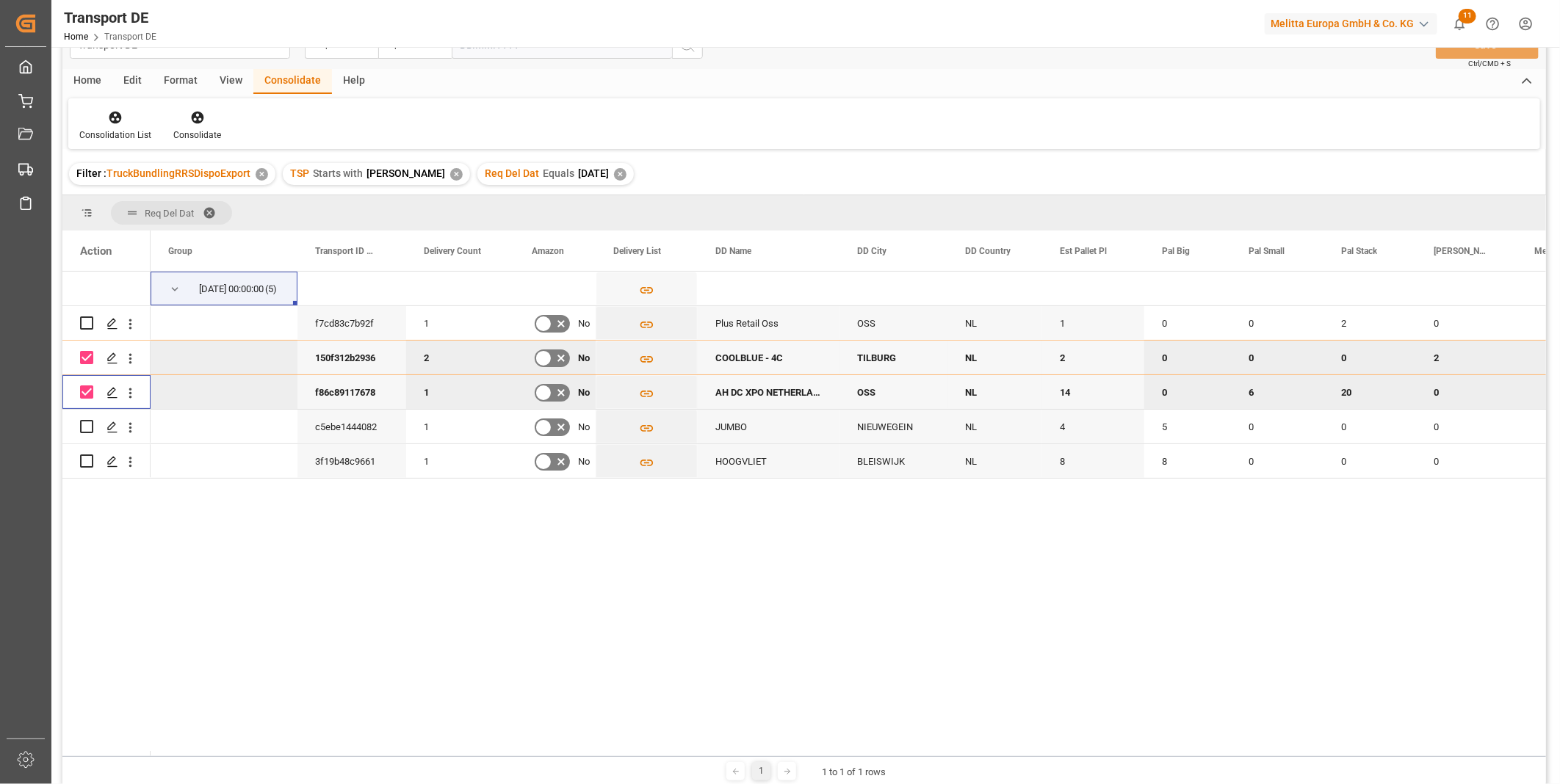
click at [85, 361] on input "Press Space to toggle row selection (checked)" at bounding box center [87, 357] width 13 height 13
checkbox input "false"
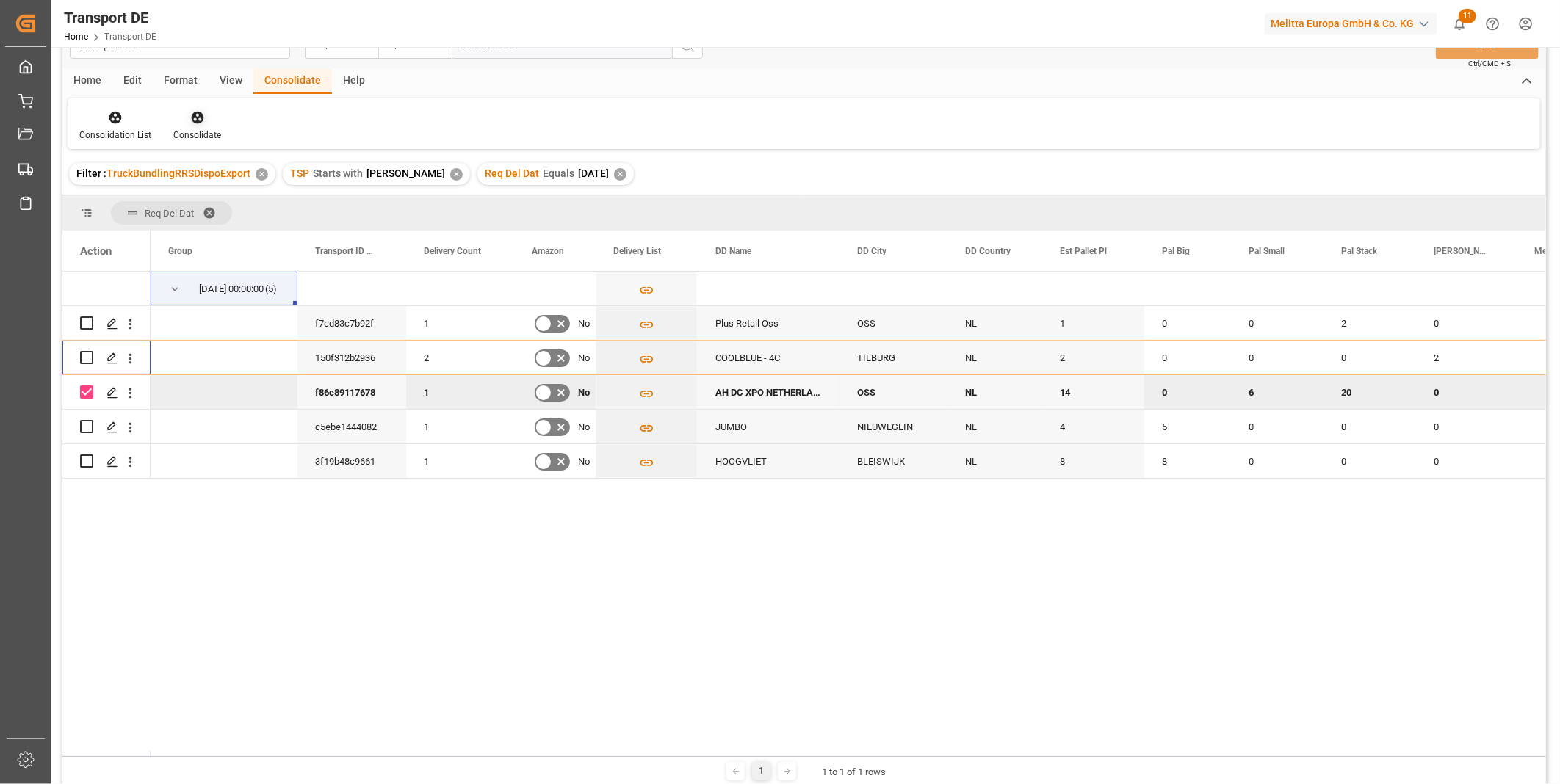
click at [198, 117] on icon at bounding box center [196, 117] width 12 height 12
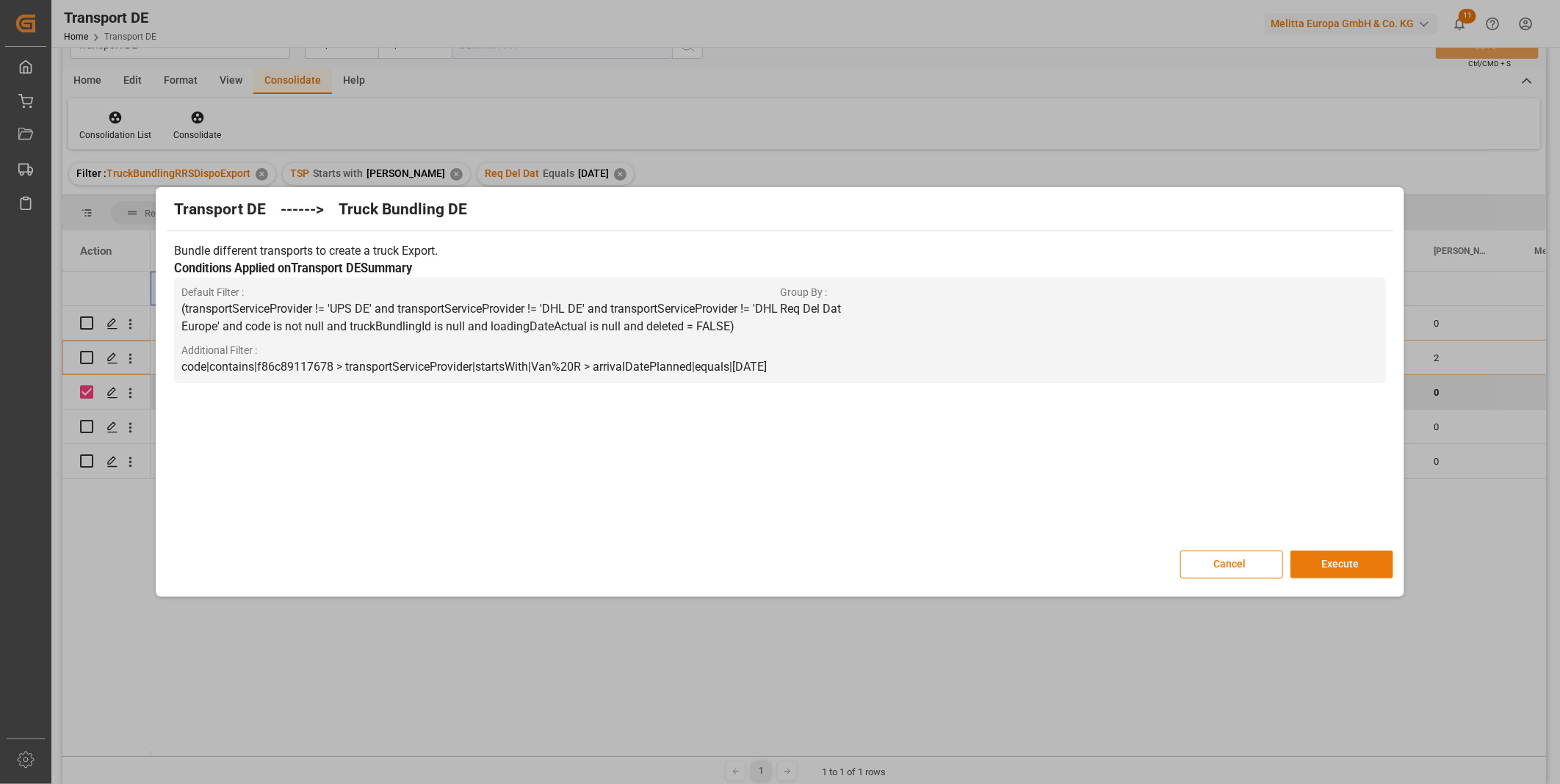
click at [1340, 560] on button "Execute" at bounding box center [1341, 564] width 103 height 28
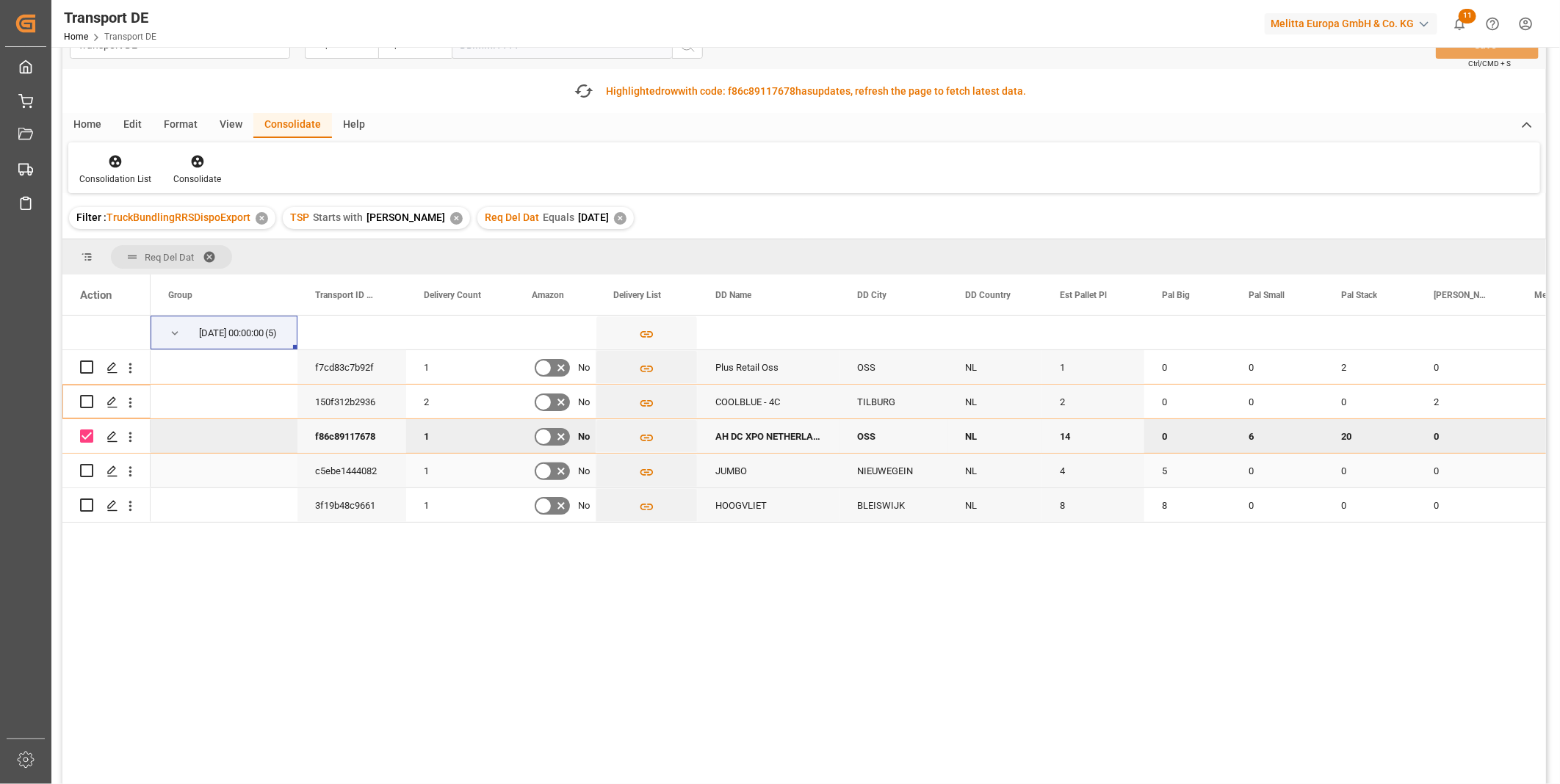
click at [90, 466] on input "Press Space to toggle row selection (unchecked)" at bounding box center [87, 470] width 13 height 13
checkbox input "true"
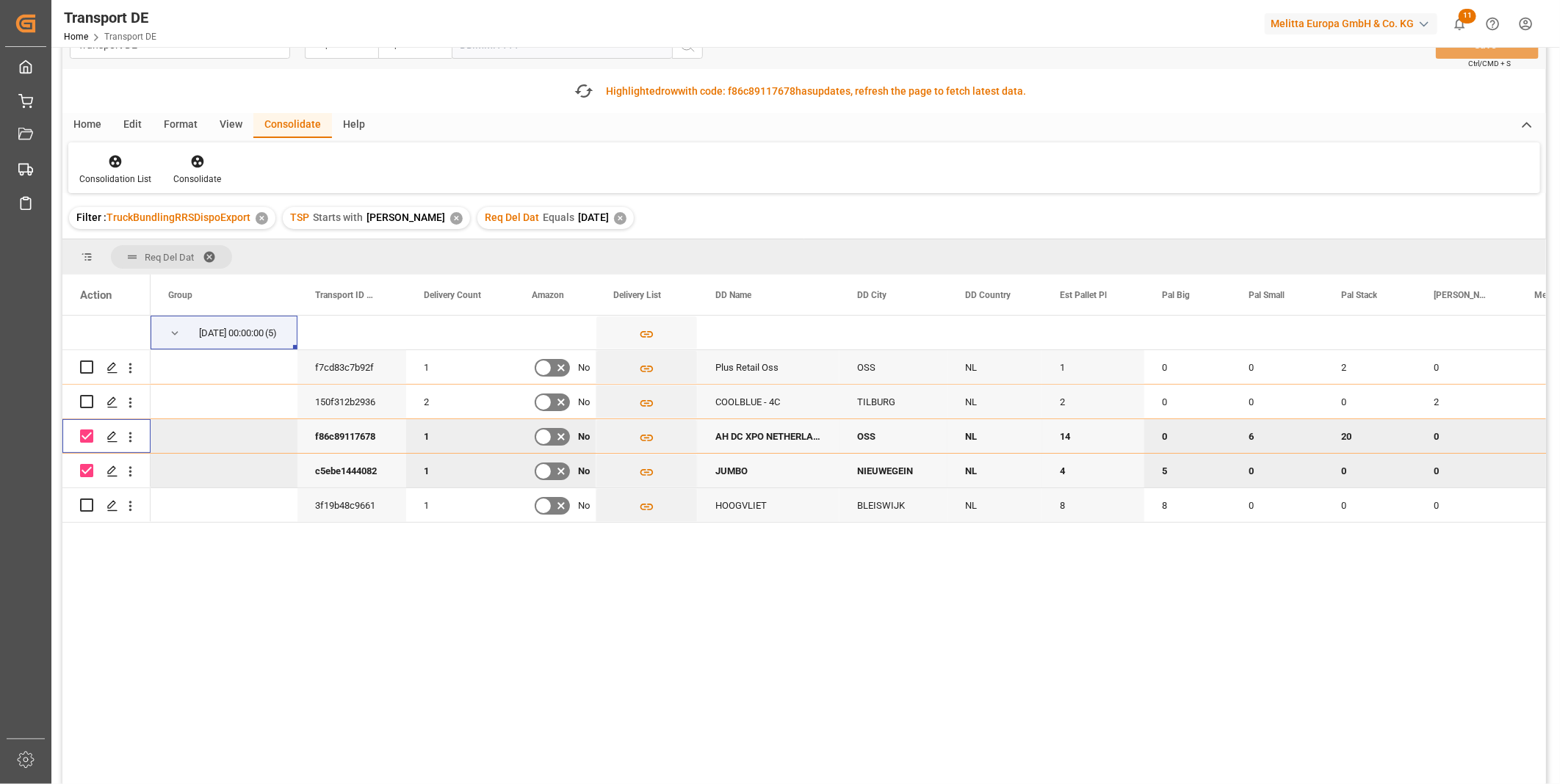
click at [88, 432] on input "Press Space to toggle row selection (checked)" at bounding box center [87, 436] width 13 height 13
checkbox input "false"
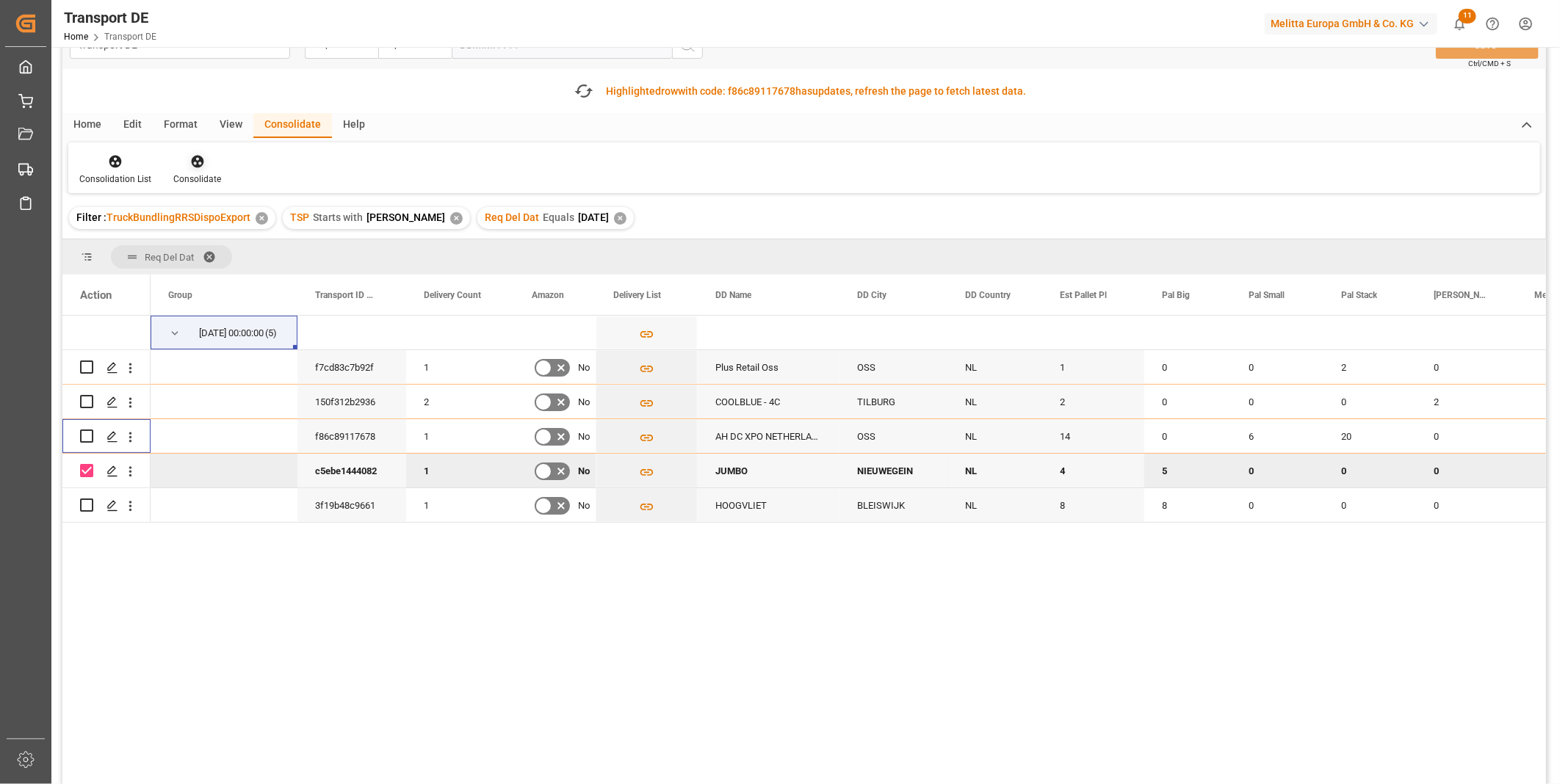
click at [216, 172] on div "Consolidate" at bounding box center [197, 179] width 48 height 13
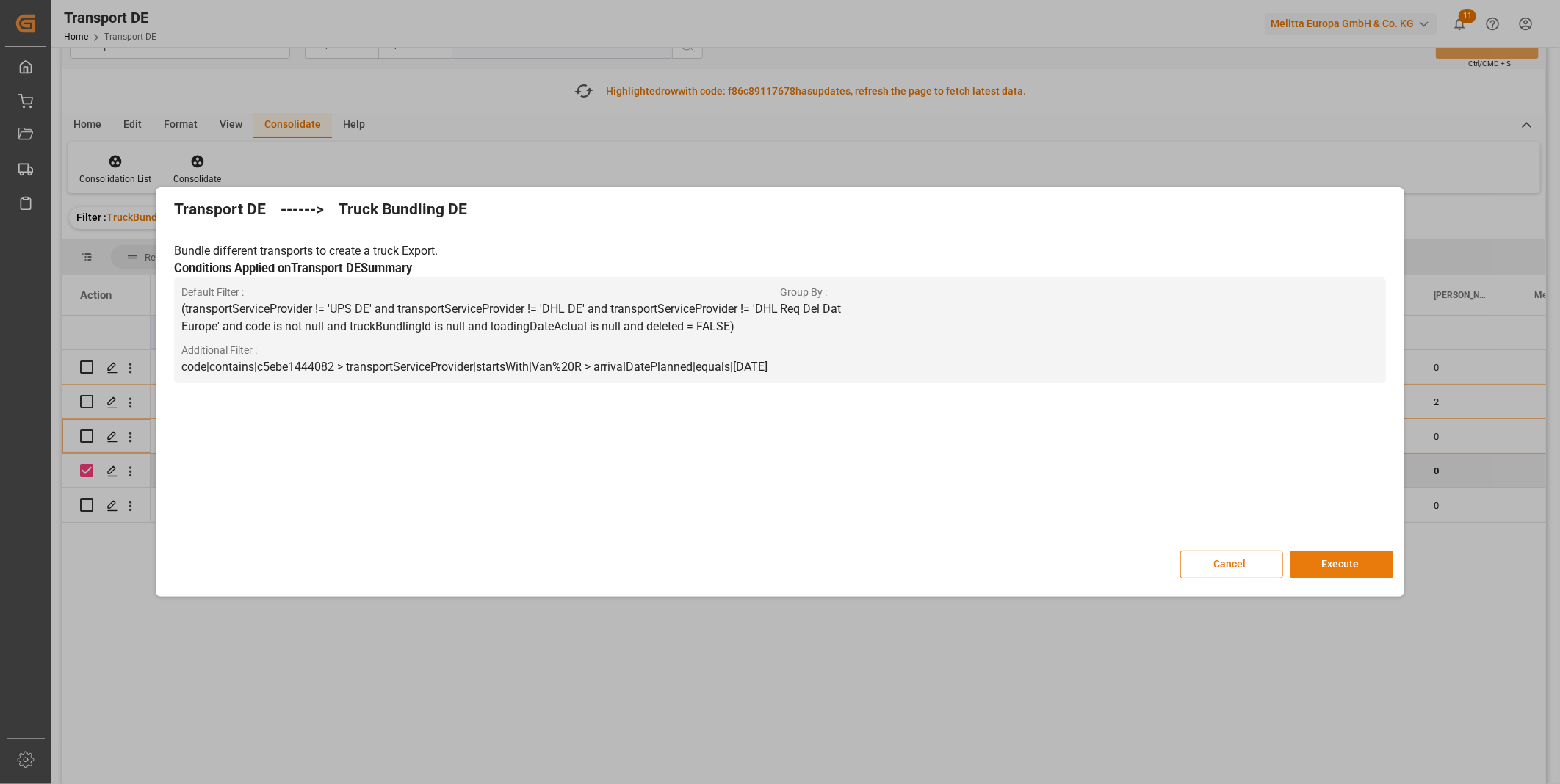
click at [1340, 555] on button "Execute" at bounding box center [1341, 564] width 103 height 28
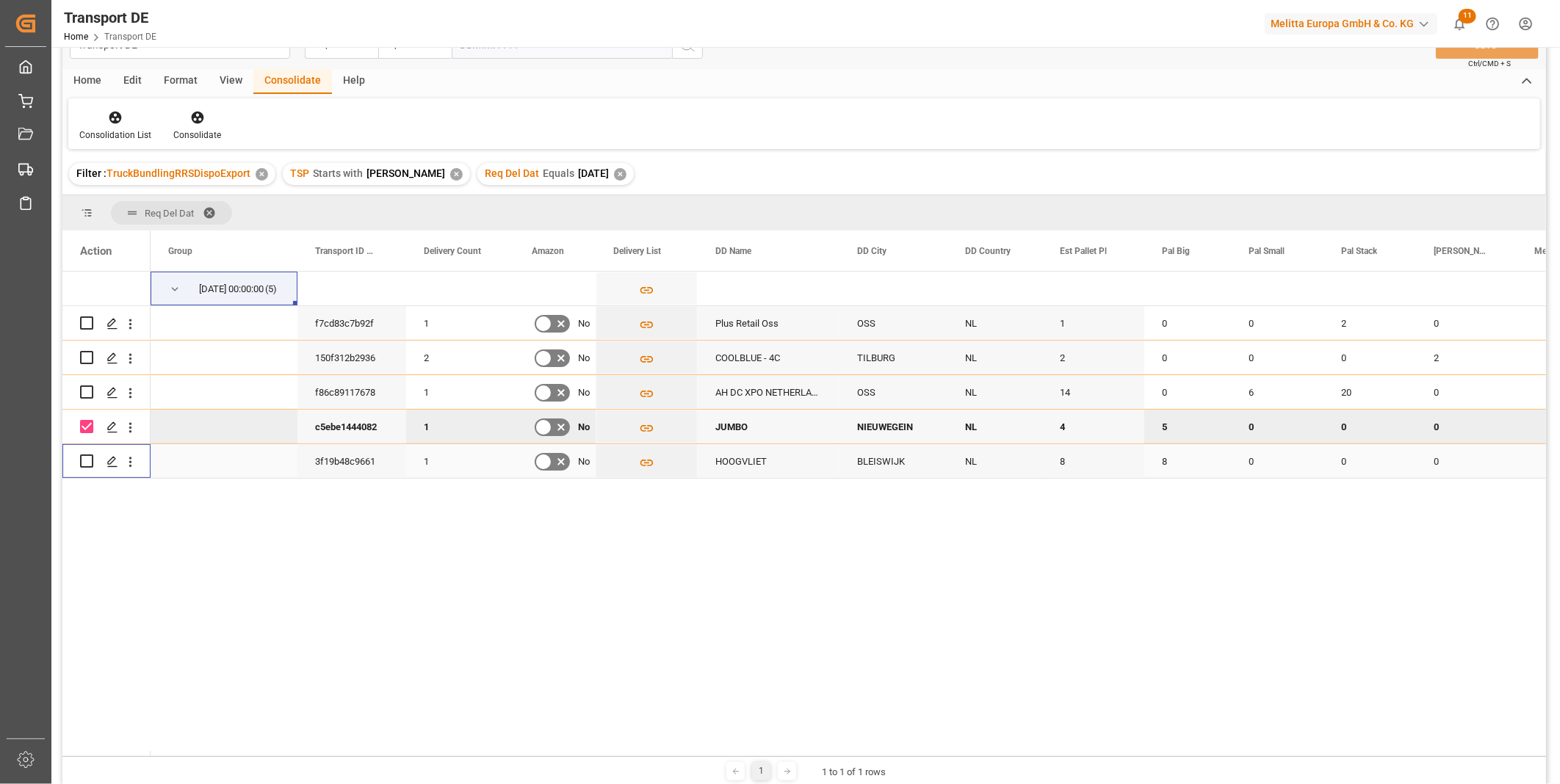
click at [90, 463] on input "Press Space to toggle row selection (unchecked)" at bounding box center [87, 461] width 13 height 13
checkbox input "true"
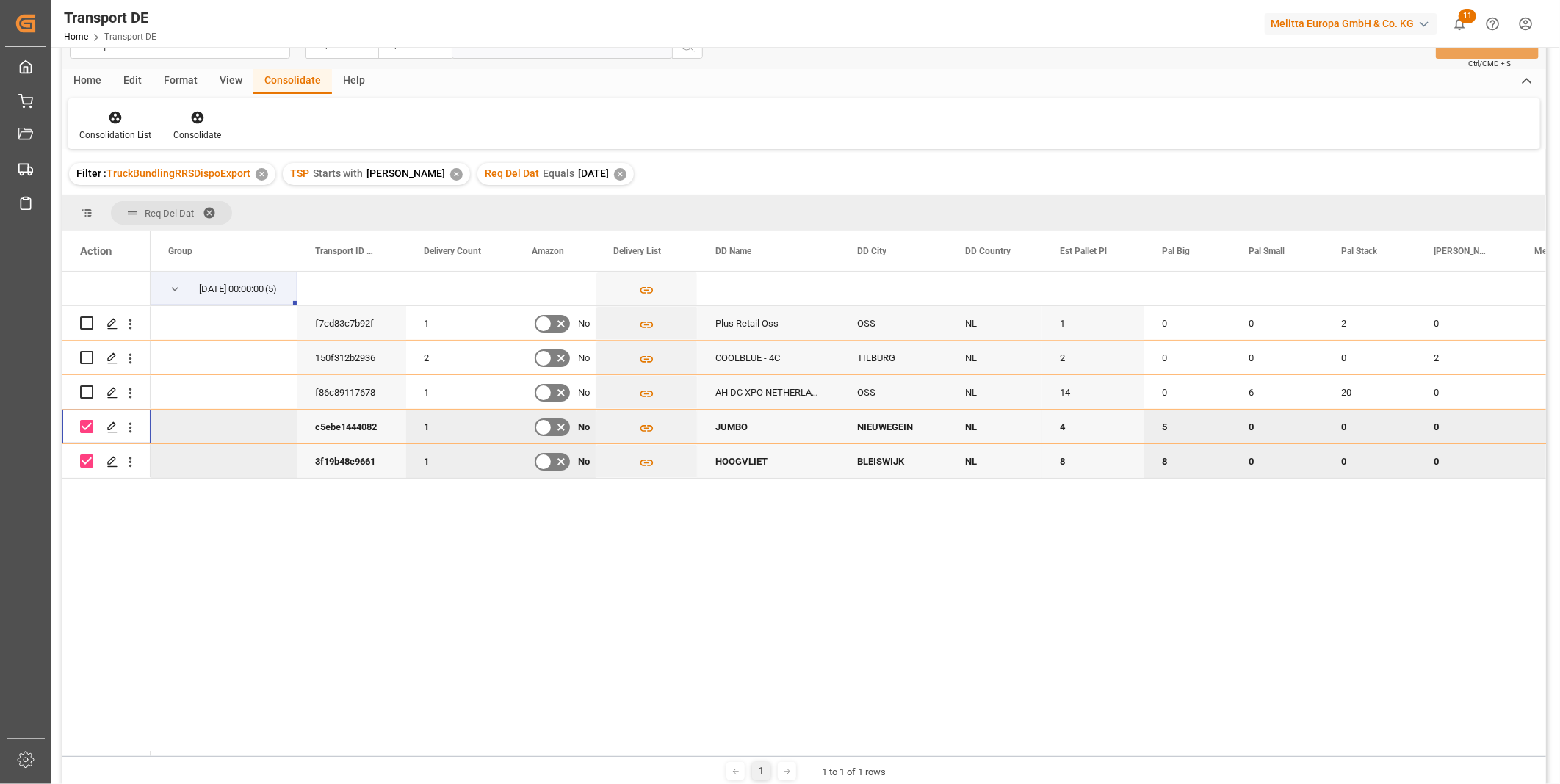
click at [87, 426] on input "Press Space to toggle row selection (checked)" at bounding box center [87, 427] width 13 height 13
checkbox input "false"
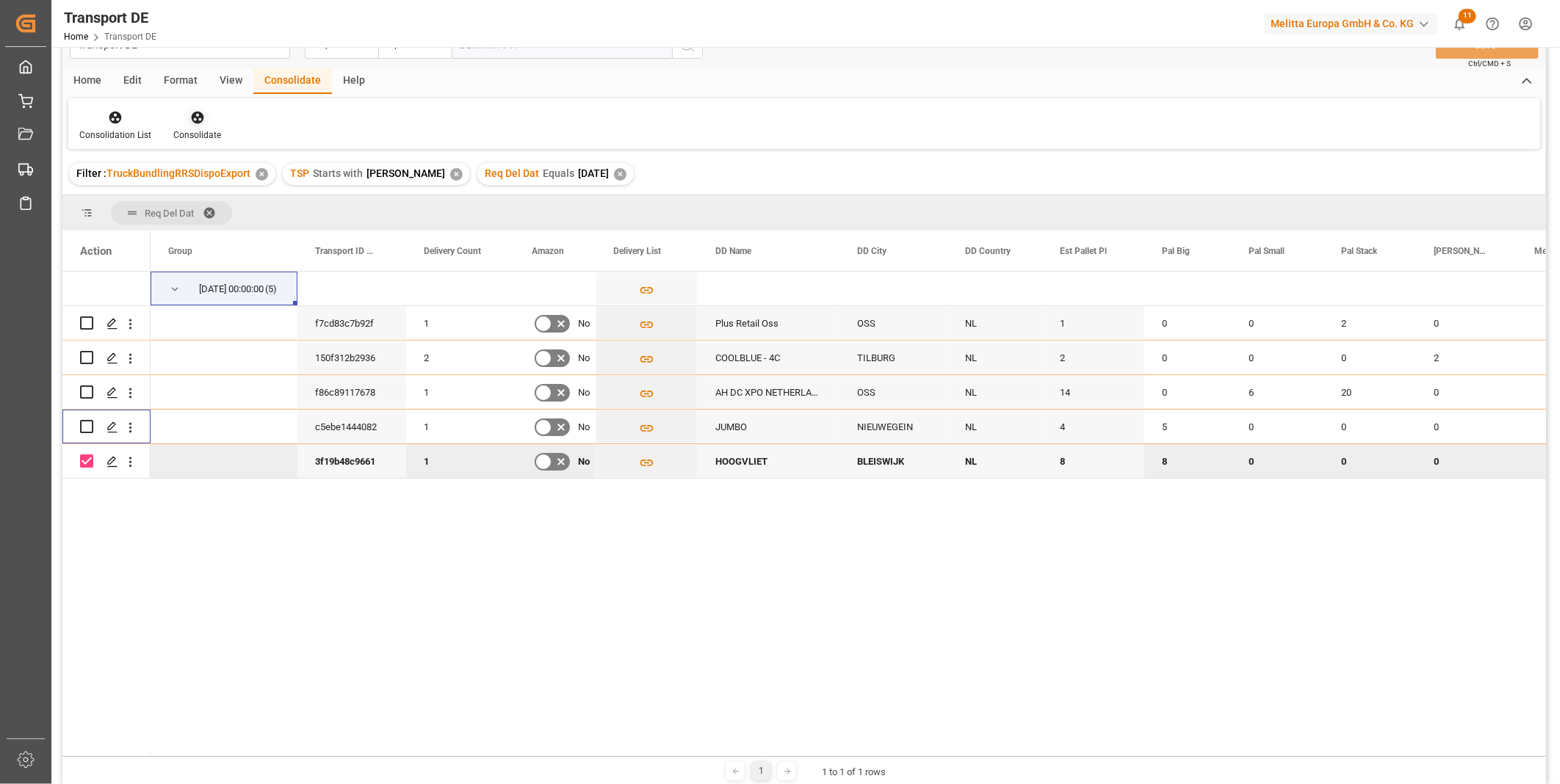
click at [198, 112] on icon at bounding box center [196, 117] width 12 height 12
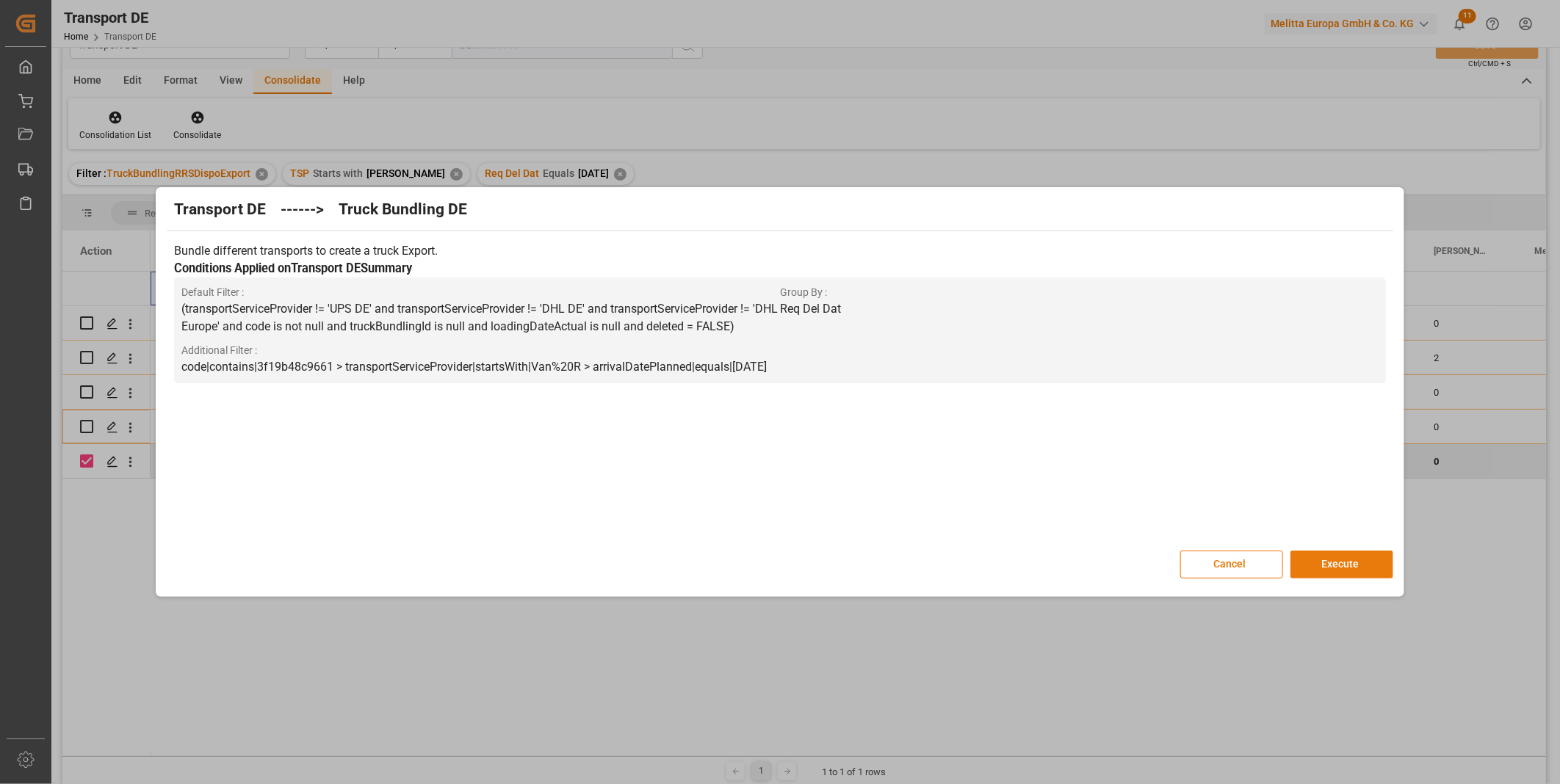
click at [1312, 566] on button "Execute" at bounding box center [1341, 564] width 103 height 28
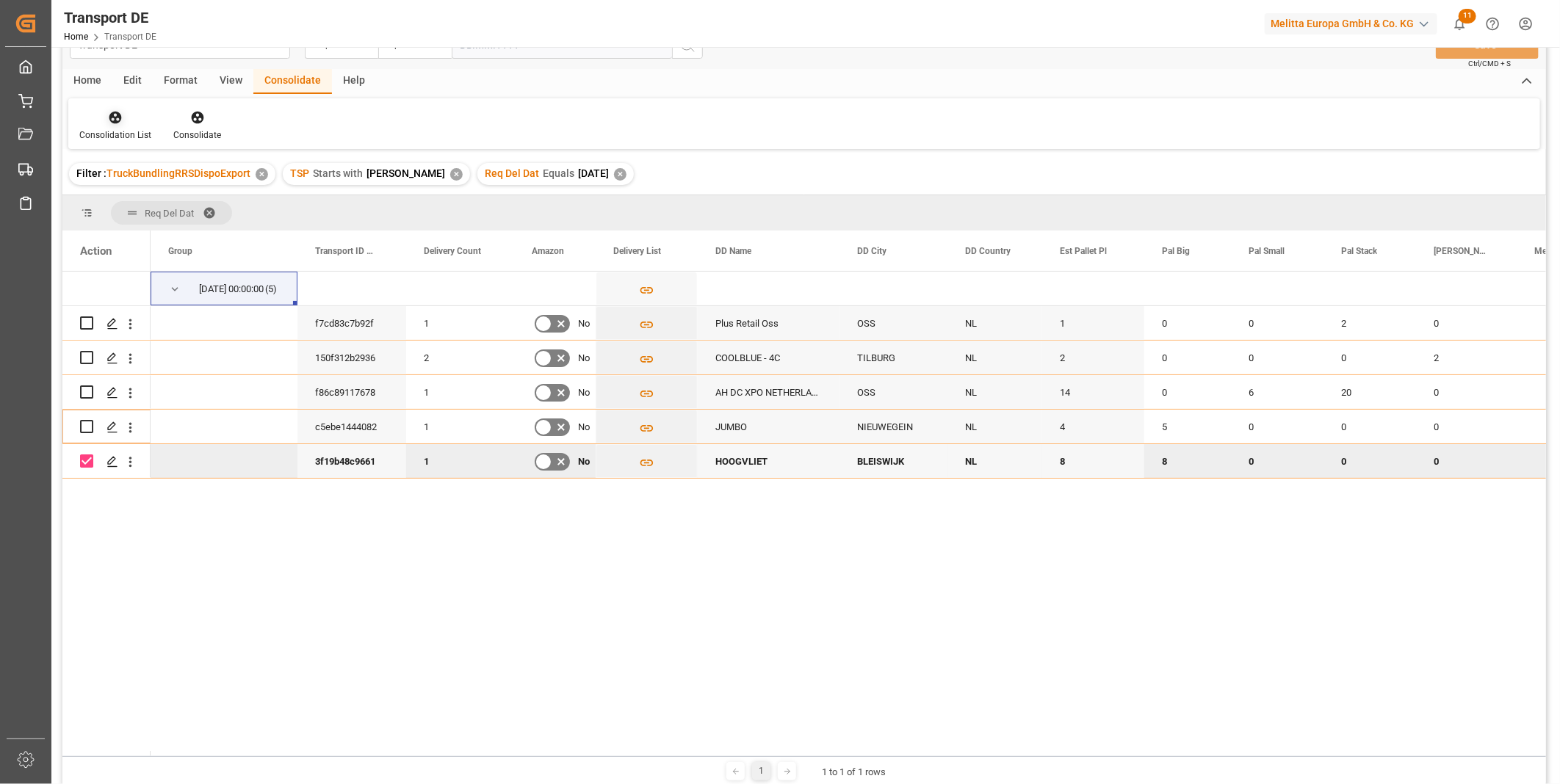
click at [137, 122] on div at bounding box center [115, 117] width 72 height 16
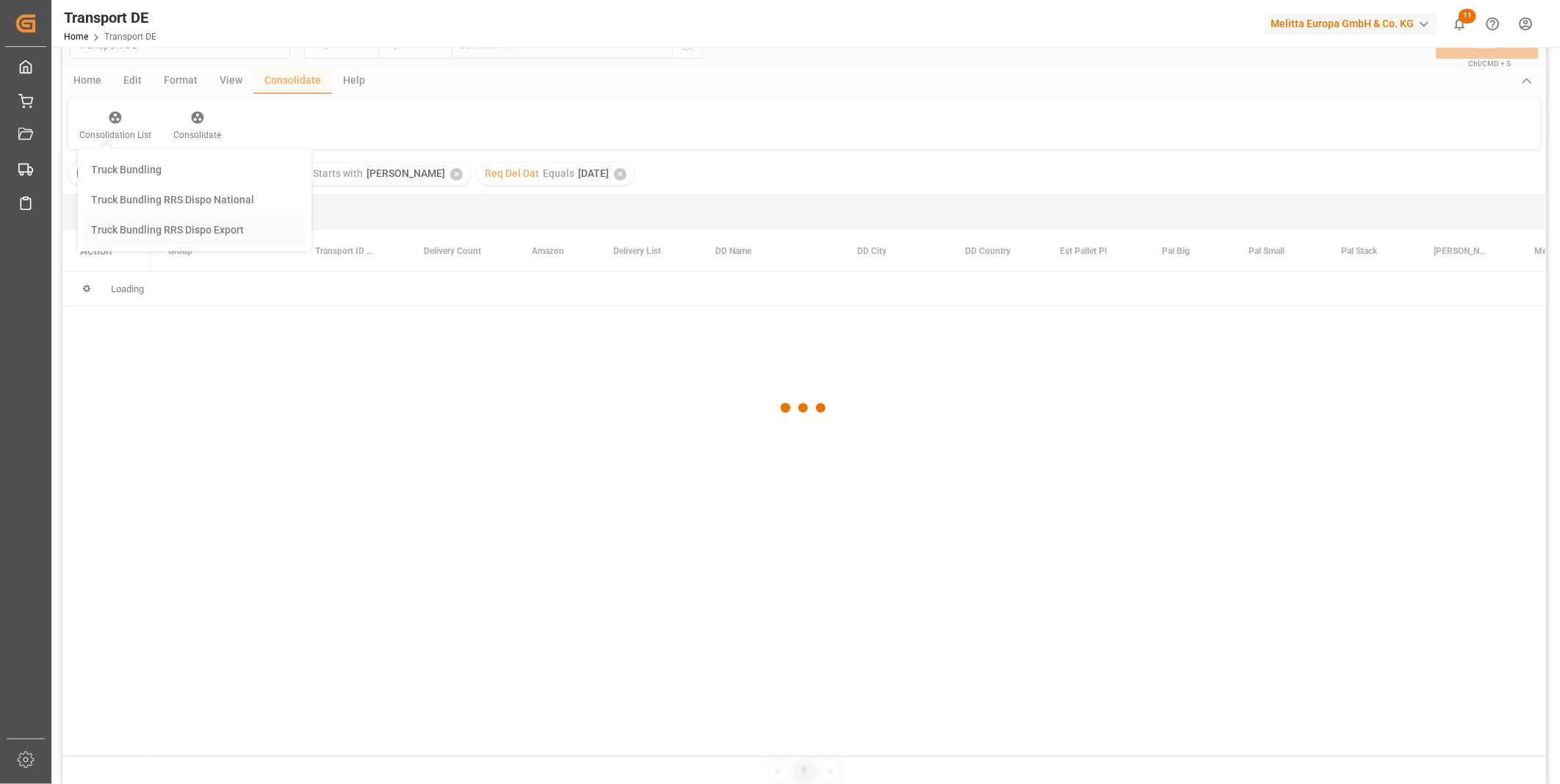
click at [184, 243] on div "Transport DE Req Del Dat Equals Save Ctrl/CMD + S Home Edit Format View Consoli…" at bounding box center [804, 403] width 1483 height 765
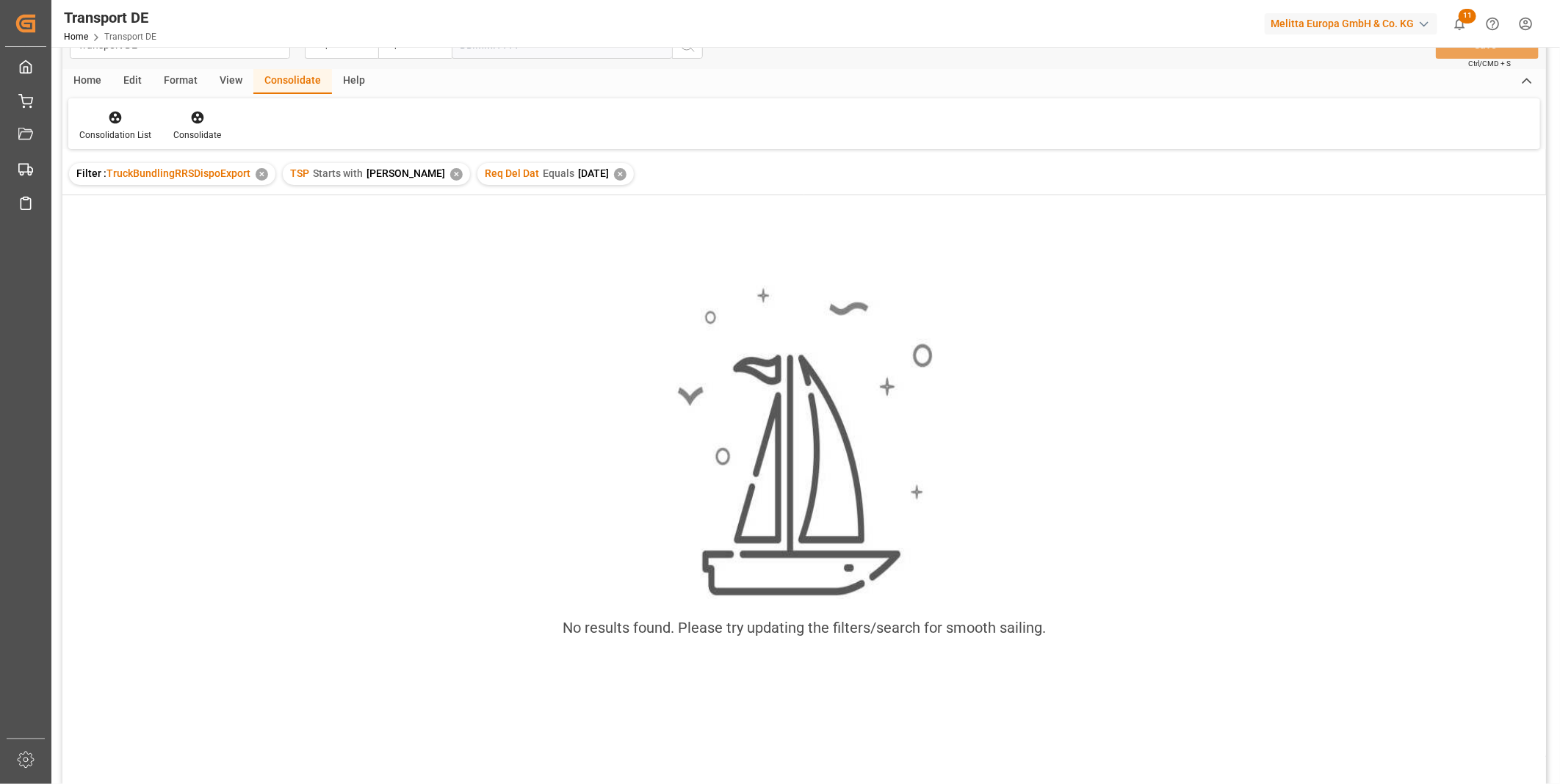
click at [128, 783] on html "Created by potrace 1.15, written by Peter Selinger 2001-2017 Created by potrace…" at bounding box center [780, 392] width 1560 height 784
click at [614, 177] on div "✕" at bounding box center [620, 174] width 12 height 12
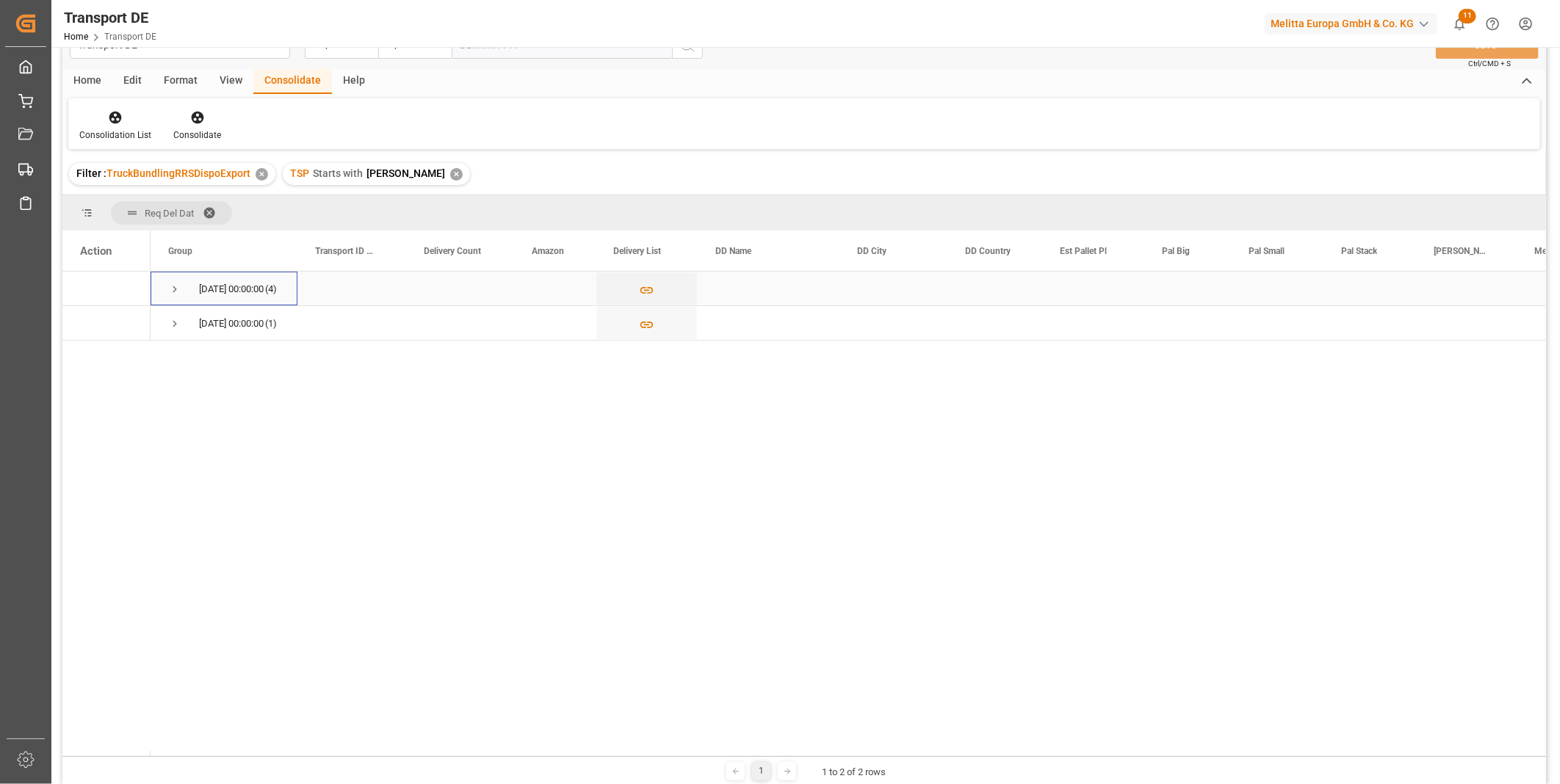
click at [170, 292] on span "Press SPACE to select this row." at bounding box center [175, 290] width 13 height 13
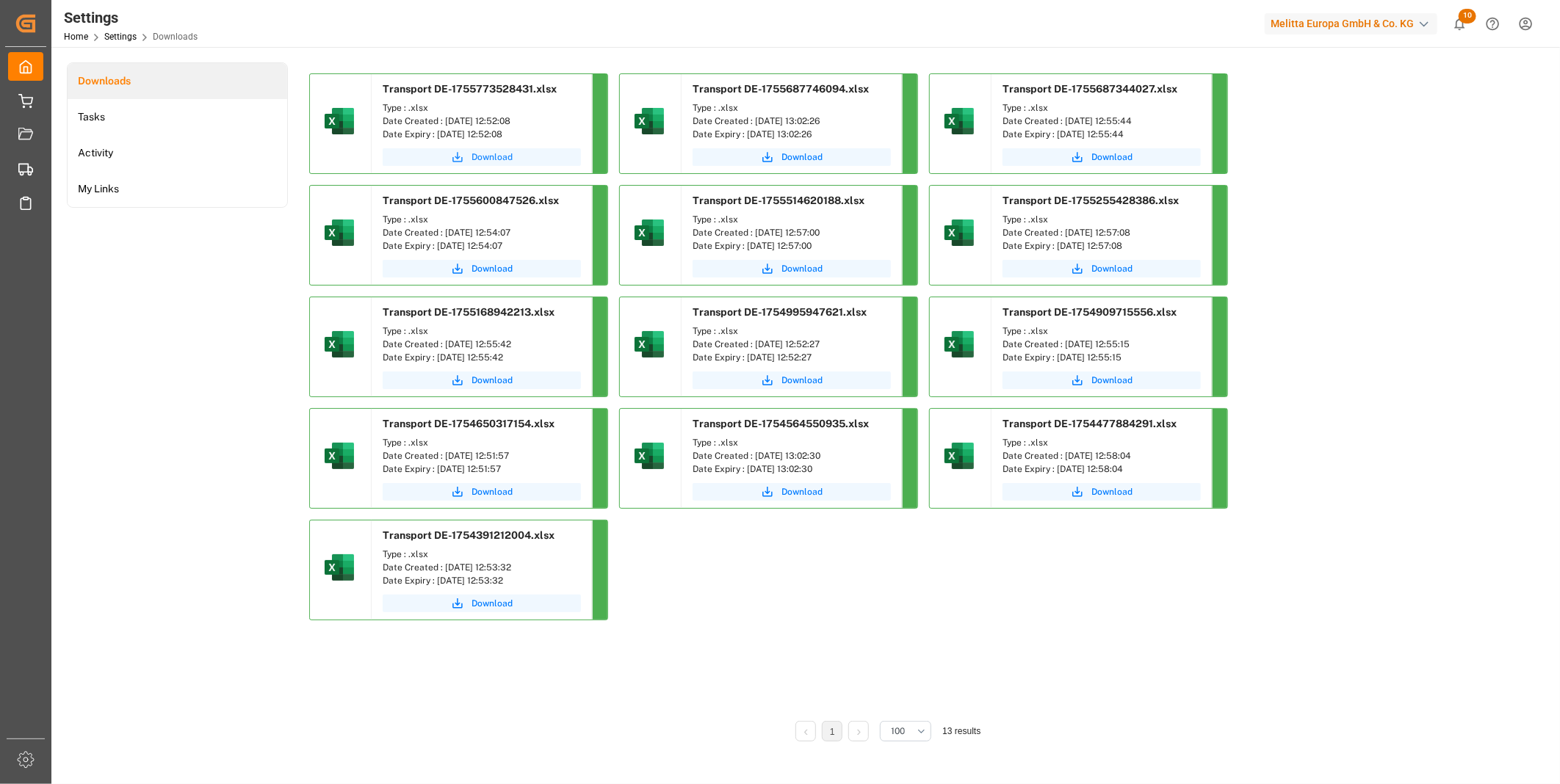
click at [494, 159] on span "Download" at bounding box center [492, 157] width 41 height 13
